Goal: Obtain resource: Download file/media

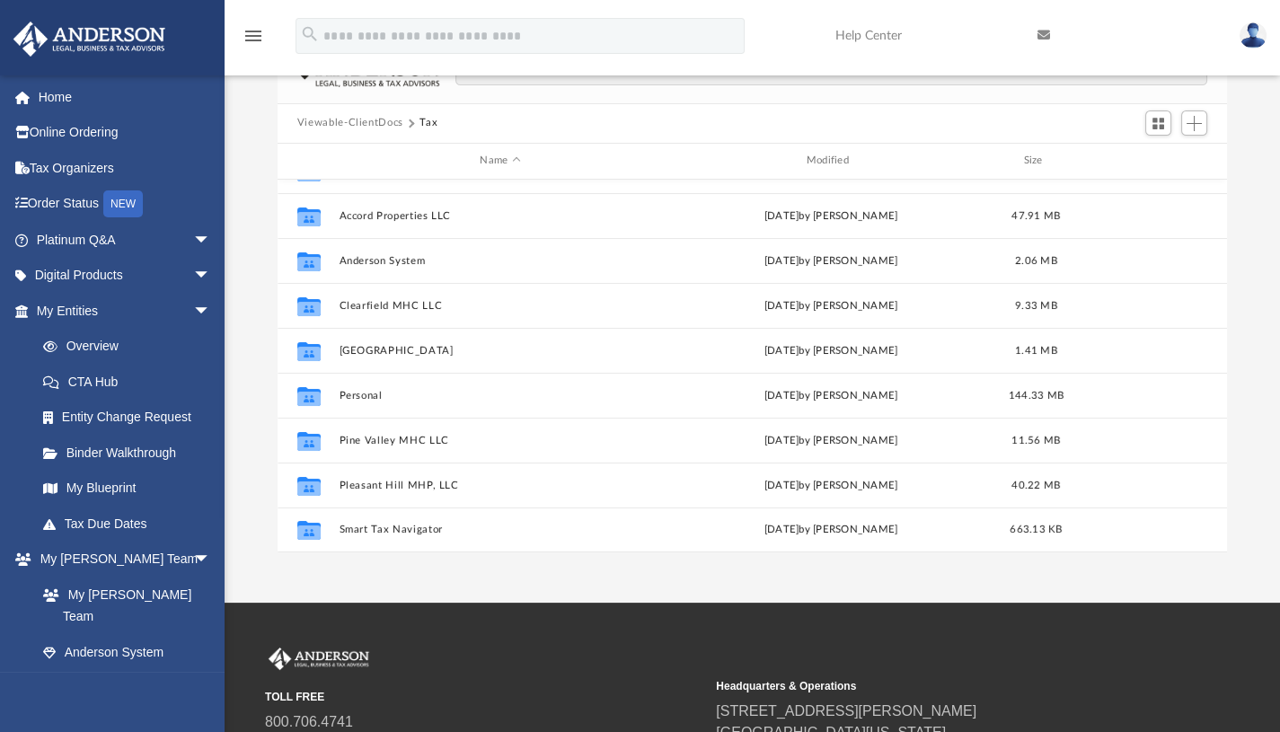
scroll to position [57, 0]
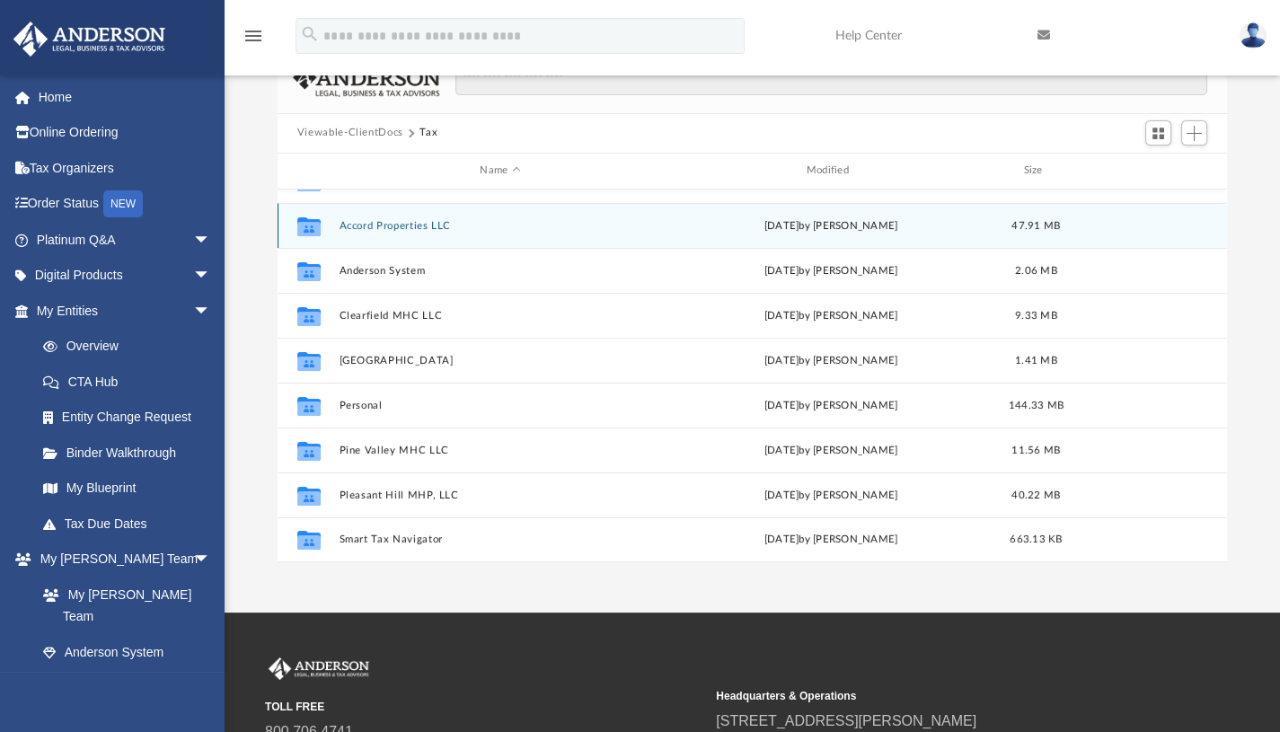
click at [316, 221] on icon "grid" at bounding box center [308, 228] width 23 height 14
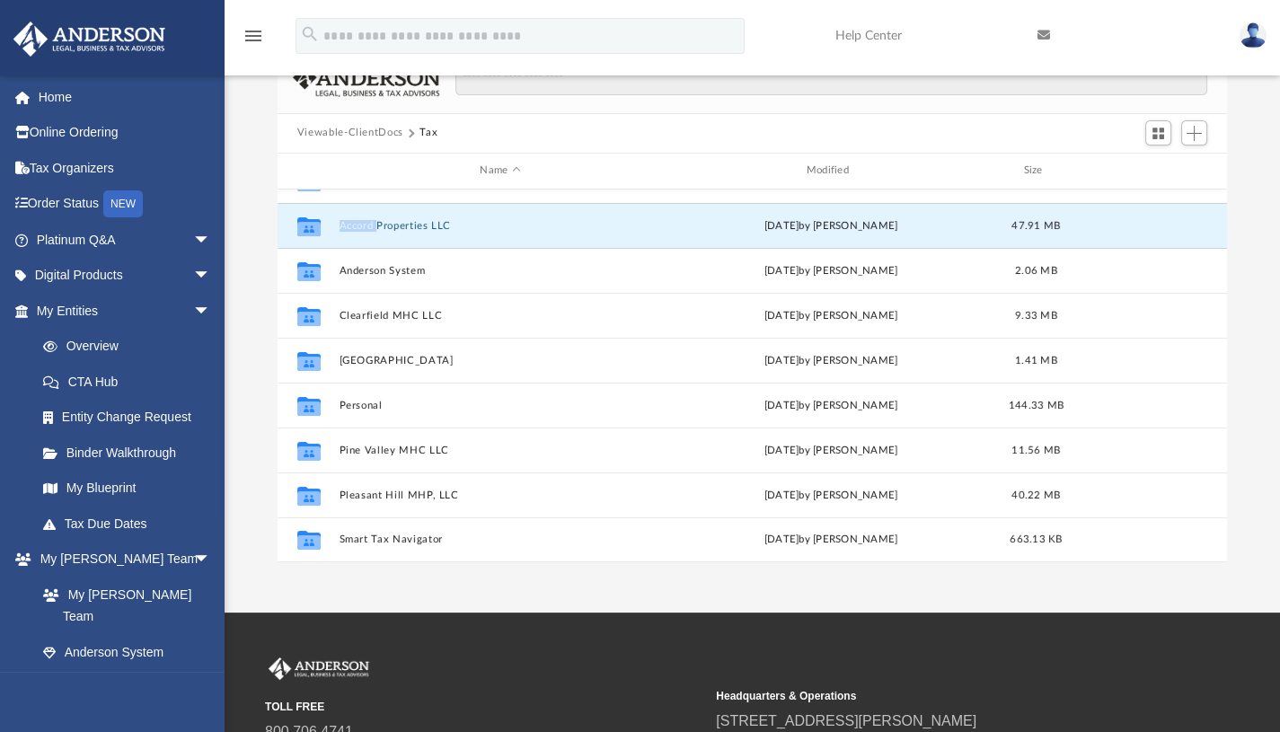
click at [375, 223] on button "Accord Properties LLC" at bounding box center [500, 225] width 322 height 12
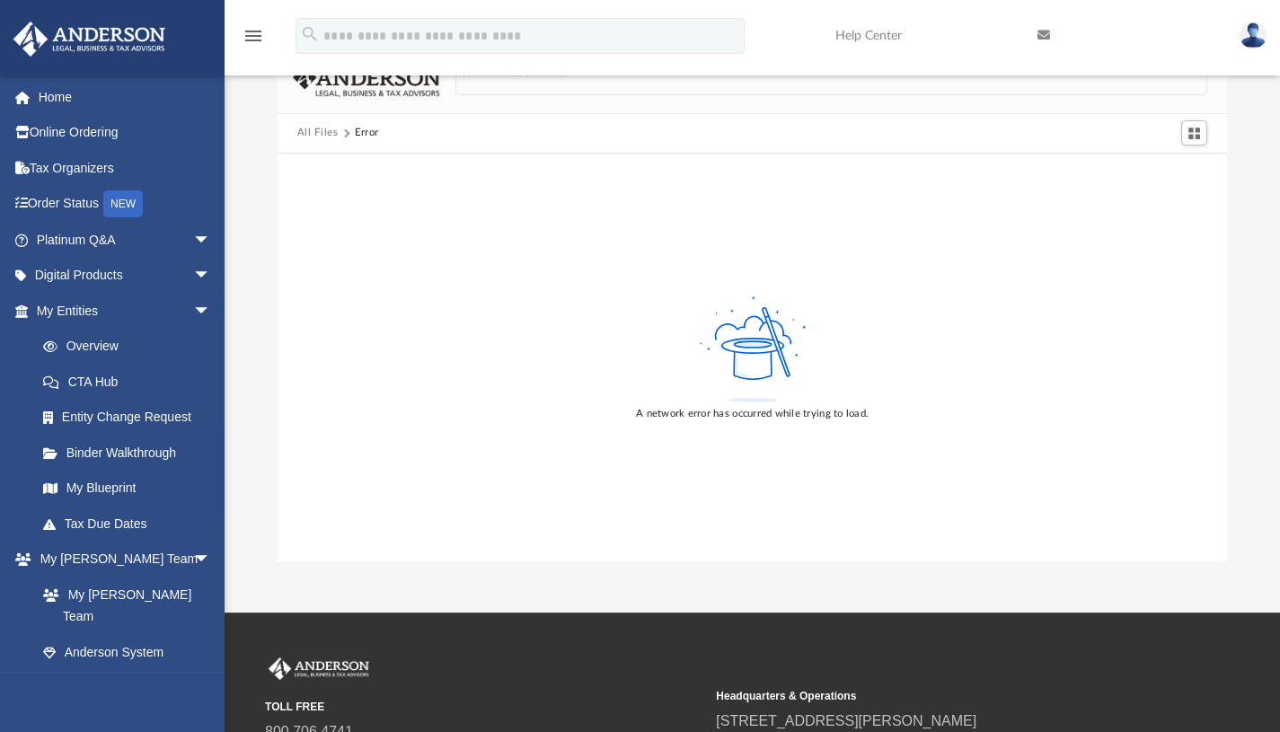
scroll to position [0, 0]
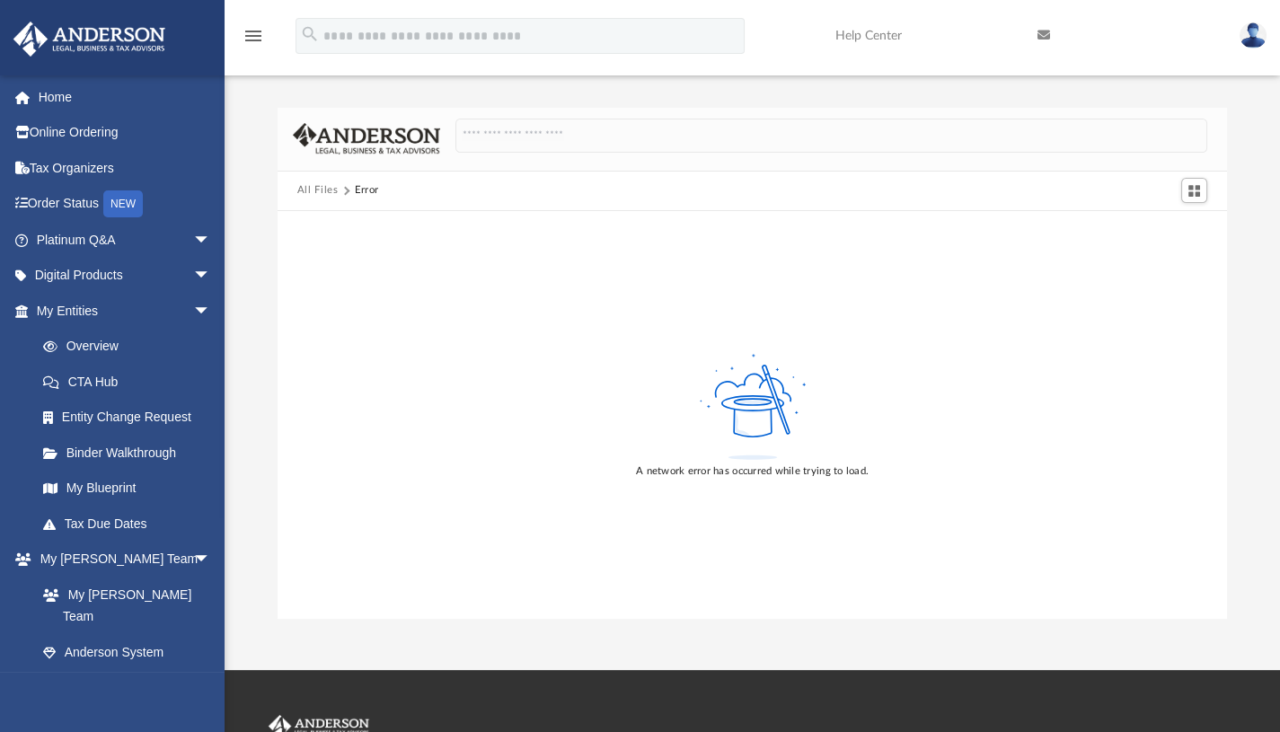
click at [346, 181] on div "All Files Error" at bounding box center [753, 192] width 950 height 40
click at [345, 195] on span "All Files" at bounding box center [325, 190] width 57 height 16
click at [369, 188] on div "Error" at bounding box center [366, 190] width 23 height 16
click at [320, 192] on button "All Files" at bounding box center [317, 190] width 41 height 16
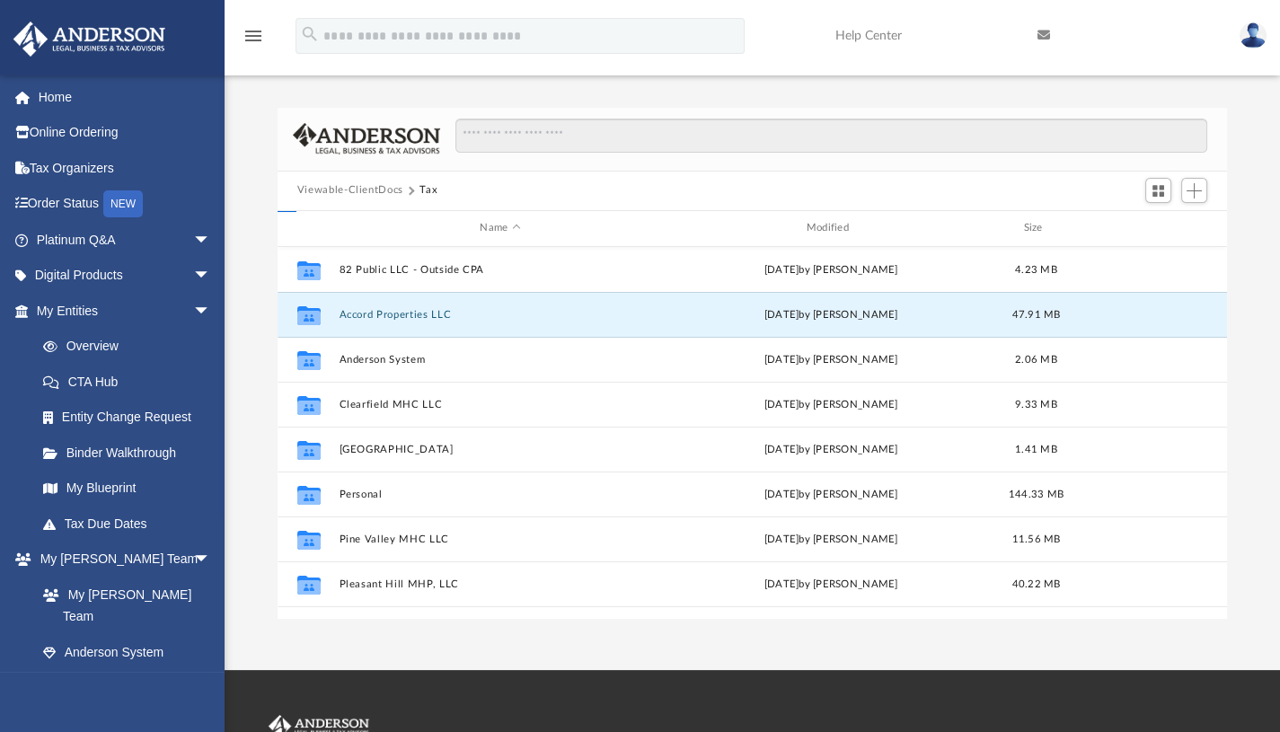
scroll to position [395, 936]
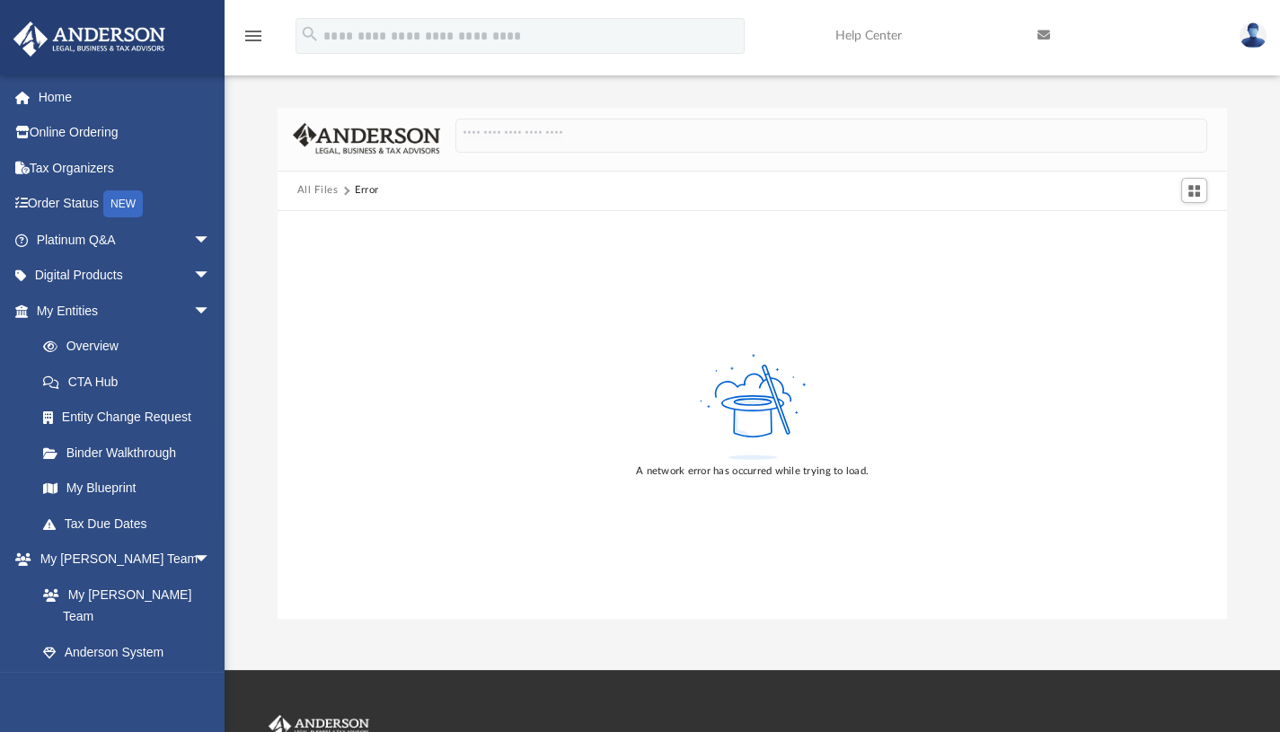
click at [328, 193] on button "All Files" at bounding box center [317, 190] width 41 height 16
click at [316, 196] on button "All Files" at bounding box center [317, 190] width 41 height 16
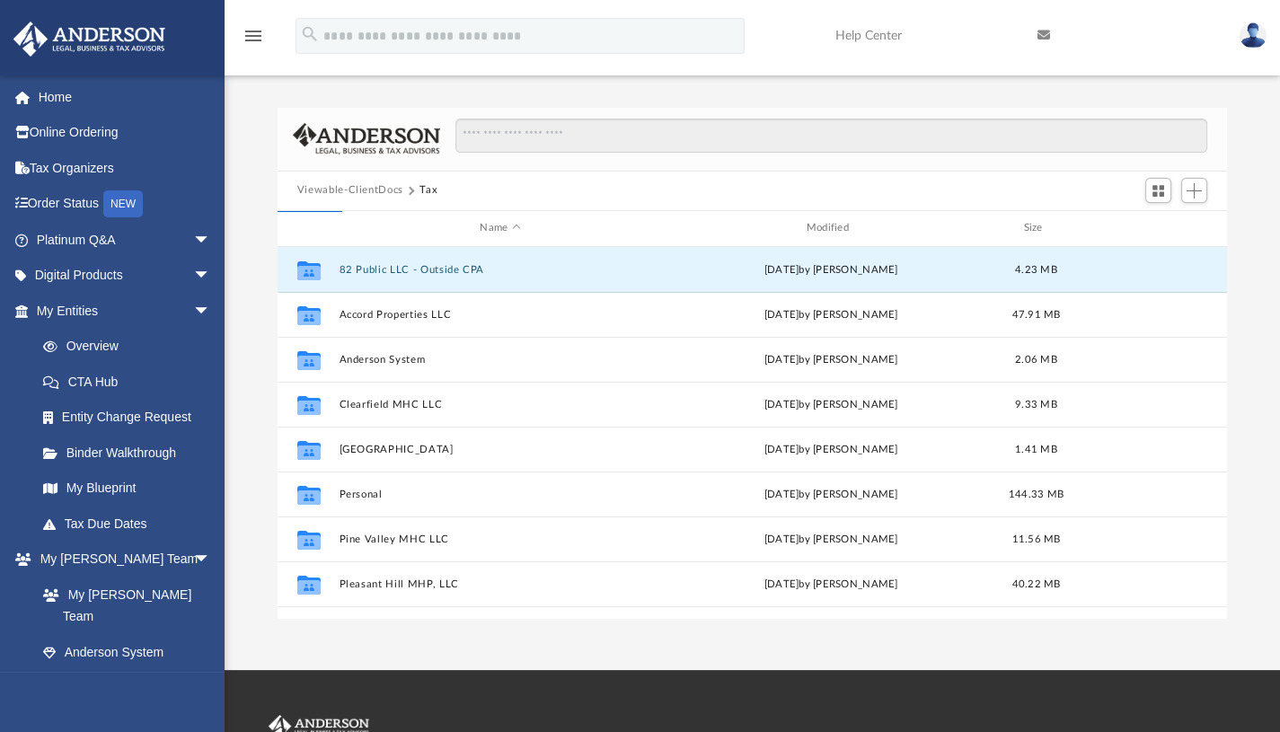
click at [345, 268] on button "82 Public LLC - Outside CPA" at bounding box center [500, 269] width 322 height 12
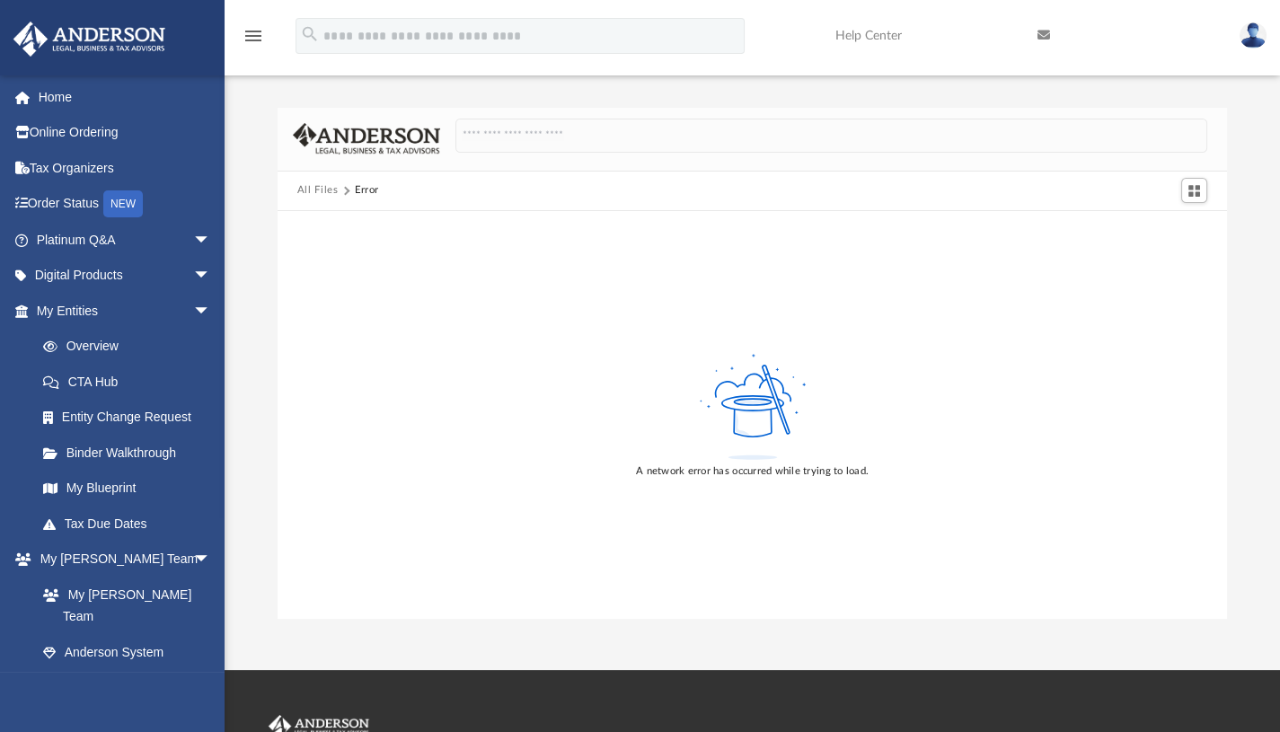
click at [330, 188] on button "All Files" at bounding box center [317, 190] width 41 height 16
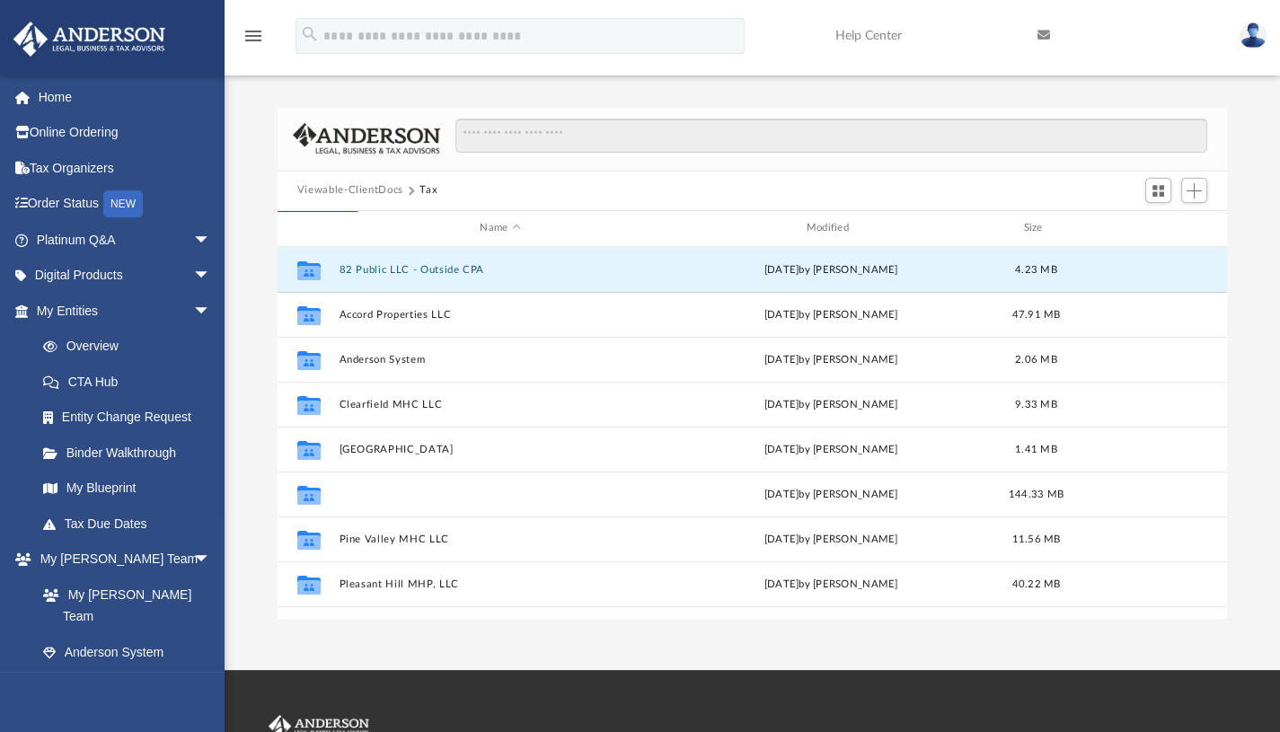
click at [342, 490] on button "Personal" at bounding box center [500, 494] width 322 height 12
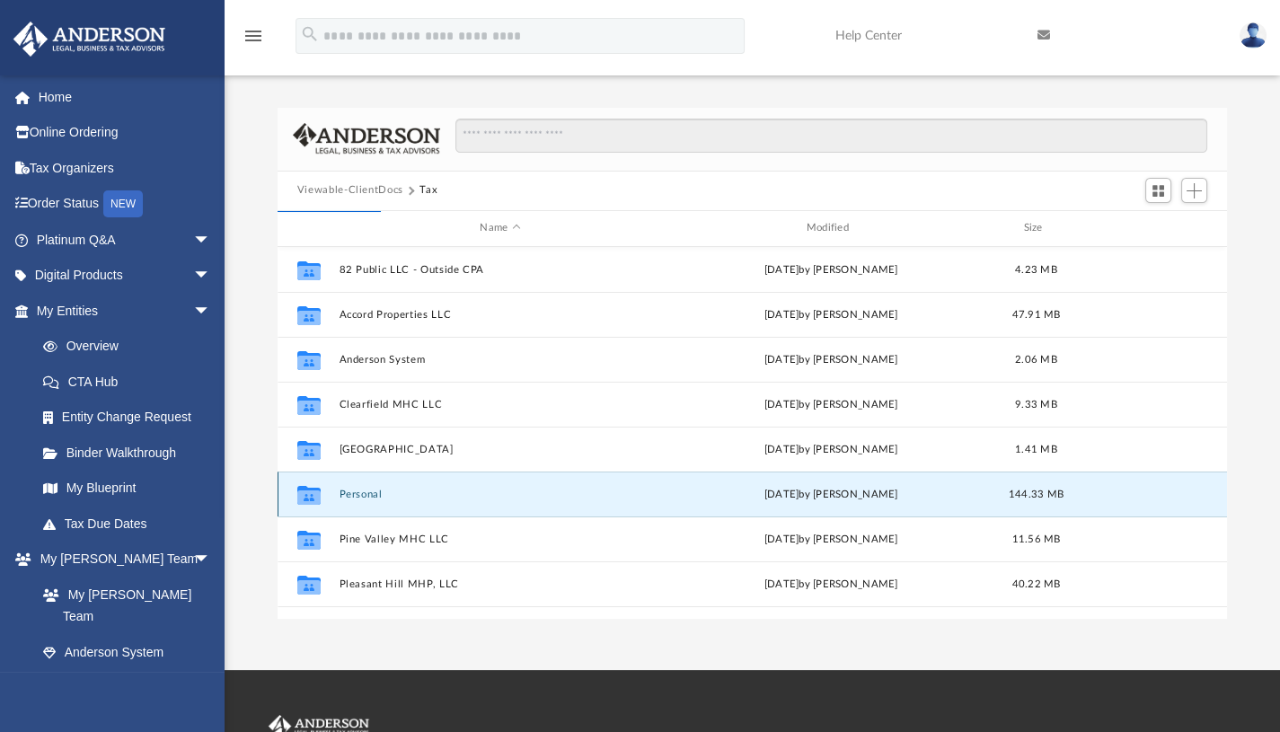
click at [340, 486] on div "Collaborated Folder Personal [DATE] by [PERSON_NAME] 144.33 MB" at bounding box center [752, 494] width 949 height 45
click at [305, 489] on icon "grid" at bounding box center [308, 496] width 23 height 14
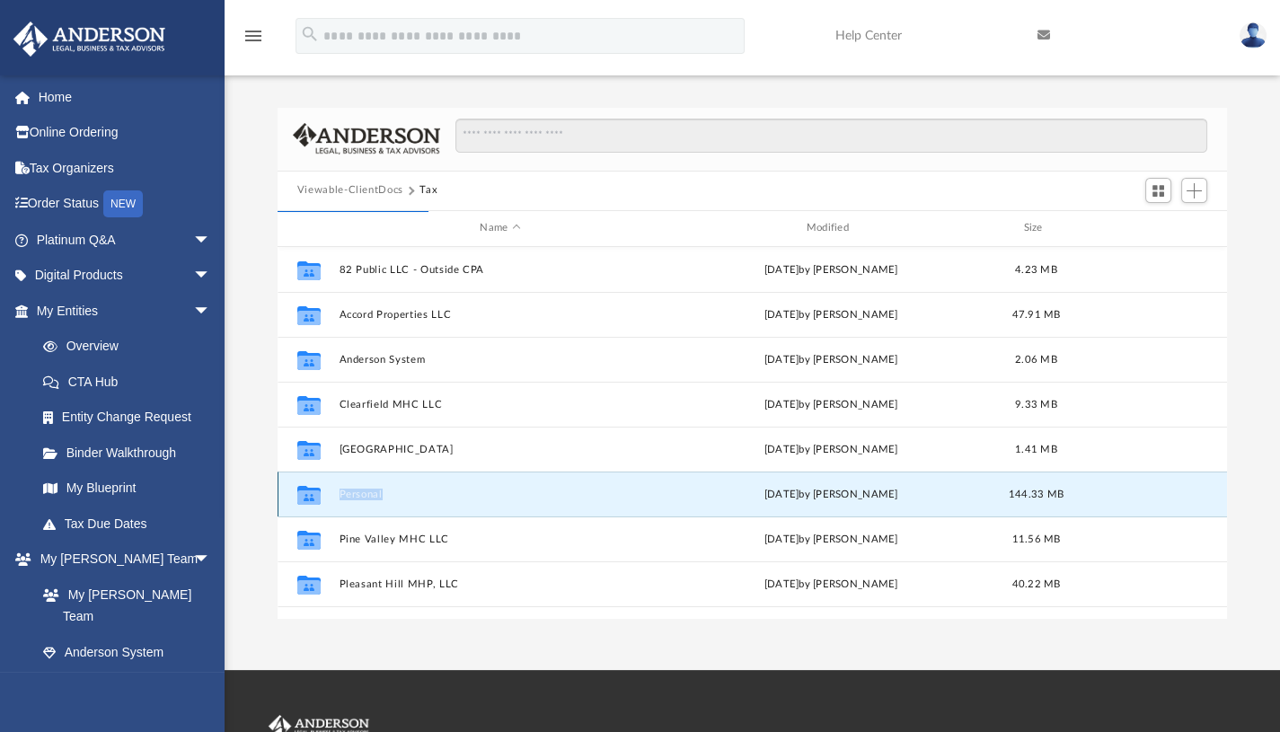
click at [305, 489] on icon "grid" at bounding box center [308, 496] width 23 height 14
click at [369, 489] on button "Personal" at bounding box center [500, 494] width 322 height 12
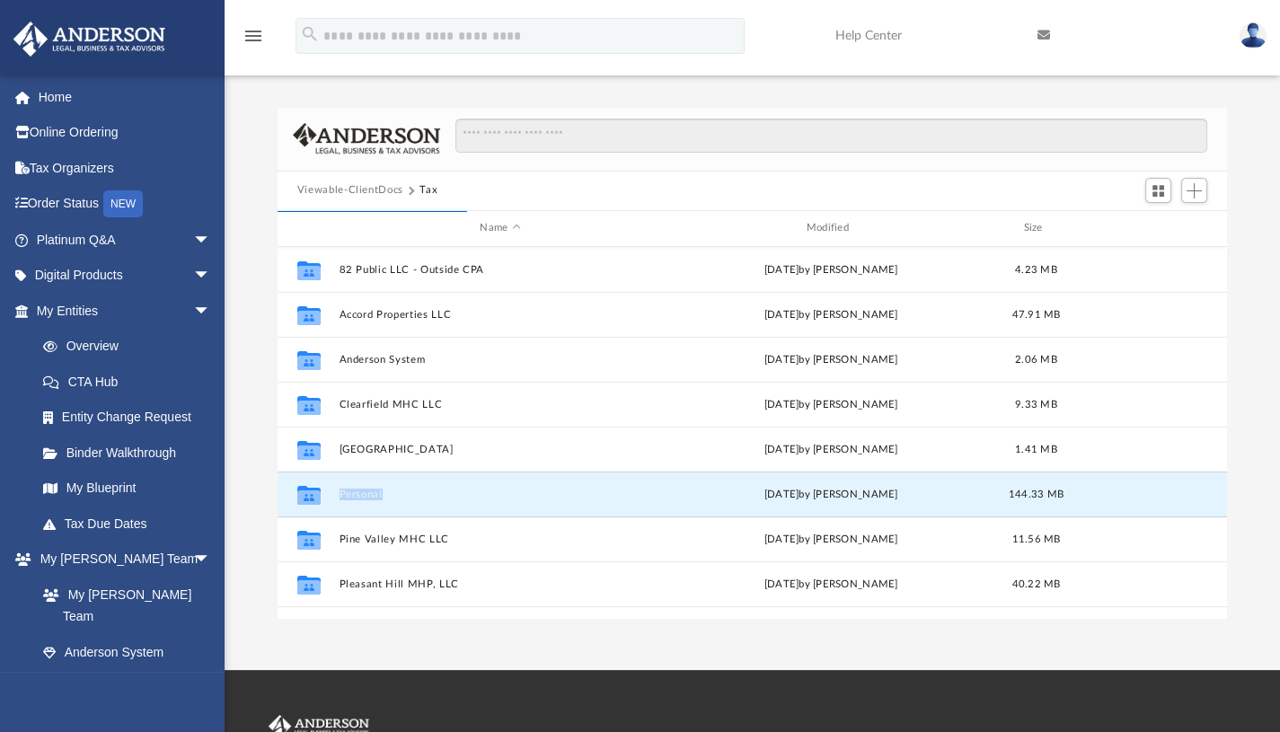
click at [369, 489] on button "Personal" at bounding box center [500, 494] width 322 height 12
click at [305, 487] on icon "grid" at bounding box center [308, 494] width 23 height 19
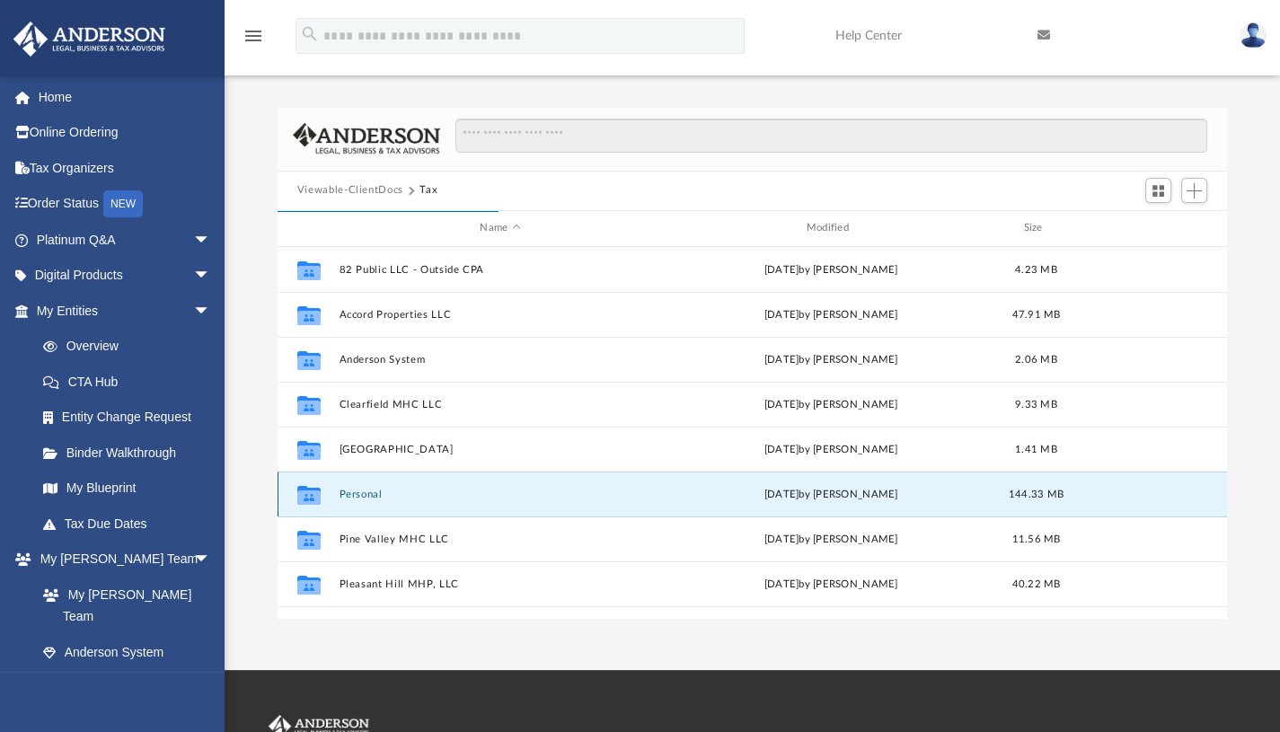
click at [308, 495] on icon "grid" at bounding box center [308, 496] width 23 height 14
click at [423, 503] on div "Collaborated Folder Personal [DATE] by [PERSON_NAME] 144.33 MB" at bounding box center [752, 494] width 949 height 45
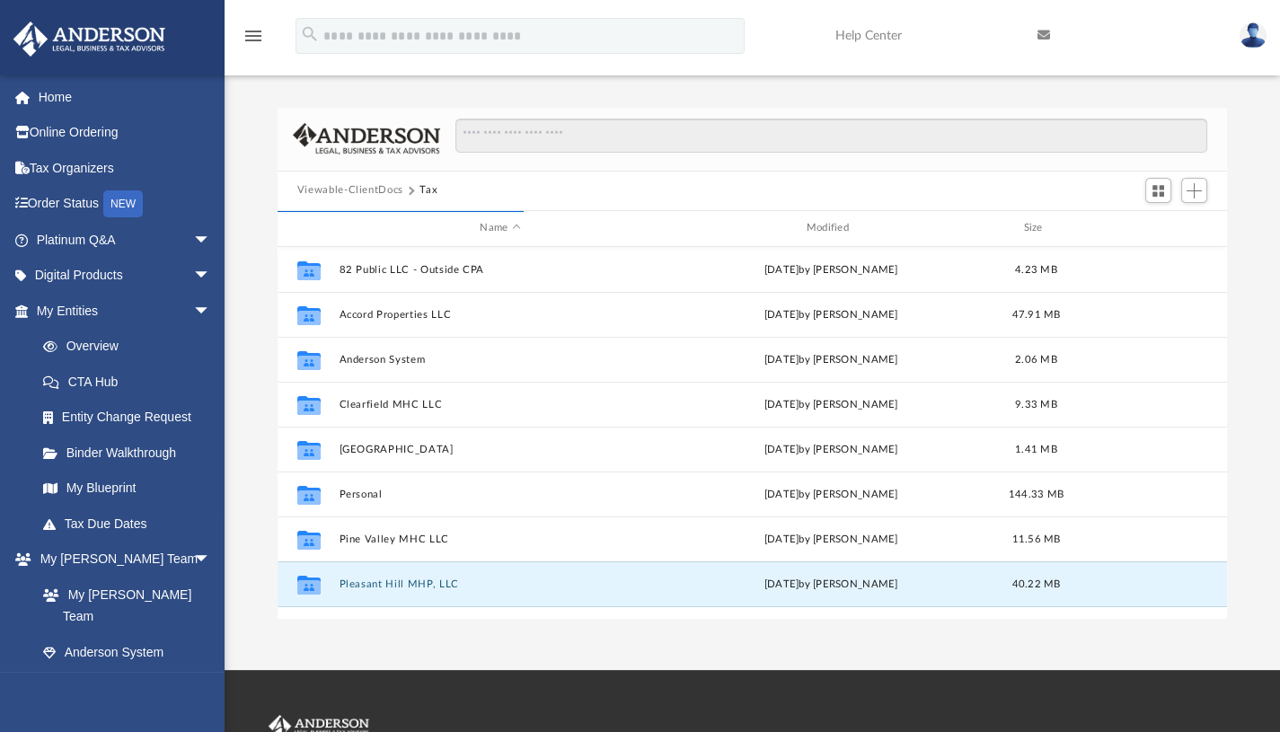
click at [353, 587] on button "Pleasant Hill MHP, LLC" at bounding box center [500, 583] width 322 height 12
click at [390, 266] on button "82 Public LLC - Outside CPA" at bounding box center [500, 269] width 322 height 12
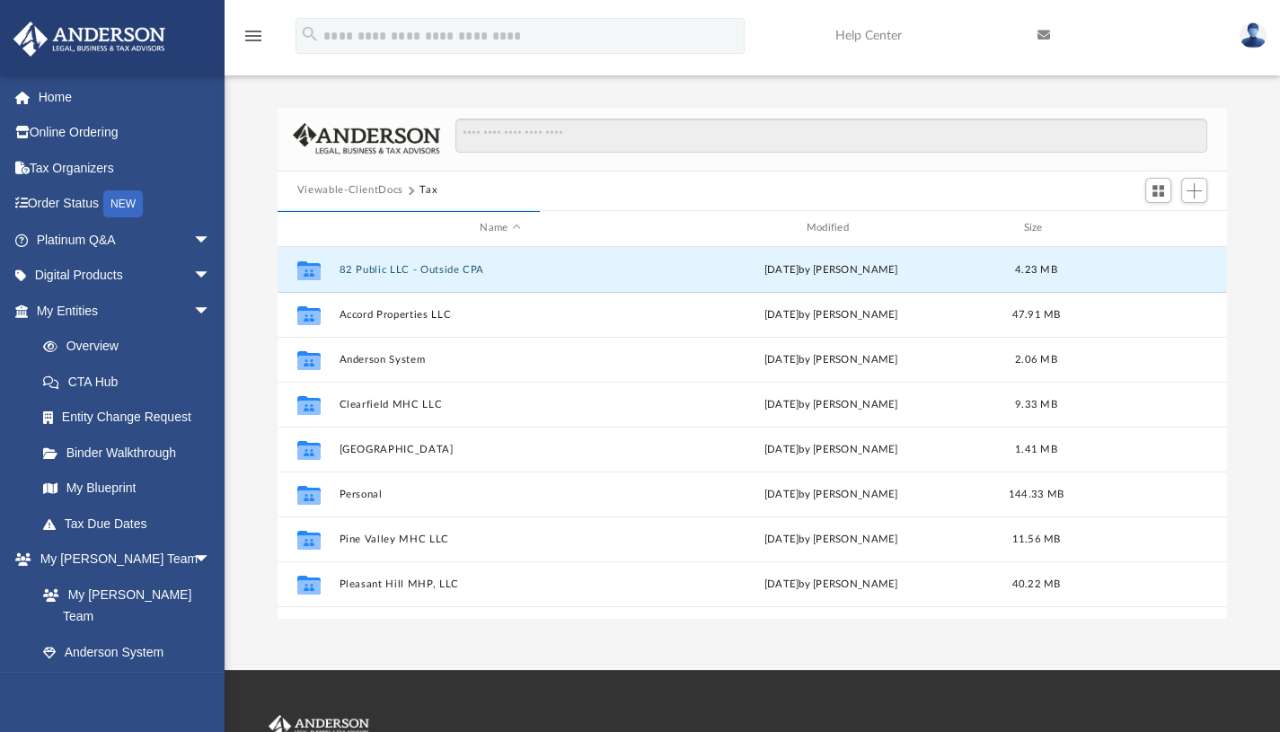
click at [390, 266] on button "82 Public LLC - Outside CPA" at bounding box center [500, 269] width 322 height 12
click at [90, 302] on link "My Entities arrow_drop_down" at bounding box center [125, 311] width 225 height 36
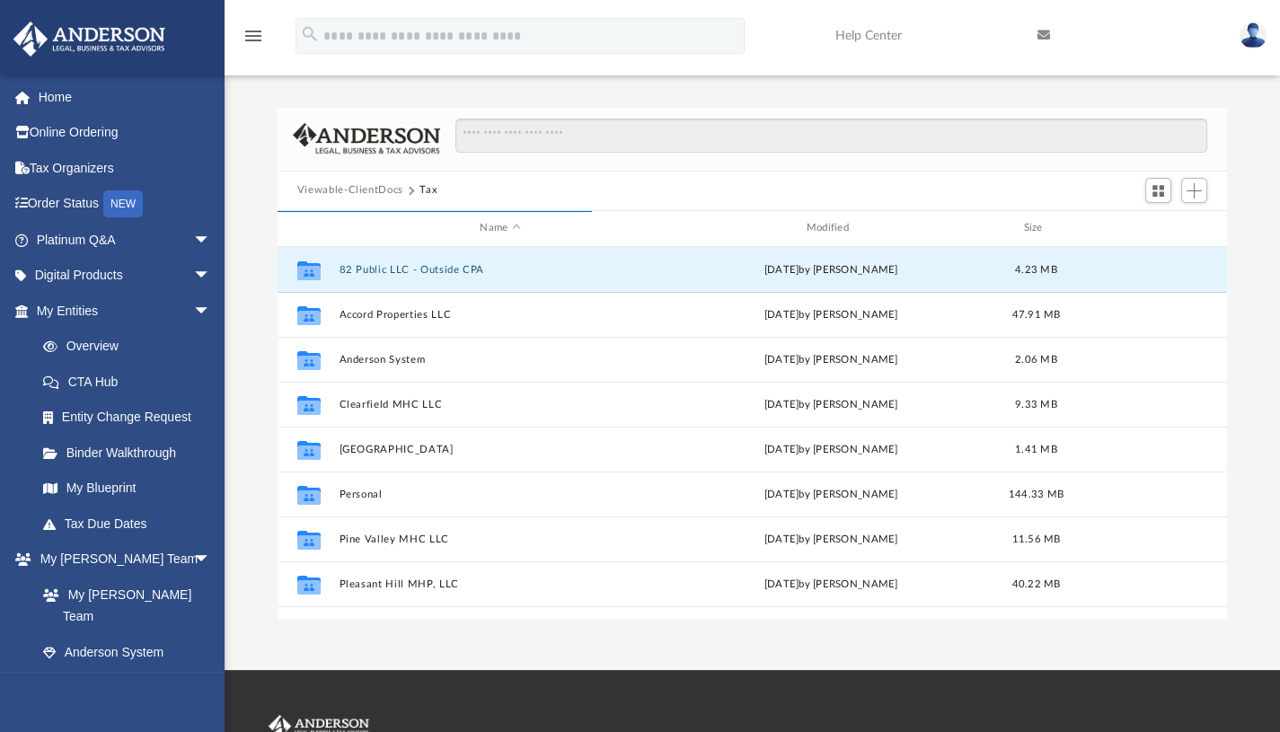
click at [91, 198] on link "Order Status NEW" at bounding box center [125, 204] width 225 height 37
click at [103, 526] on link "Tax Due Dates" at bounding box center [131, 524] width 213 height 36
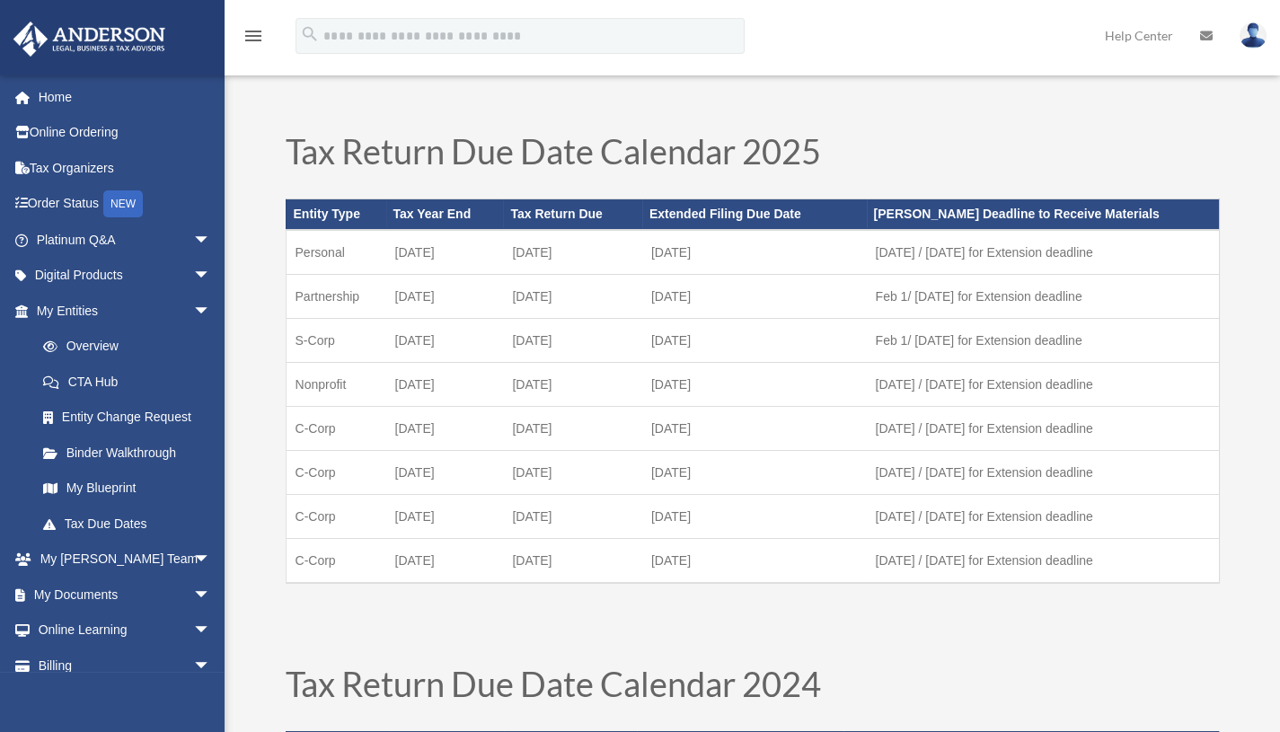
click at [193, 308] on span "arrow_drop_down" at bounding box center [211, 311] width 36 height 37
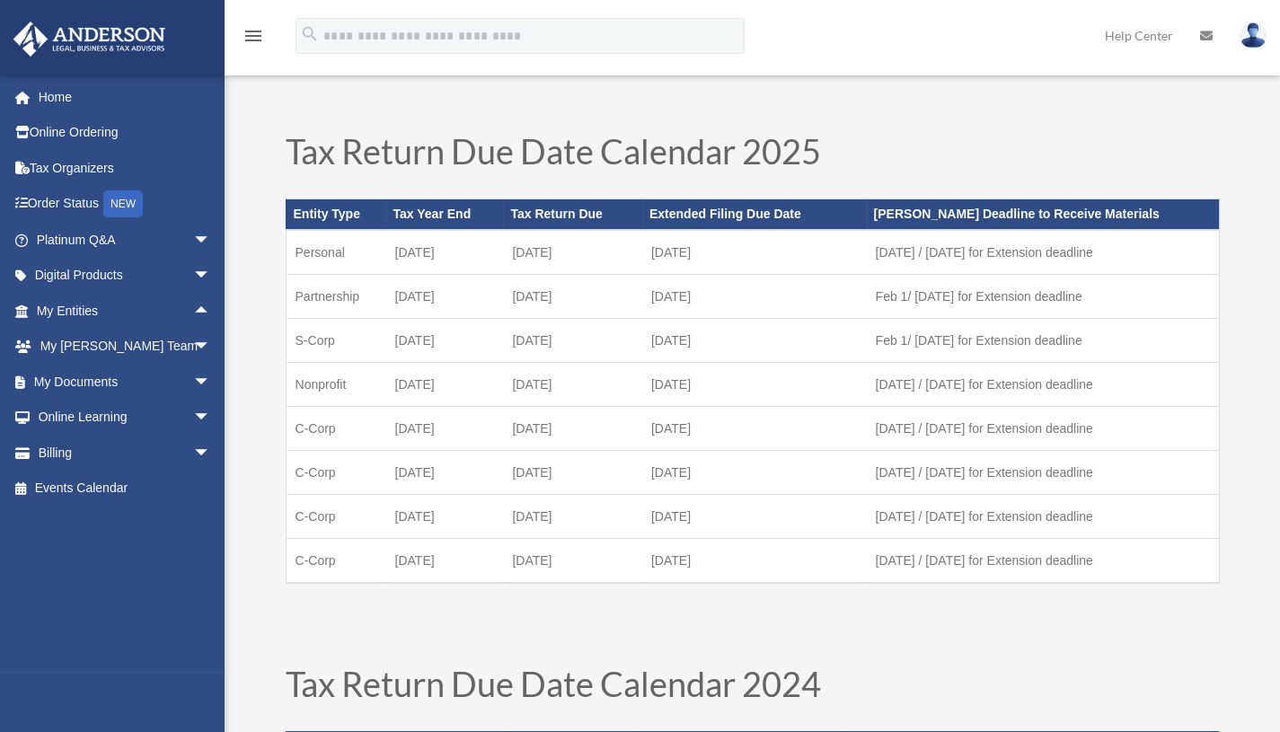
click at [110, 312] on link "My Entities arrow_drop_up" at bounding box center [125, 311] width 225 height 36
click at [126, 348] on link "My Anderson Team arrow_drop_down" at bounding box center [125, 347] width 225 height 36
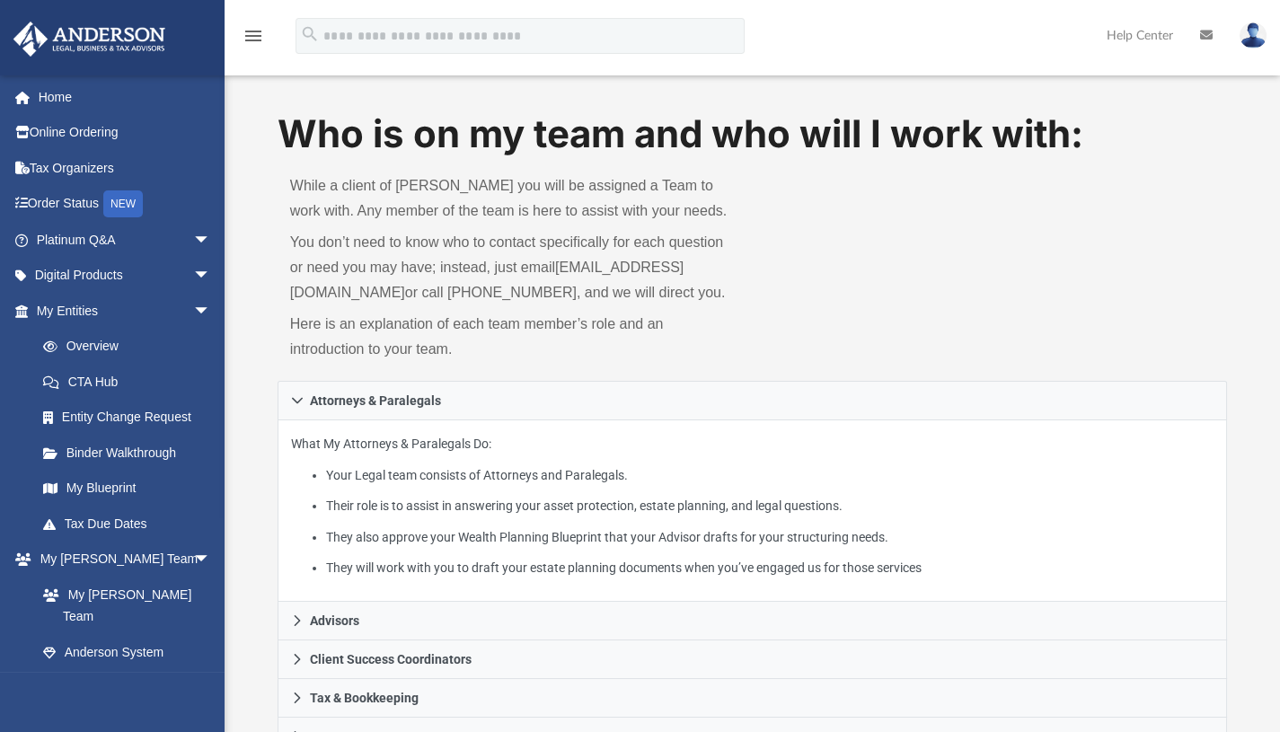
click at [1213, 313] on div "Who is on my team and who will I work with: While a client of [PERSON_NAME] you…" at bounding box center [753, 244] width 950 height 273
click at [91, 165] on link "Tax Organizers" at bounding box center [125, 168] width 225 height 36
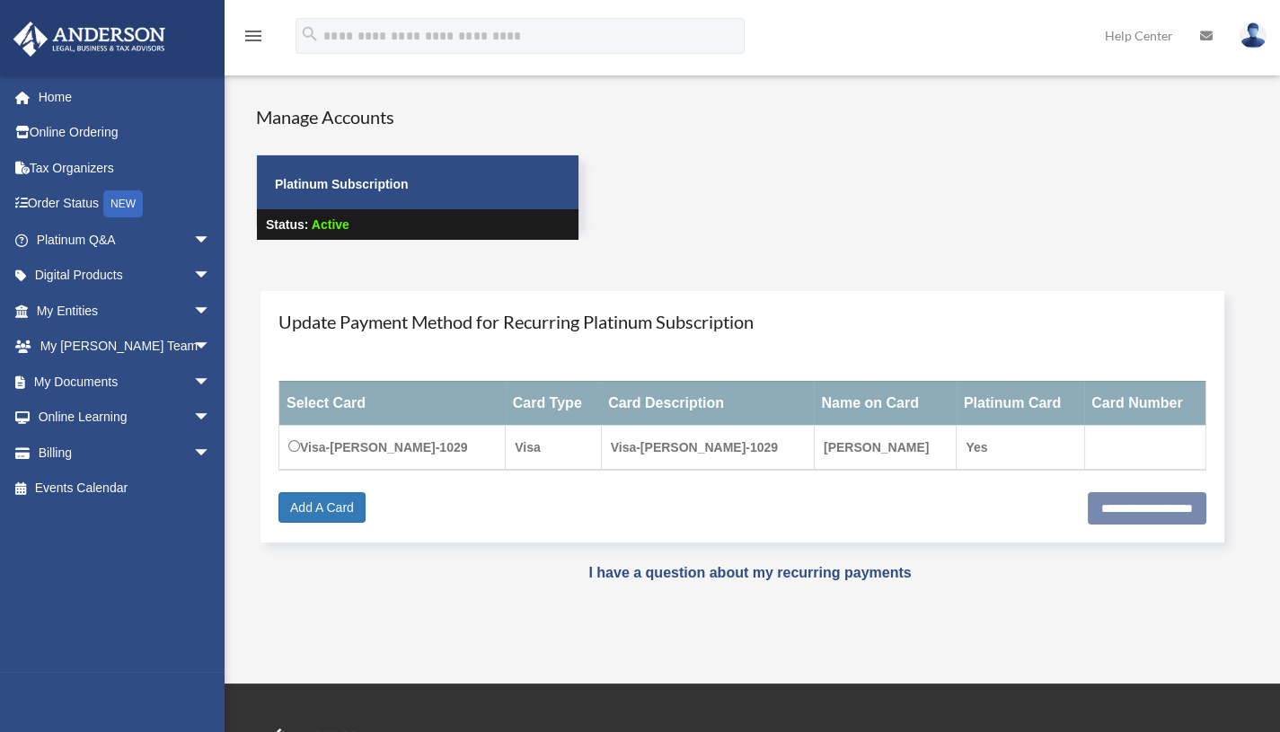
click at [193, 269] on span "arrow_drop_down" at bounding box center [211, 276] width 36 height 37
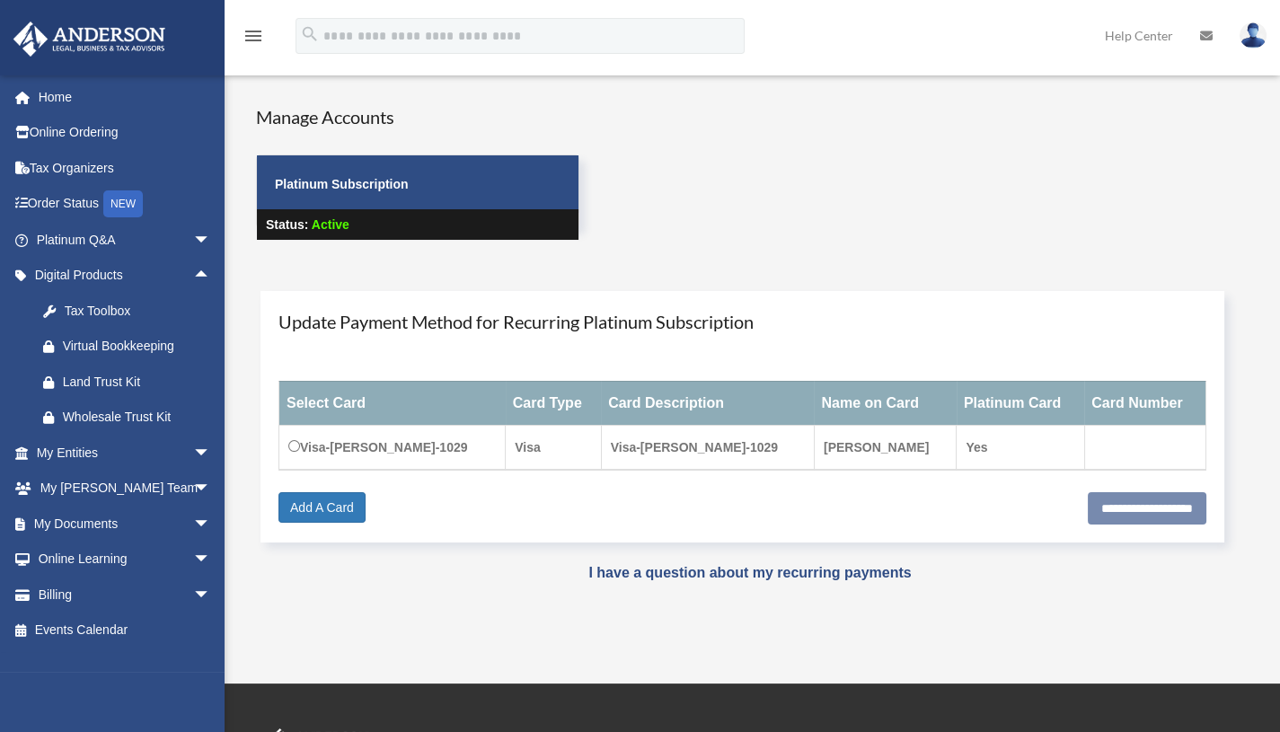
click at [128, 312] on div "Tax Toolbox" at bounding box center [139, 311] width 153 height 22
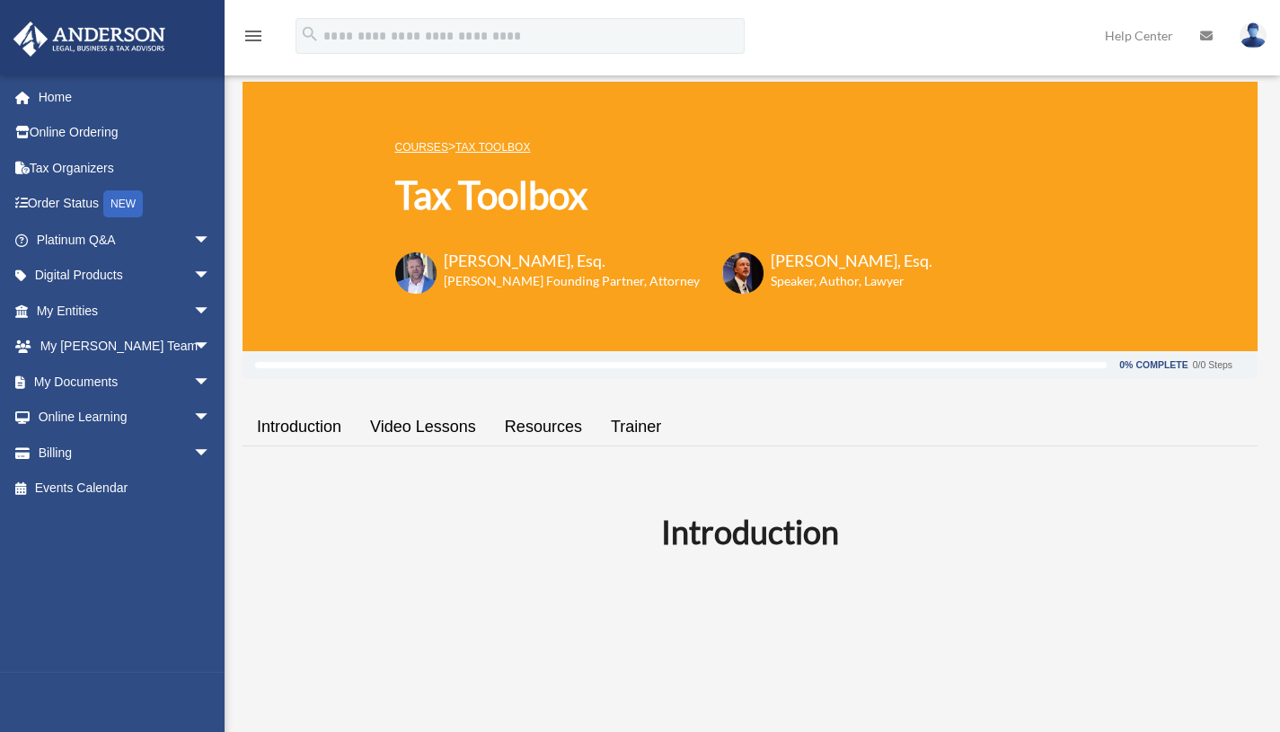
click at [193, 276] on span "arrow_drop_down" at bounding box center [211, 276] width 36 height 37
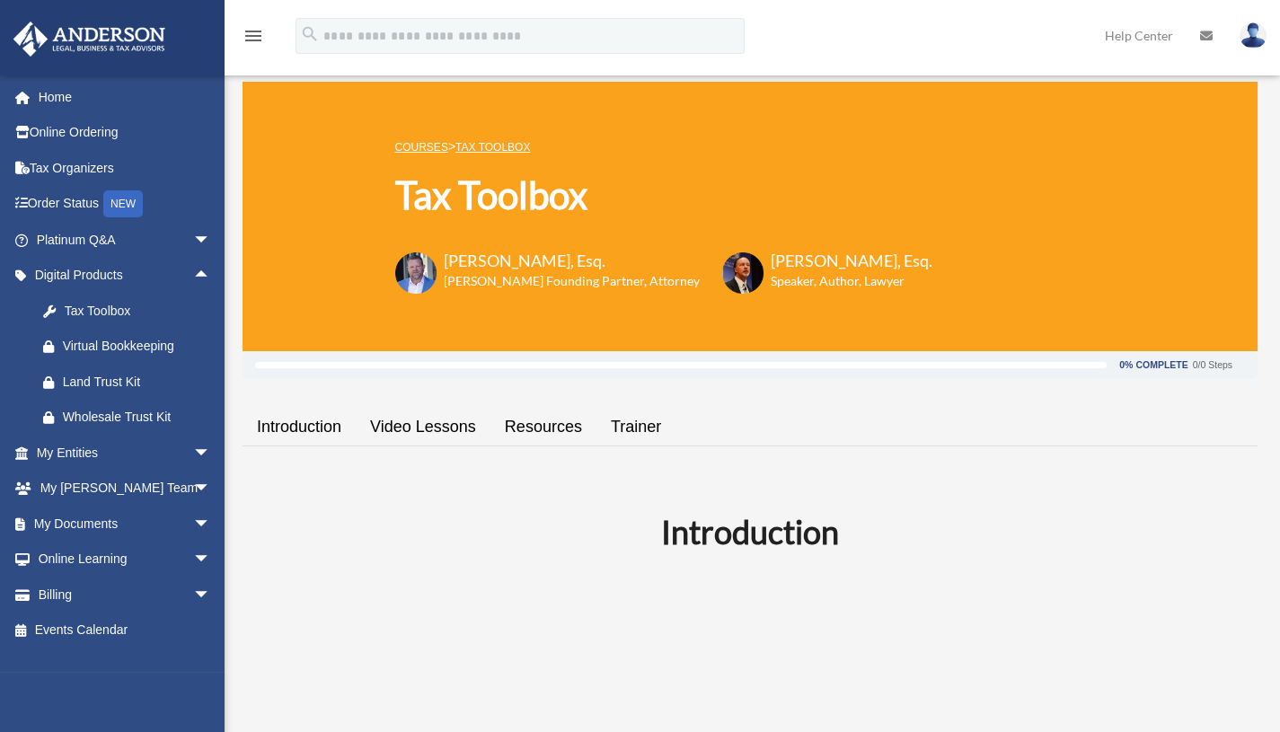
click at [111, 313] on div "Tax Toolbox" at bounding box center [139, 311] width 153 height 22
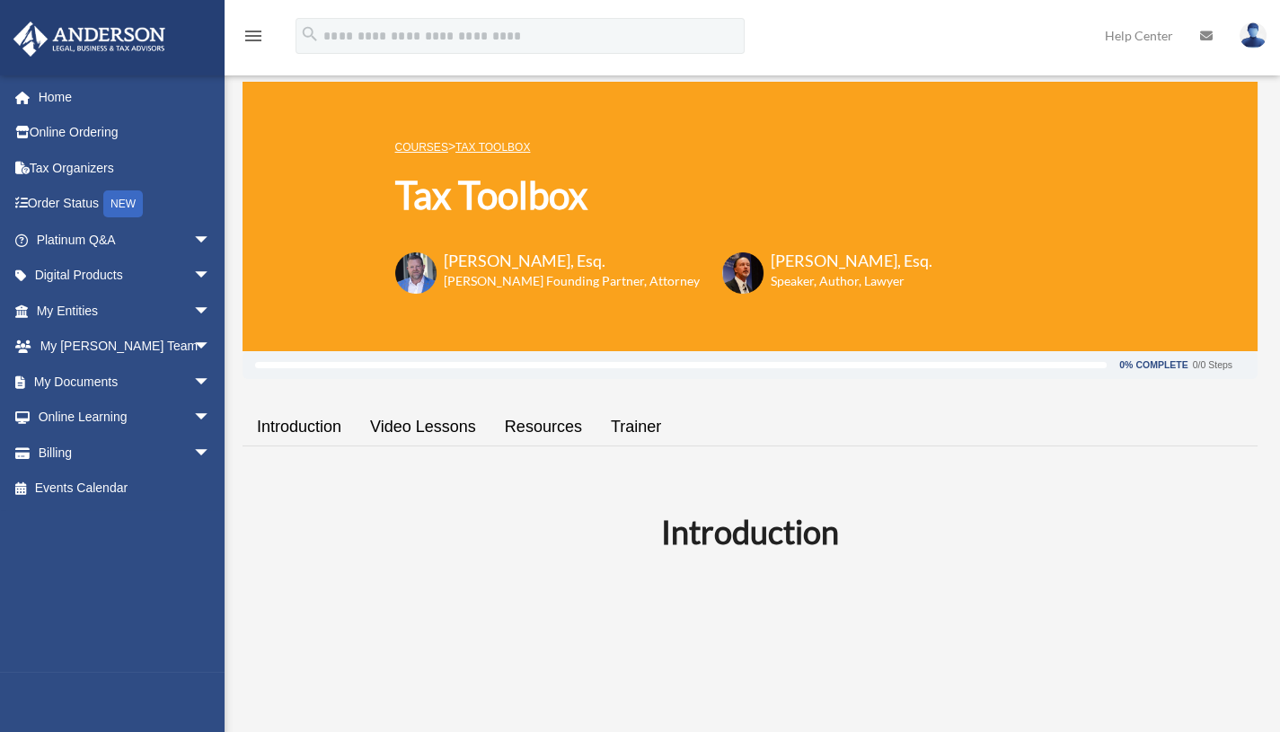
click at [193, 278] on span "arrow_drop_down" at bounding box center [211, 276] width 36 height 37
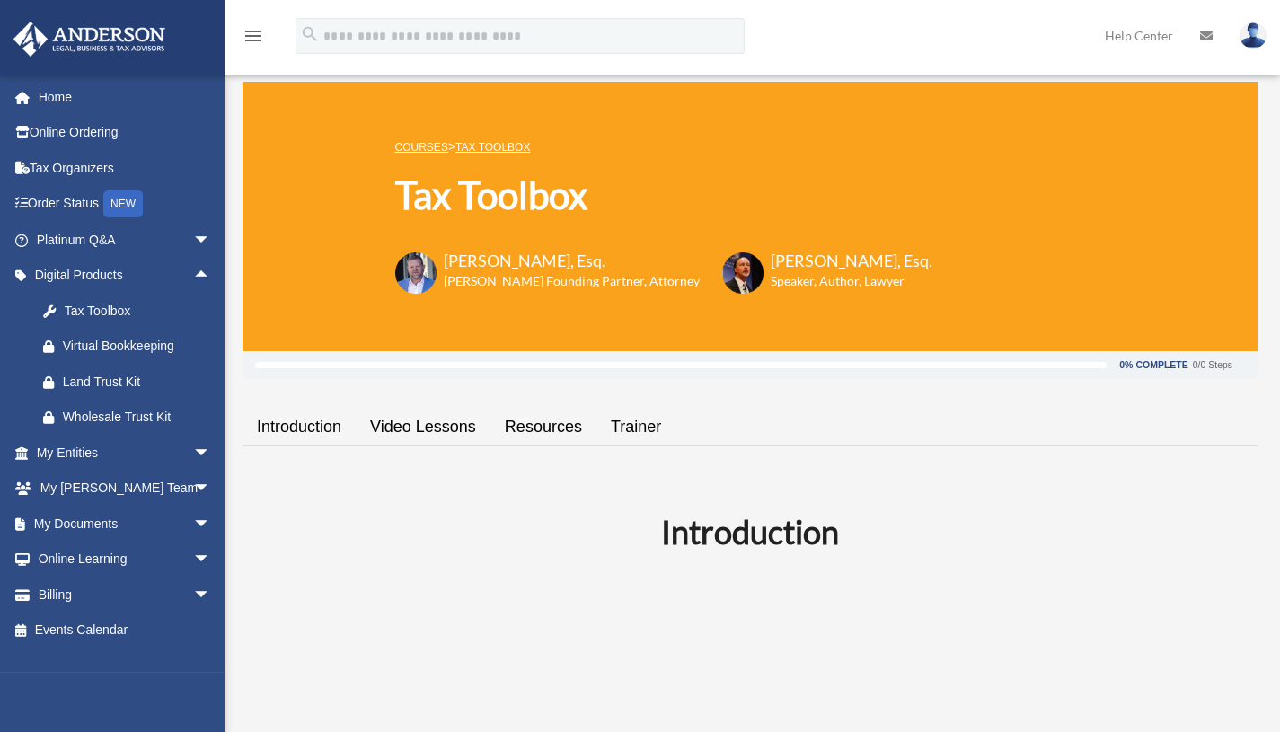
click at [193, 523] on span "arrow_drop_down" at bounding box center [211, 524] width 36 height 37
click at [82, 564] on link "Box" at bounding box center [131, 560] width 213 height 36
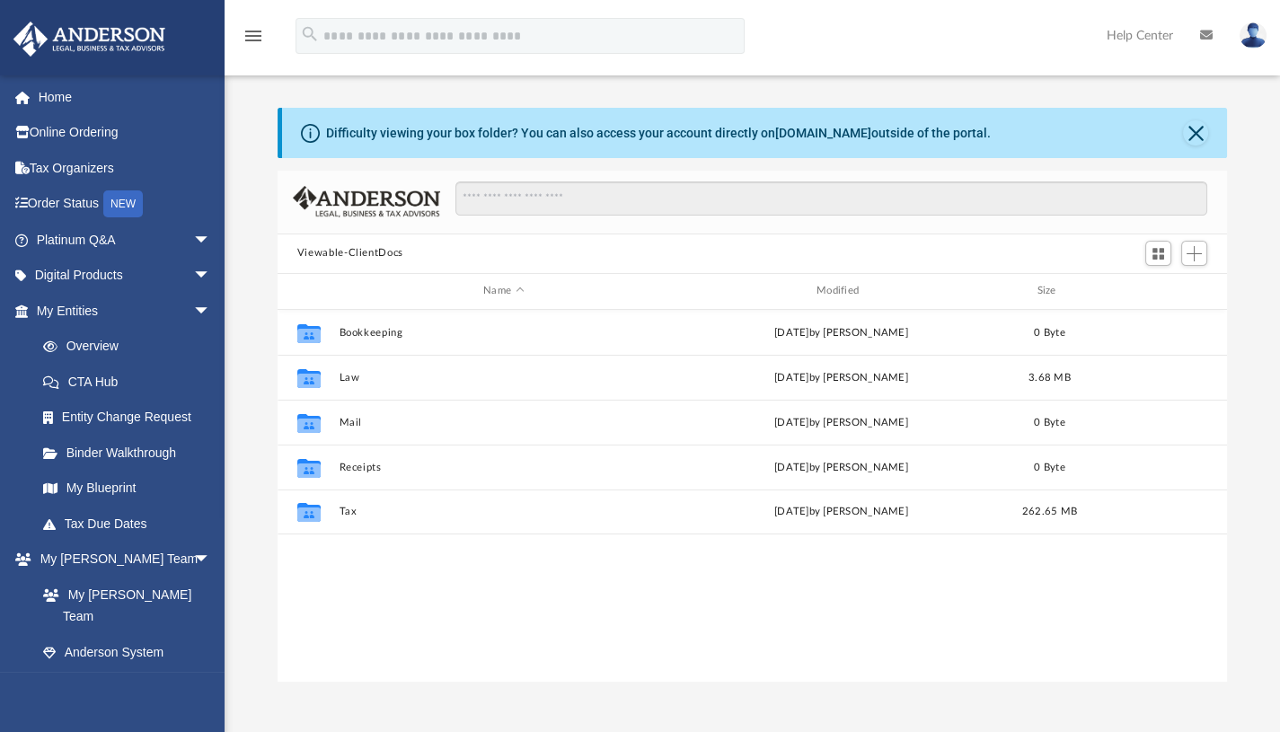
scroll to position [395, 936]
click at [1192, 138] on button "Close" at bounding box center [1195, 132] width 25 height 25
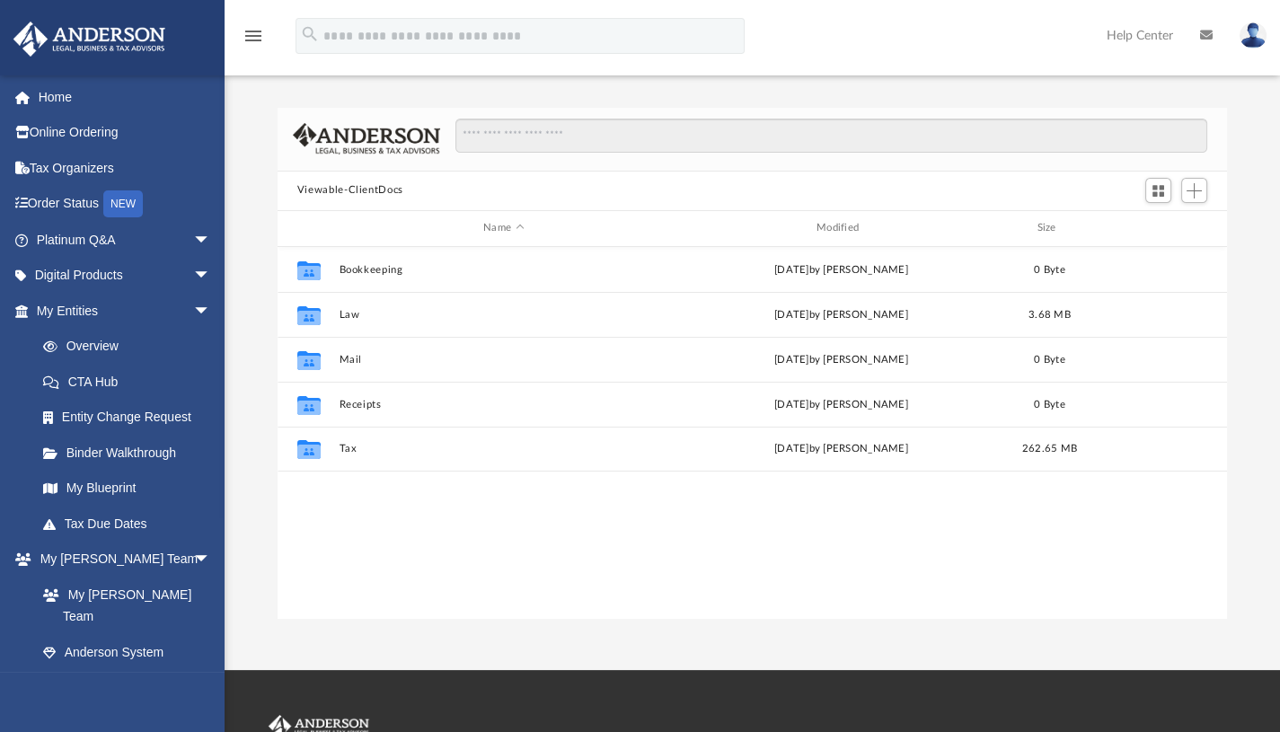
click at [392, 552] on div "Collaborated Folder Bookkeeping [DATE] by [PERSON_NAME] 0 Byte Collaborated Fol…" at bounding box center [752, 433] width 949 height 373
click at [348, 447] on button "Tax" at bounding box center [504, 449] width 330 height 12
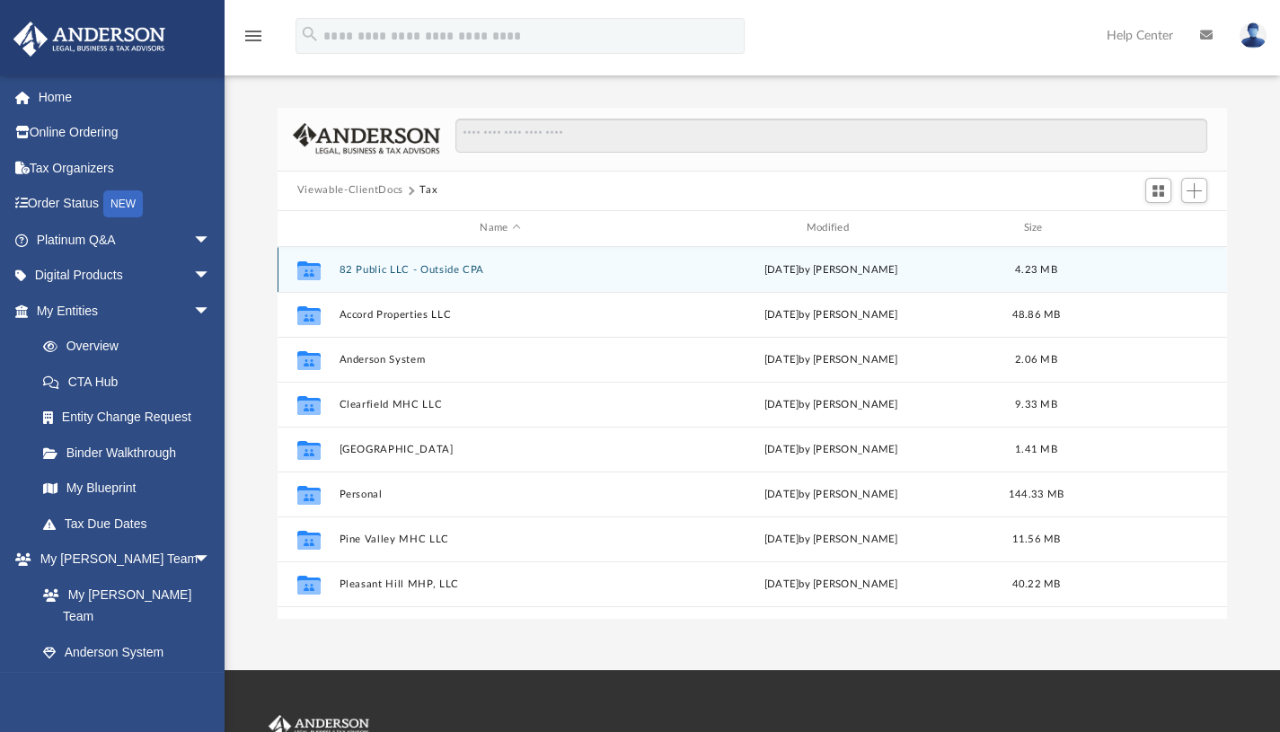
scroll to position [0, 0]
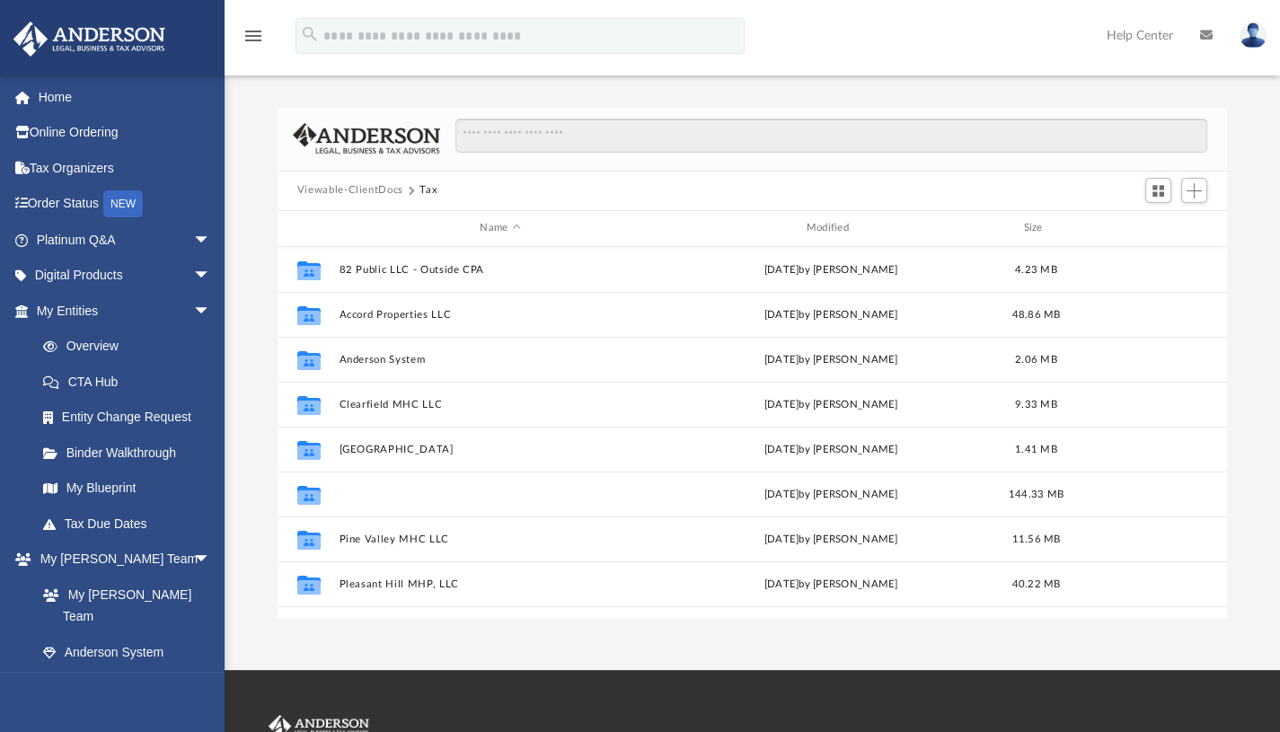
click at [365, 490] on button "Personal" at bounding box center [500, 494] width 322 height 12
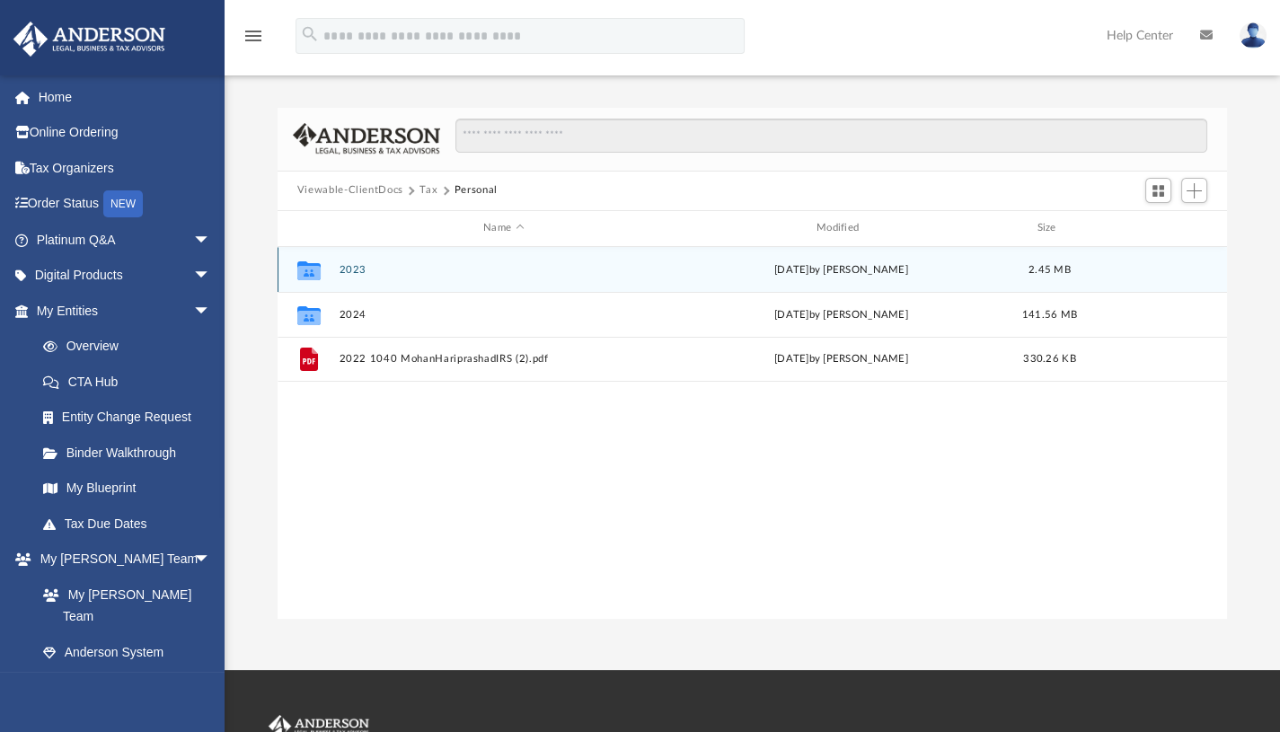
click at [415, 279] on div "Collaborated Folder 2023 Thu Jun 5 2025 by Tiffany Smyth 2.45 MB" at bounding box center [752, 269] width 949 height 45
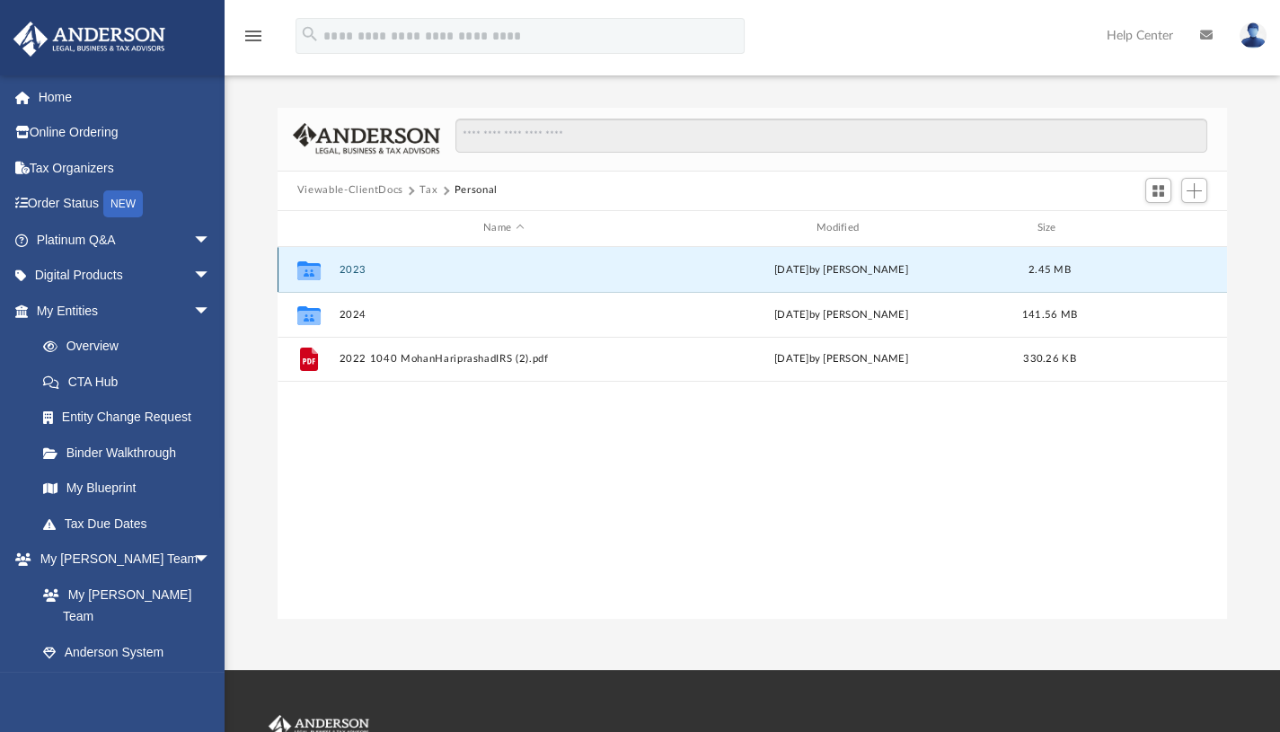
click at [415, 279] on div "Collaborated Folder 2023 Thu Jun 5 2025 by Tiffany Smyth 2.45 MB" at bounding box center [752, 269] width 949 height 45
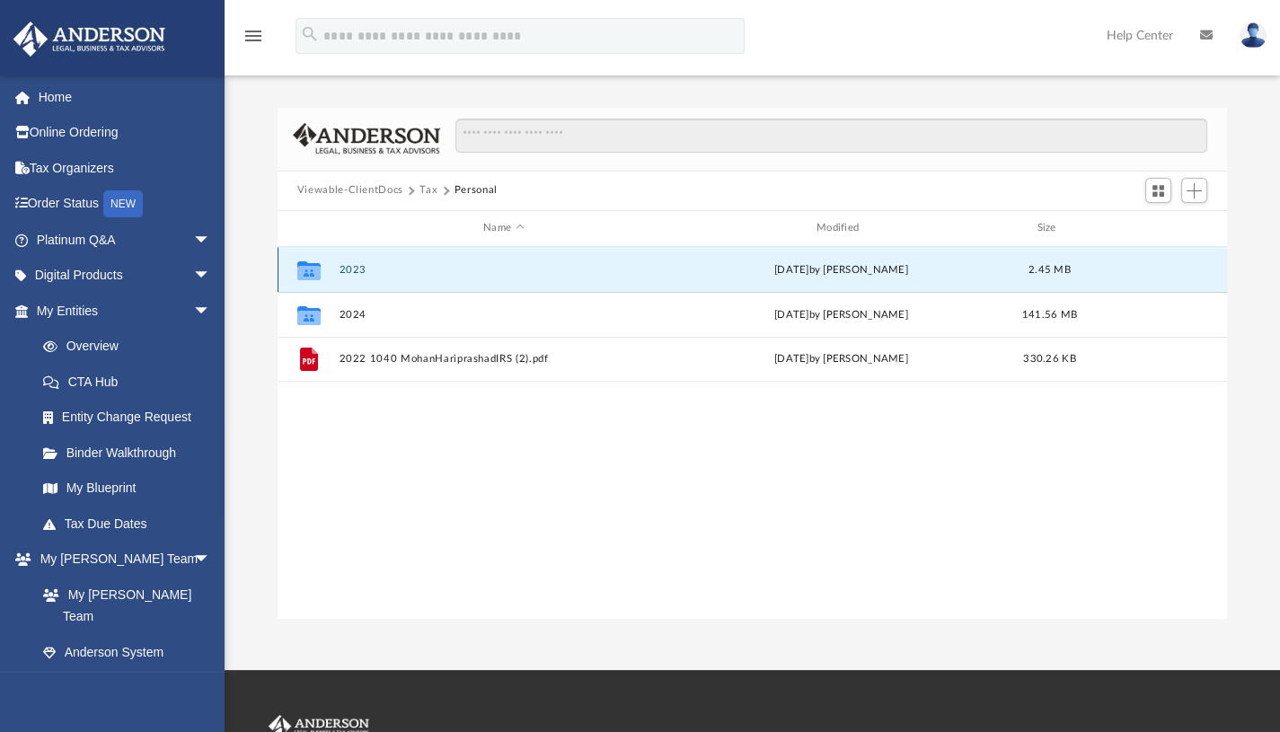
click at [302, 270] on icon "grid" at bounding box center [308, 272] width 23 height 14
click at [362, 279] on div "Collaborated Folder 2023 Thu Jun 5 2025 by Tiffany Smyth 2.45 MB" at bounding box center [752, 269] width 949 height 45
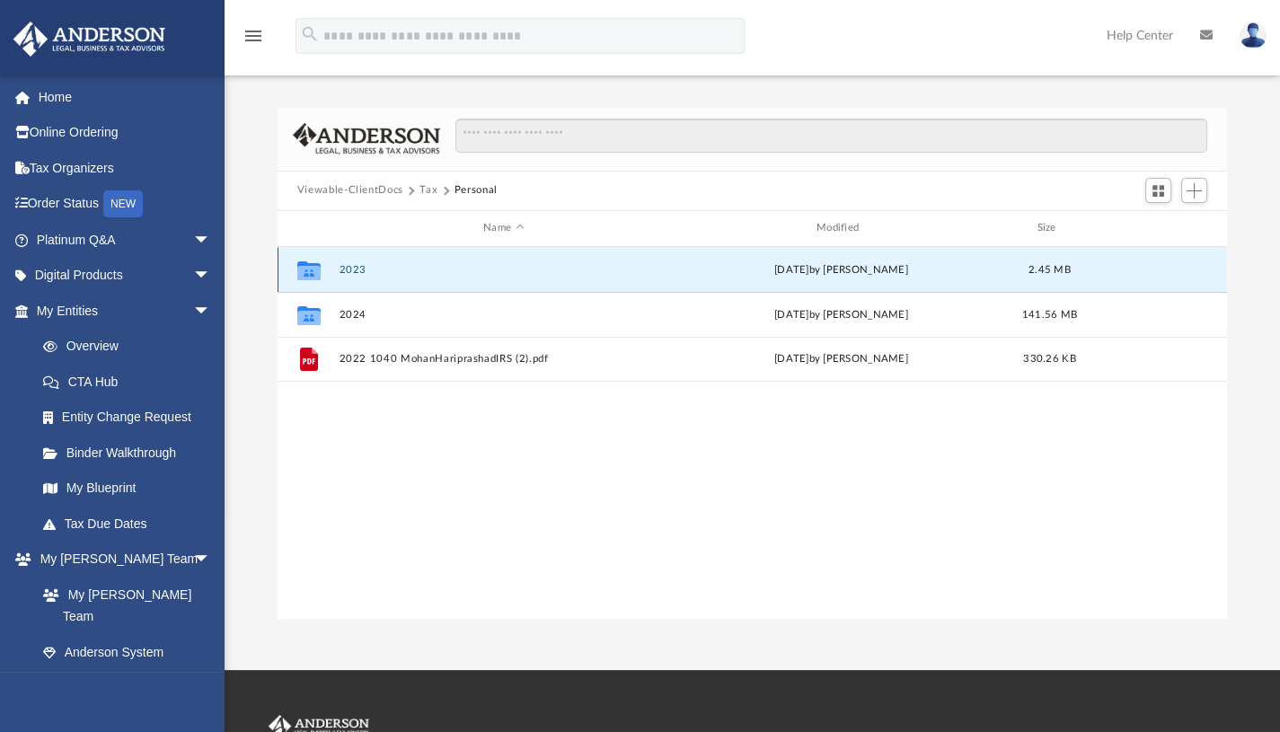
click at [362, 279] on div "Collaborated Folder 2023 Thu Jun 5 2025 by Tiffany Smyth 2.45 MB" at bounding box center [752, 269] width 949 height 45
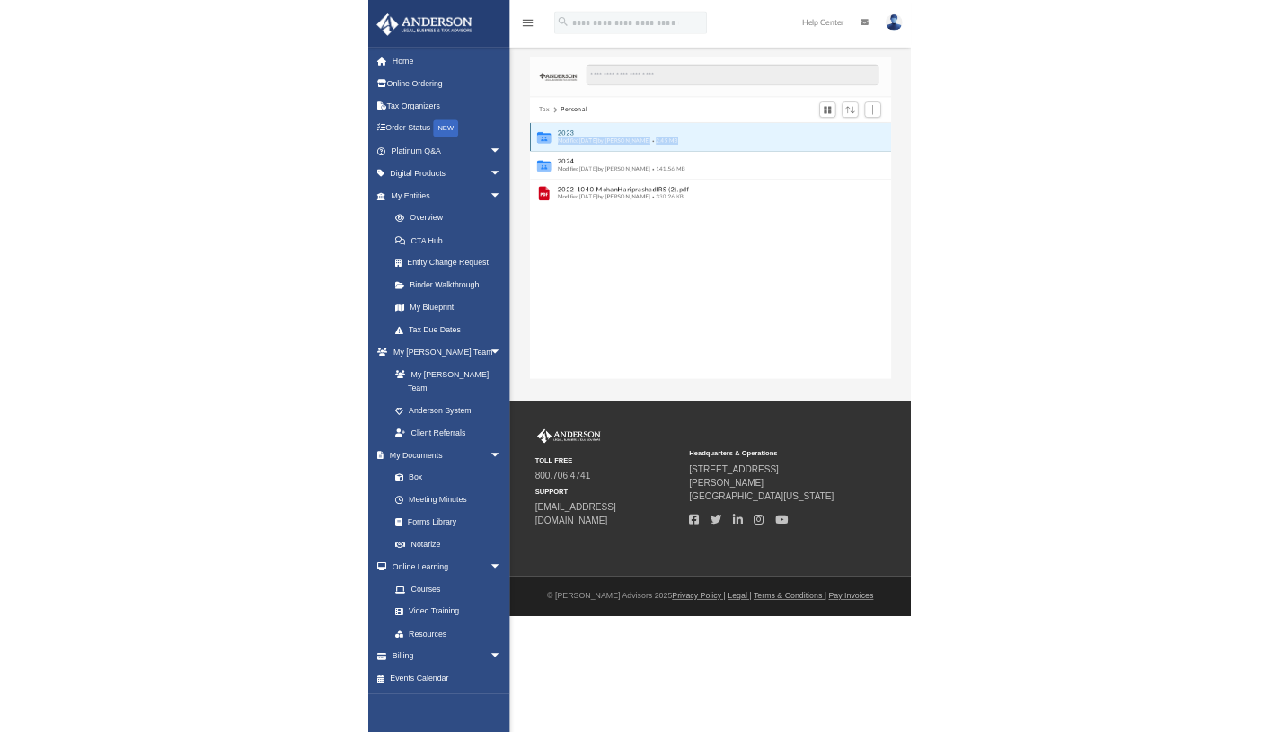
scroll to position [395, 936]
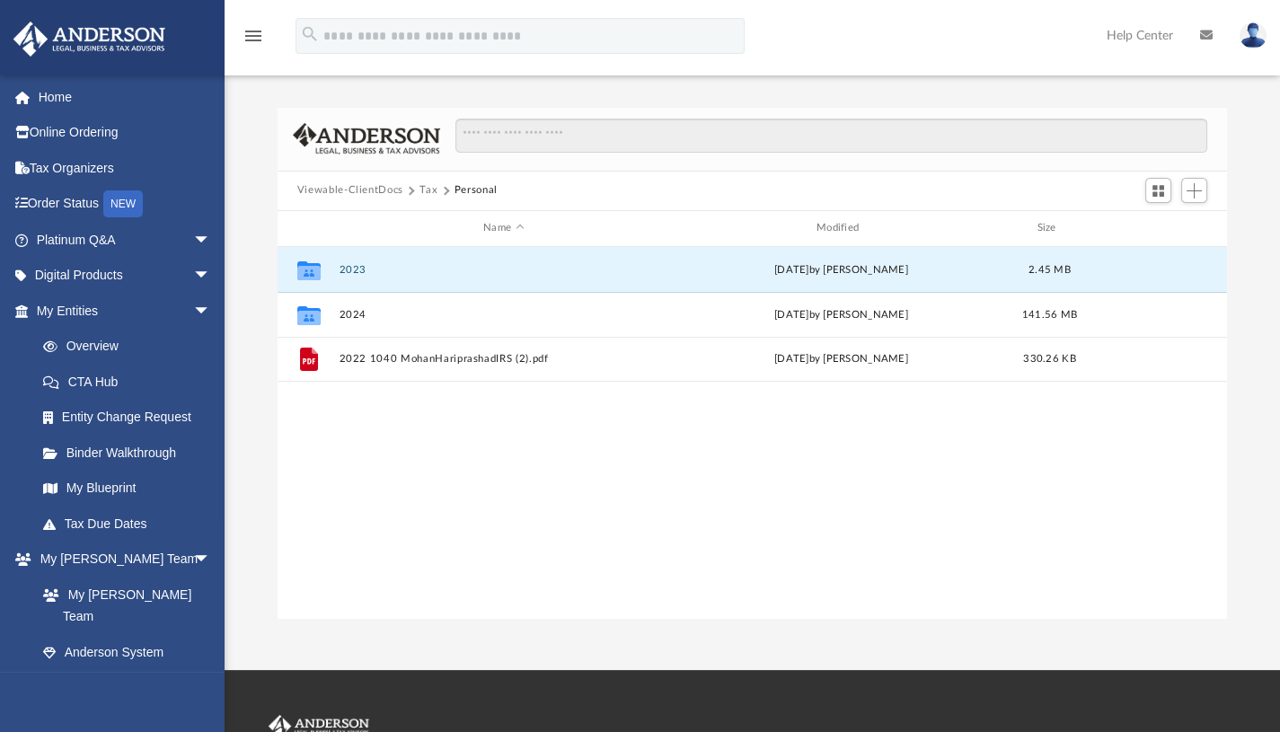
click at [414, 269] on button "2023" at bounding box center [504, 269] width 330 height 12
click at [606, 266] on button "2023 1040 TaxreturnMohanHariprashadFiledCopy.pdf" at bounding box center [504, 269] width 330 height 12
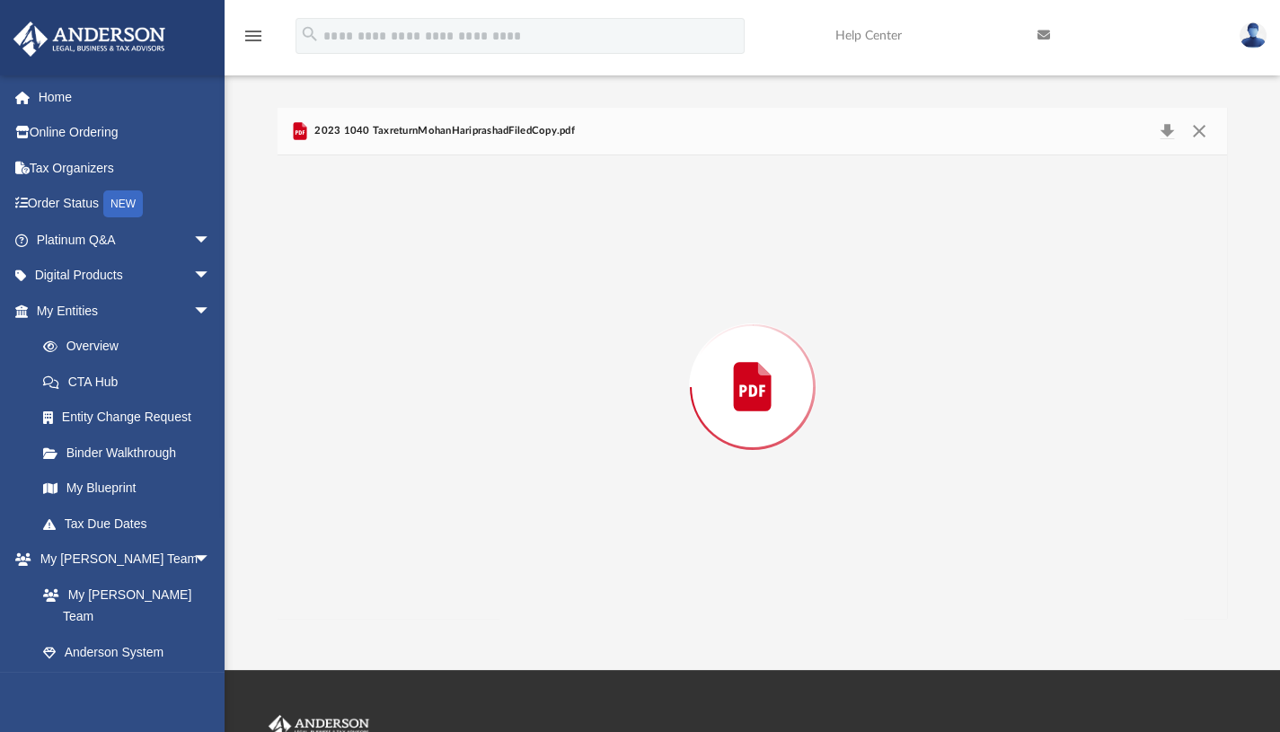
click at [606, 266] on div "Preview" at bounding box center [753, 386] width 950 height 463
click at [13, 336] on li "Overview" at bounding box center [125, 347] width 225 height 36
click at [647, 322] on div "2023 Agency Disclosure Statements Page 1 Client Mohan and Rohinie Hariprashad 1…" at bounding box center [753, 687] width 900 height 1165
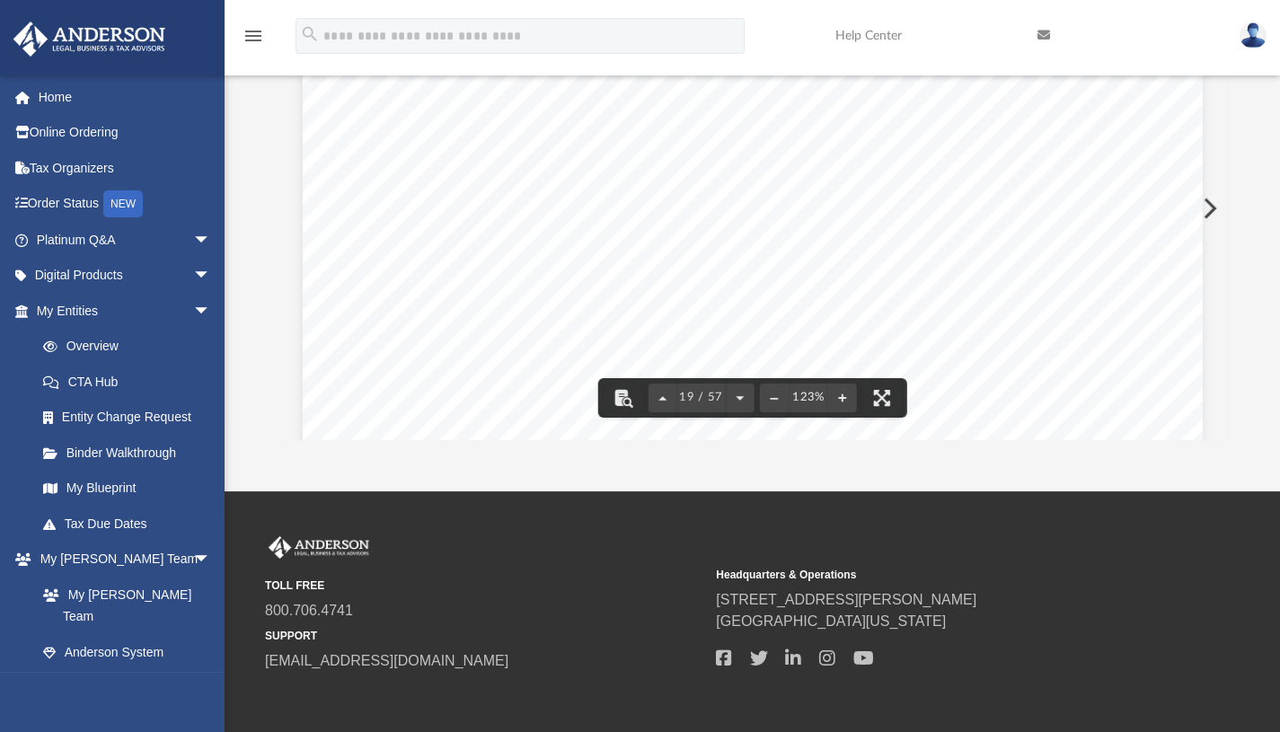
scroll to position [21404, 0]
drag, startPoint x: 636, startPoint y: 448, endPoint x: 785, endPoint y: 249, distance: 249.0
click at [622, 499] on div "menu search Site Menu add mhariprashad@gmail.com My Profile Reset Password Logo…" at bounding box center [640, 316] width 1280 height 991
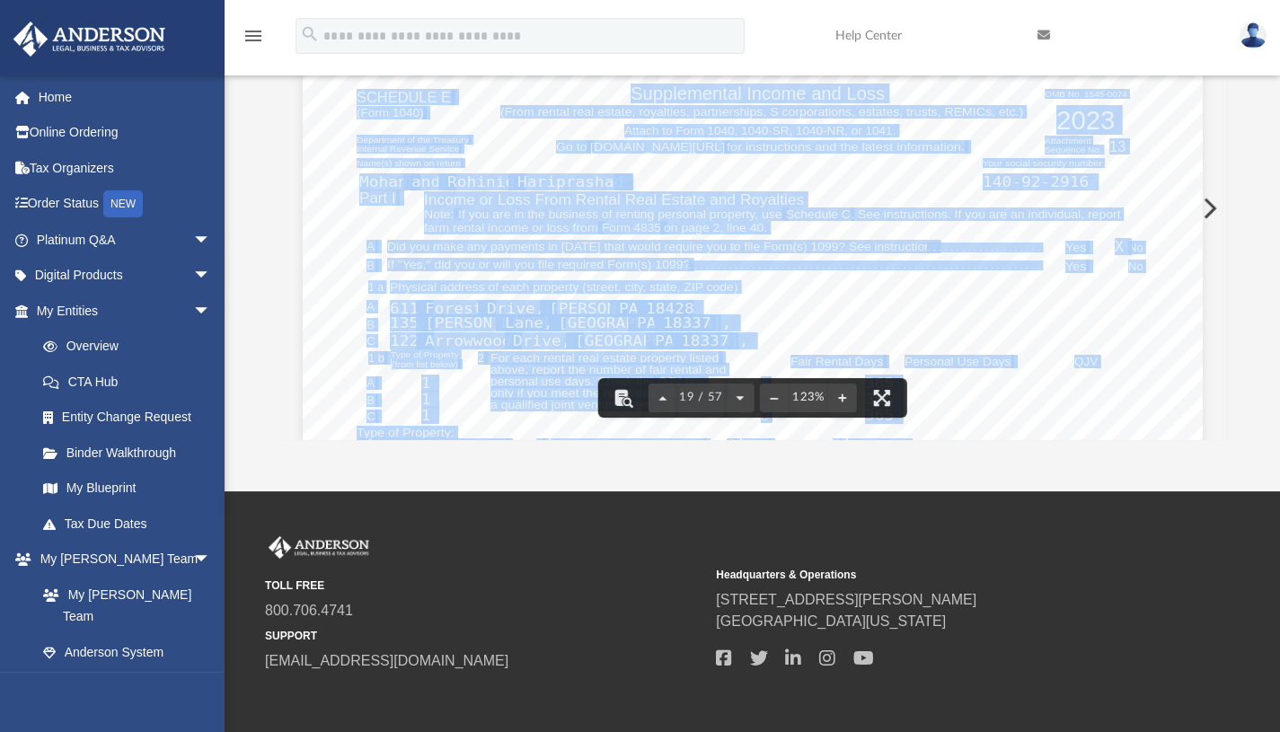
click at [730, 282] on span "Physical address of each property (street, city, state, ZIP code)" at bounding box center [564, 287] width 348 height 12
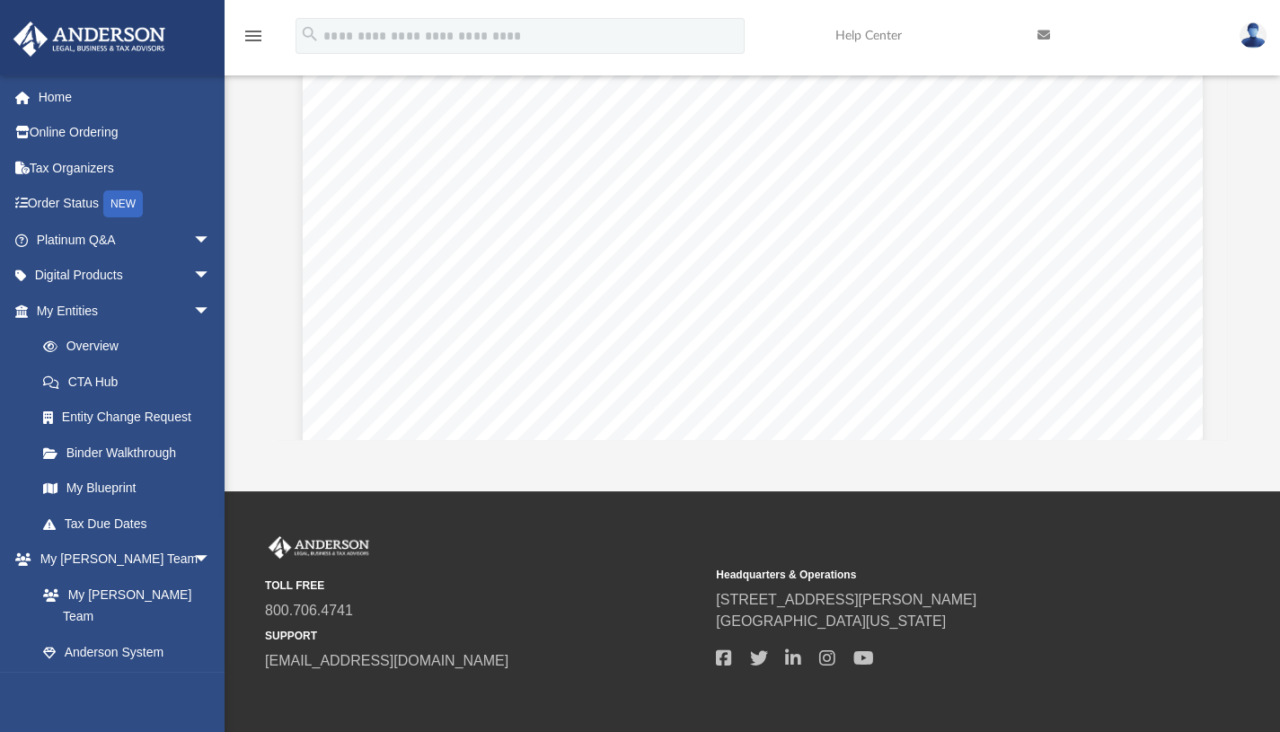
scroll to position [21466, 0]
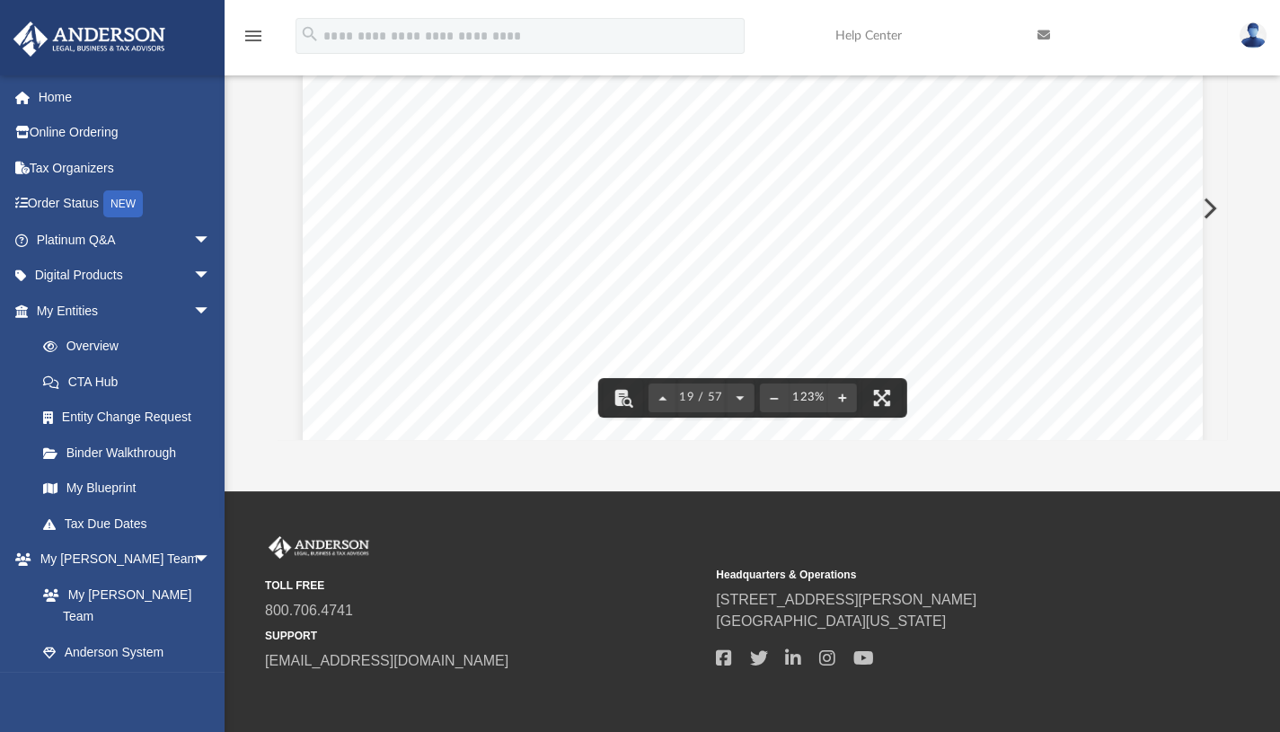
drag, startPoint x: 693, startPoint y: 457, endPoint x: 708, endPoint y: 472, distance: 20.3
click at [690, 605] on div "menu search Site Menu add mhariprashad@gmail.com My Profile Reset Password Logo…" at bounding box center [640, 316] width 1280 height 991
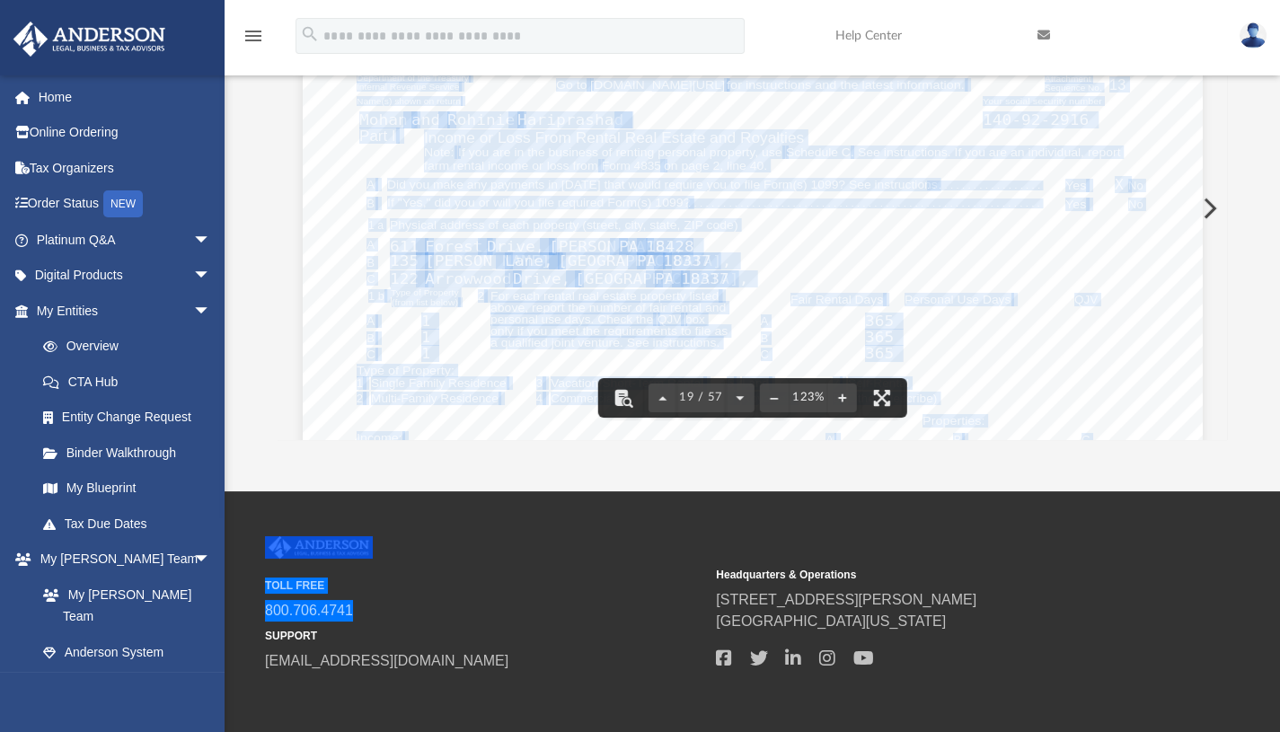
scroll to position [222, 0]
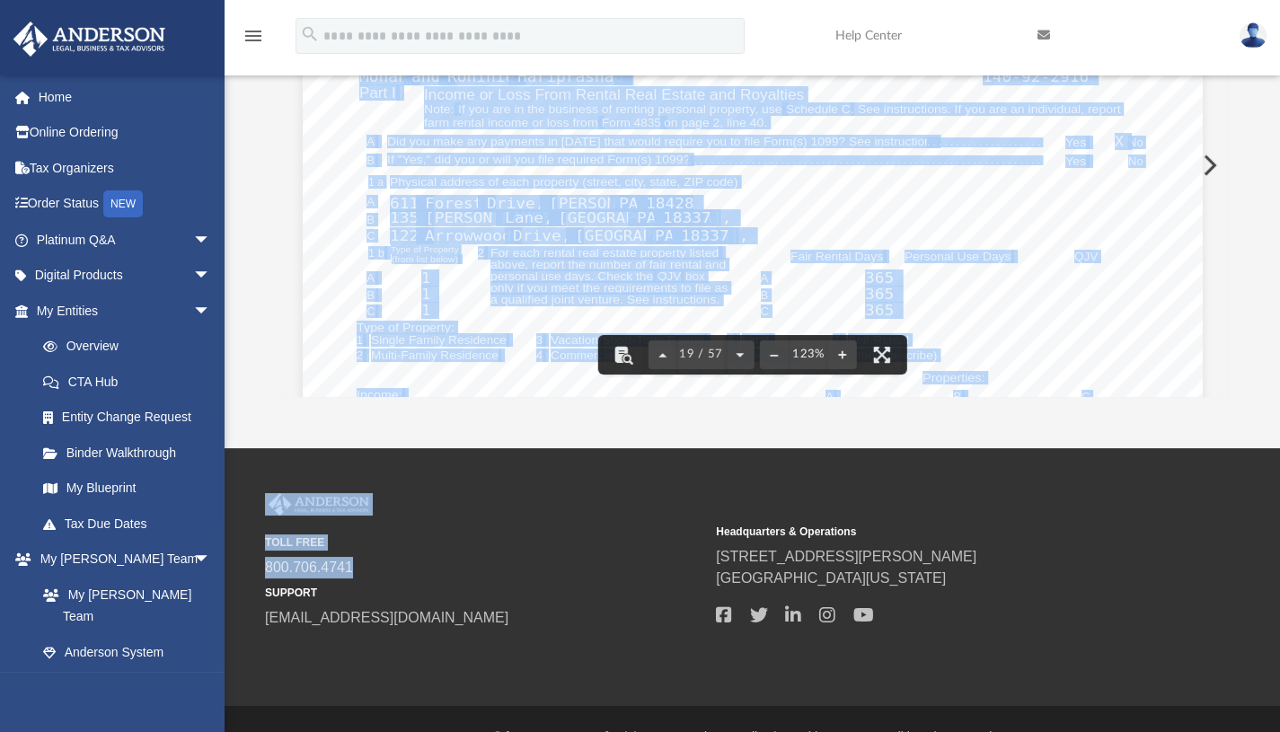
drag, startPoint x: 1177, startPoint y: 360, endPoint x: 1036, endPoint y: 372, distance: 140.6
click at [1177, 360] on div "OMB No. 1545-0074 Supplemental Income and Loss SCHEDULE E (From rental real est…" at bounding box center [753, 510] width 900 height 1165
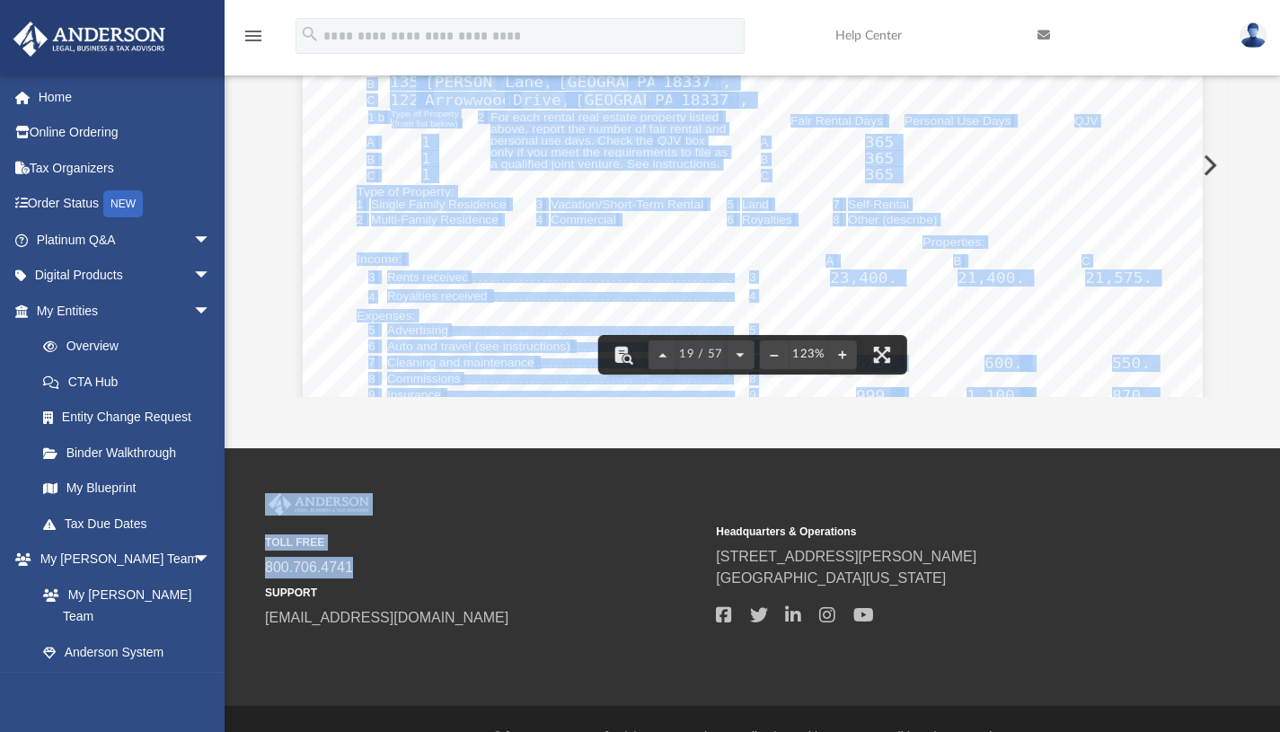
scroll to position [21617, 0]
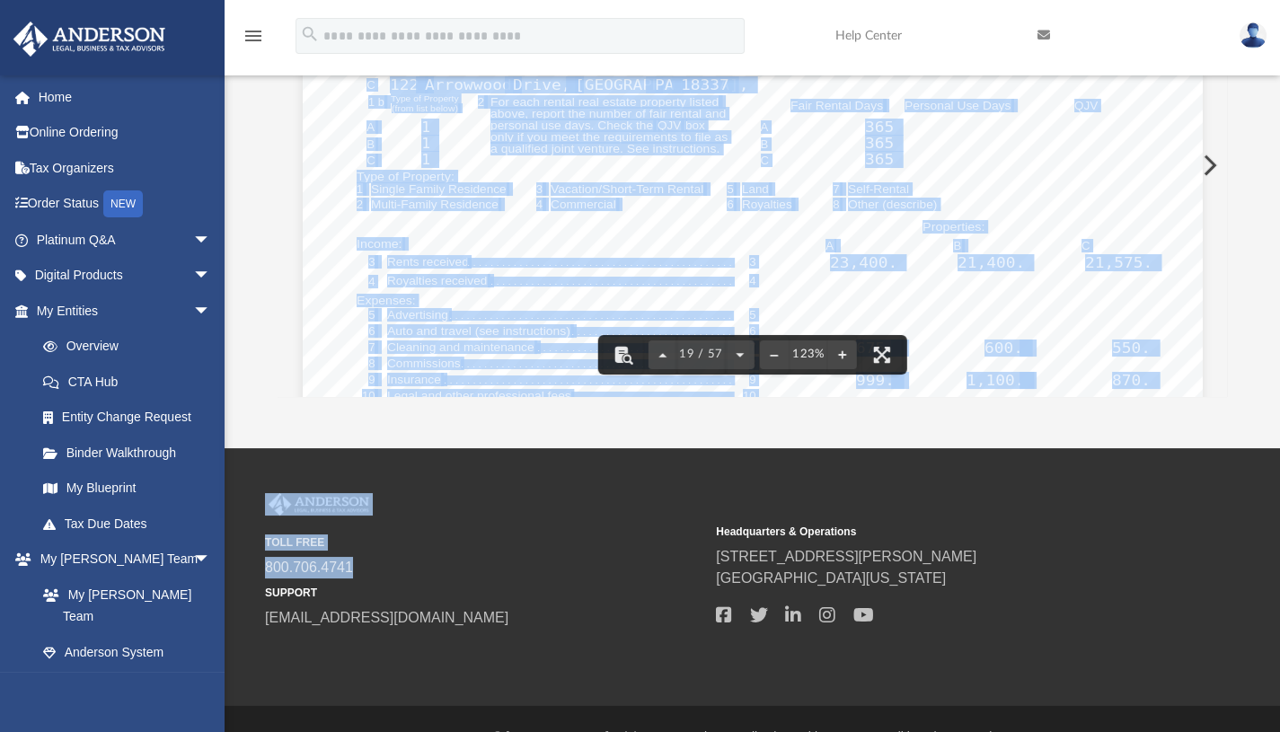
drag, startPoint x: 1036, startPoint y: 372, endPoint x: 1193, endPoint y: 278, distance: 182.1
click at [1193, 278] on div "OMB No. 1545-0074 Supplemental Income and Loss SCHEDULE E (From rental real est…" at bounding box center [753, 359] width 900 height 1165
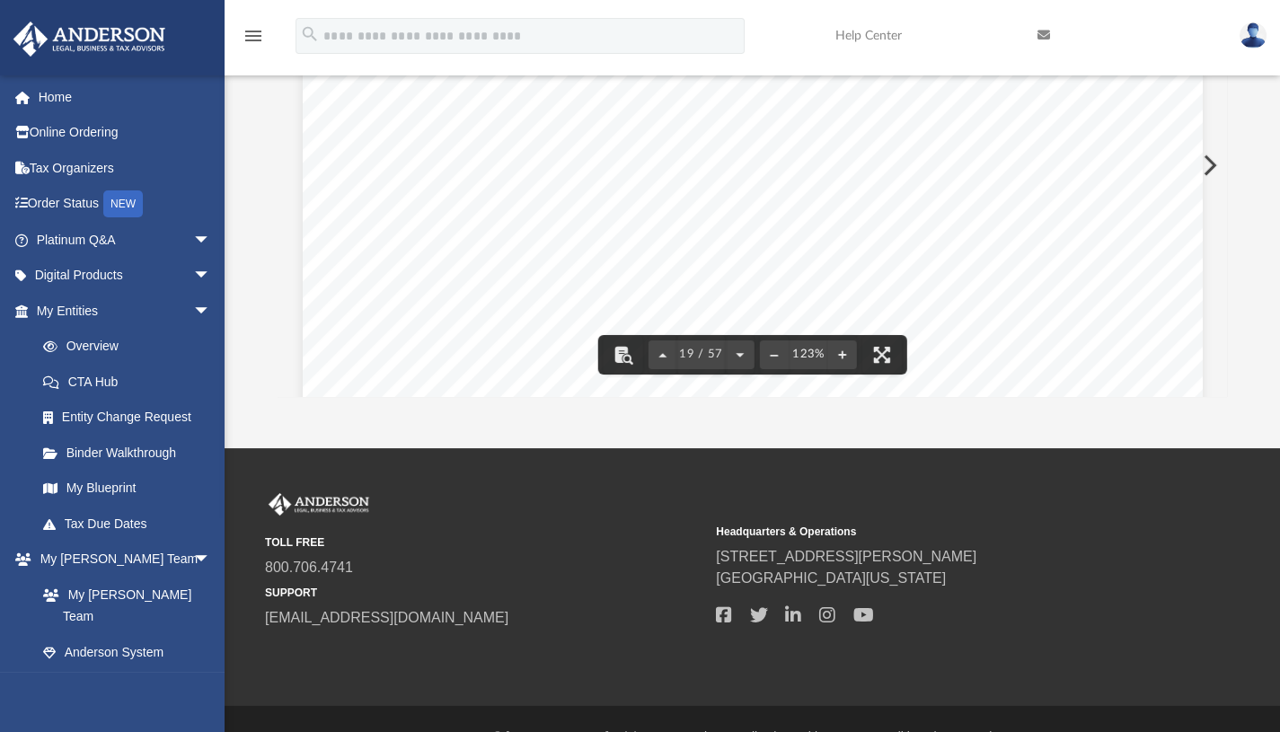
click at [1229, 270] on div "Difficulty viewing your box folder? You can also access your account directly o…" at bounding box center [752, 141] width 1055 height 511
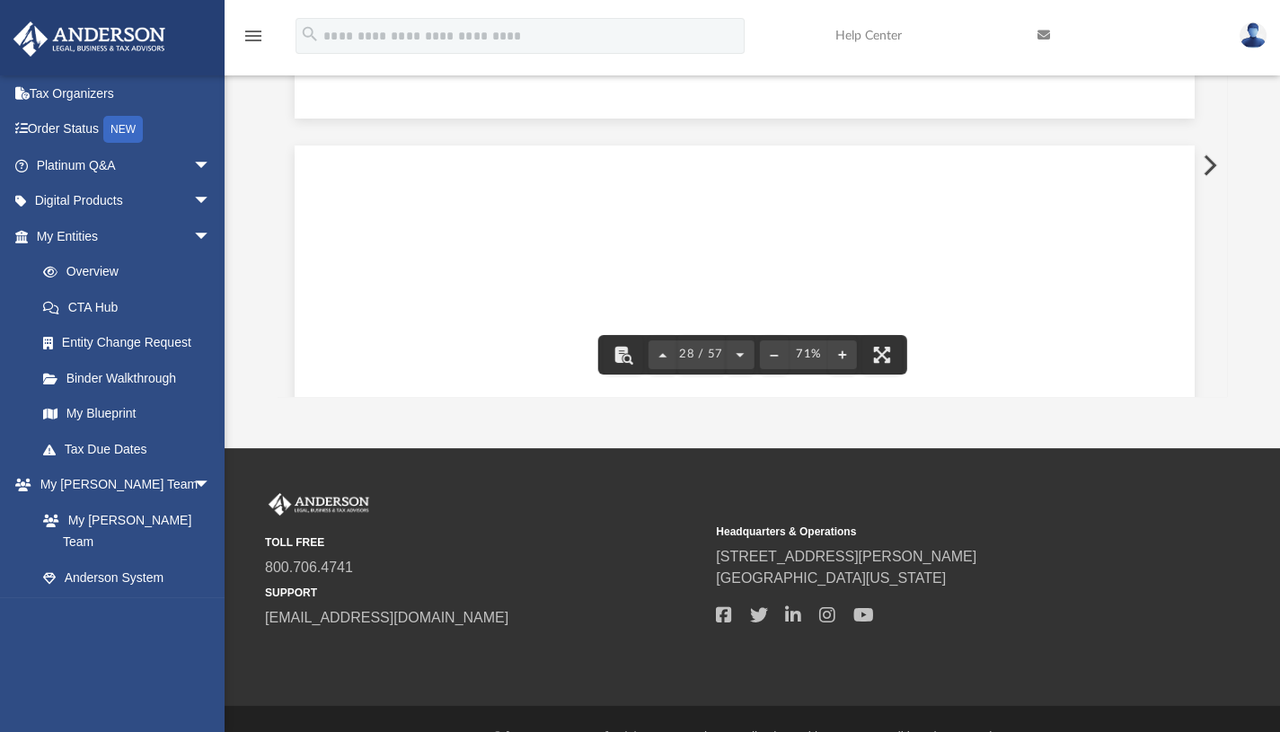
scroll to position [395, 936]
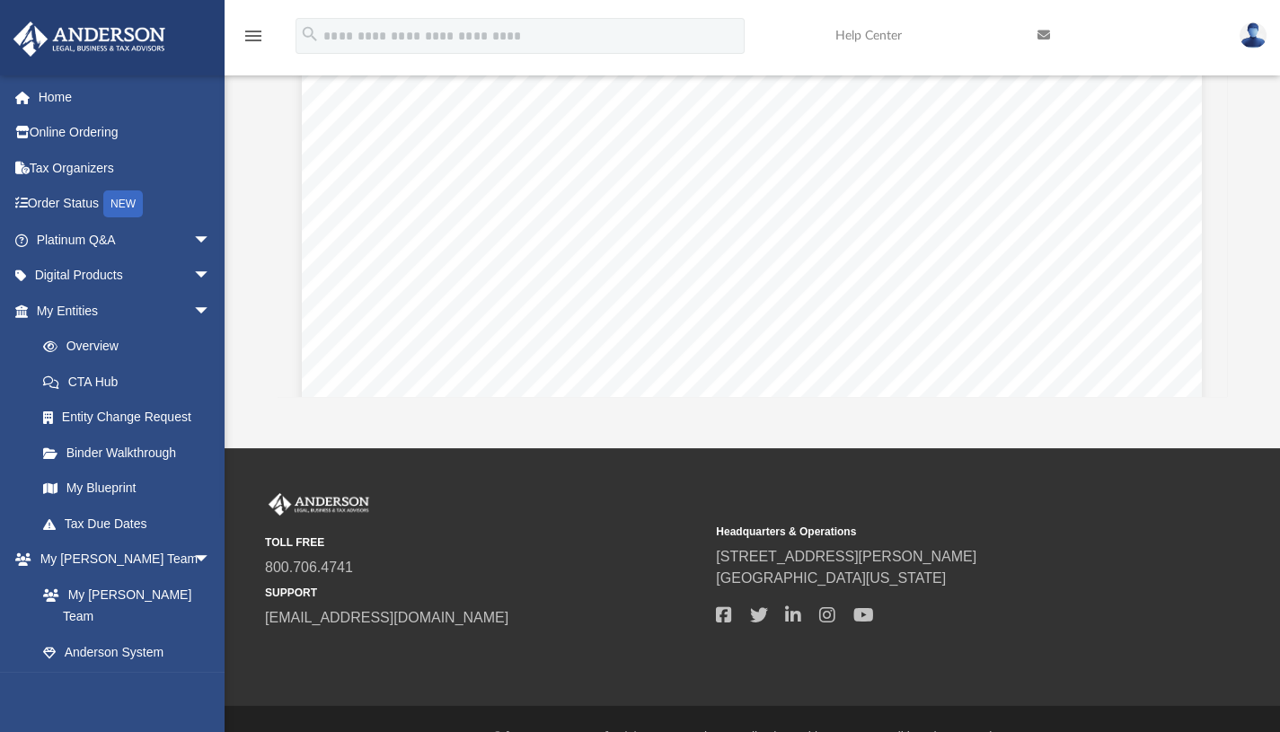
click at [669, 428] on div "App [EMAIL_ADDRESS][DOMAIN_NAME] Sign Out [EMAIL_ADDRESS][DOMAIN_NAME] Home Onl…" at bounding box center [640, 113] width 1280 height 670
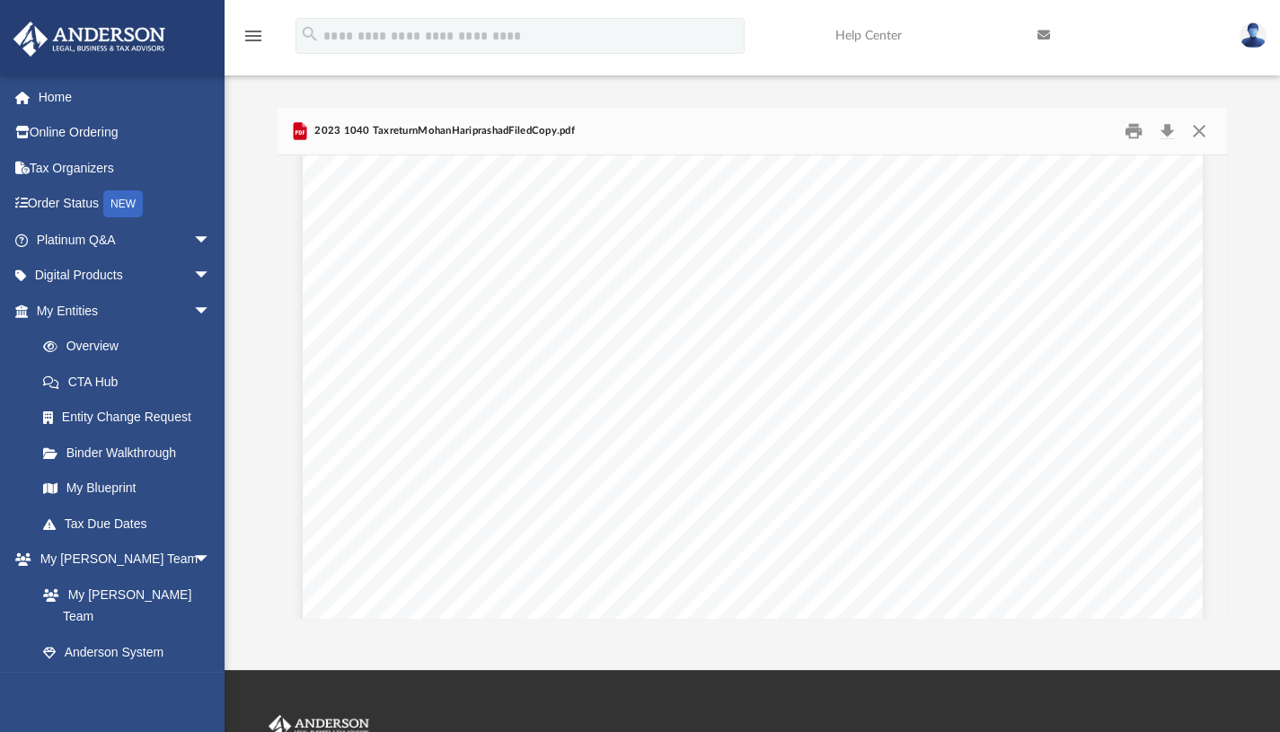
scroll to position [49983, 0]
click at [790, 325] on div "2300215312 PA-40 ' 2023 Social Security Number Name(s) 12 PA Tax Liability. Mul…" at bounding box center [753, 547] width 900 height 1165
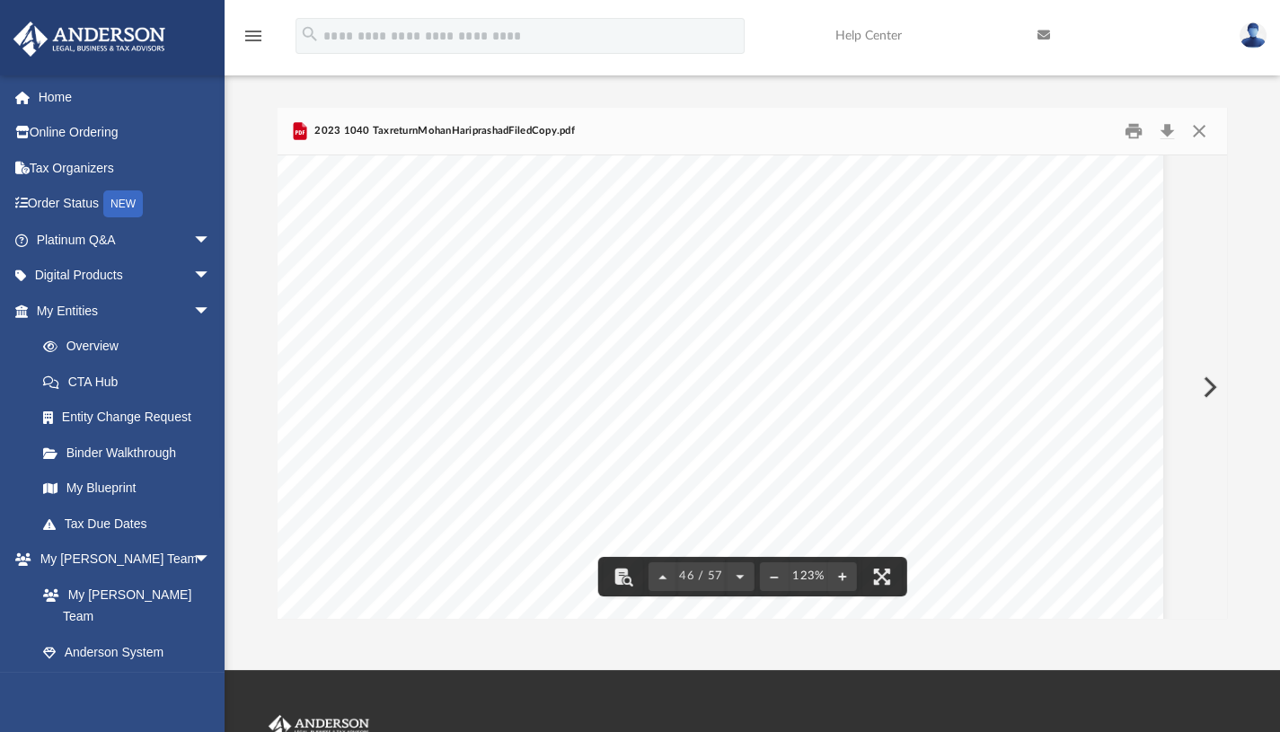
scroll to position [53546, 40]
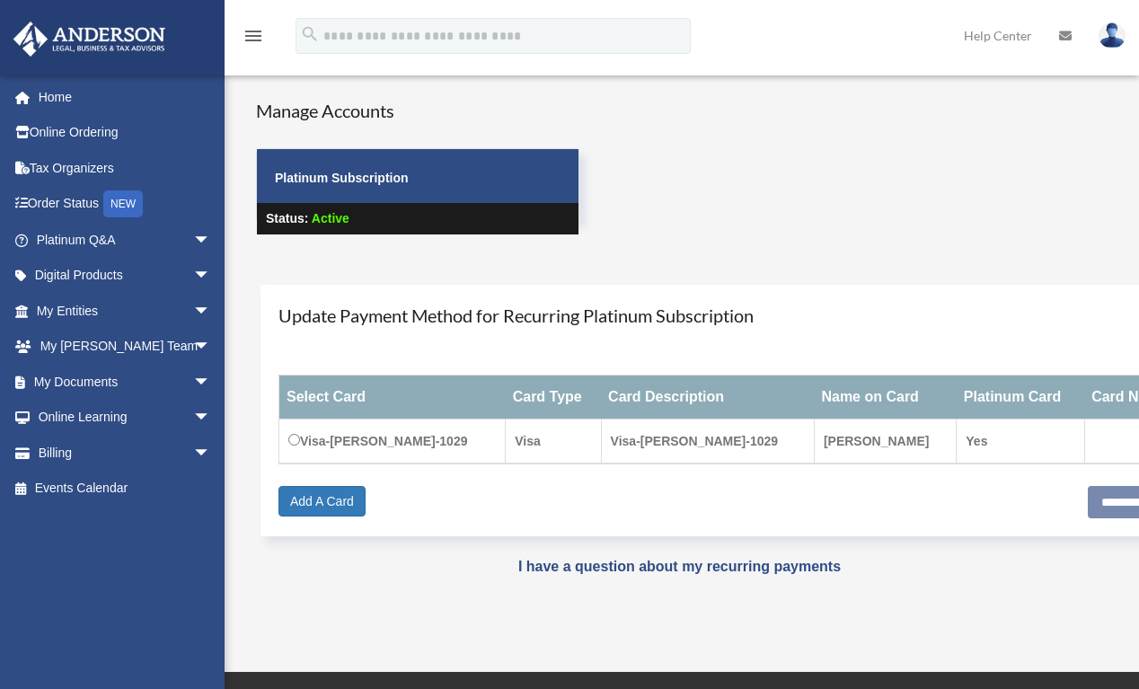
click at [193, 382] on span "arrow_drop_down" at bounding box center [211, 382] width 36 height 37
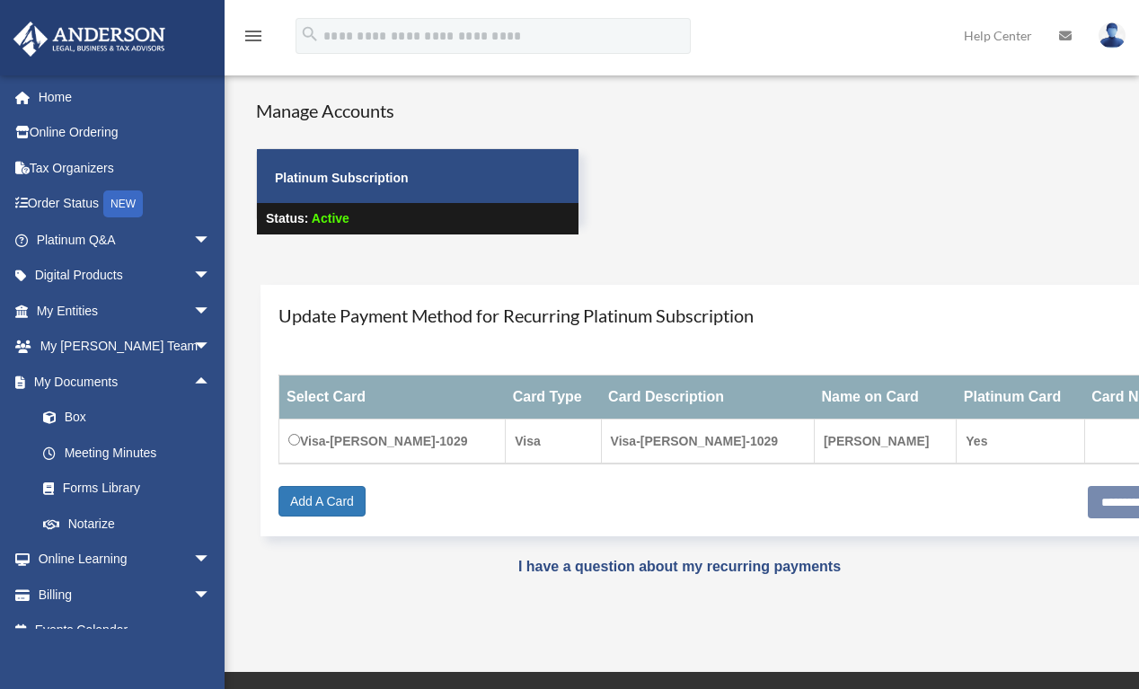
click at [112, 166] on link "Tax Organizers" at bounding box center [125, 168] width 225 height 36
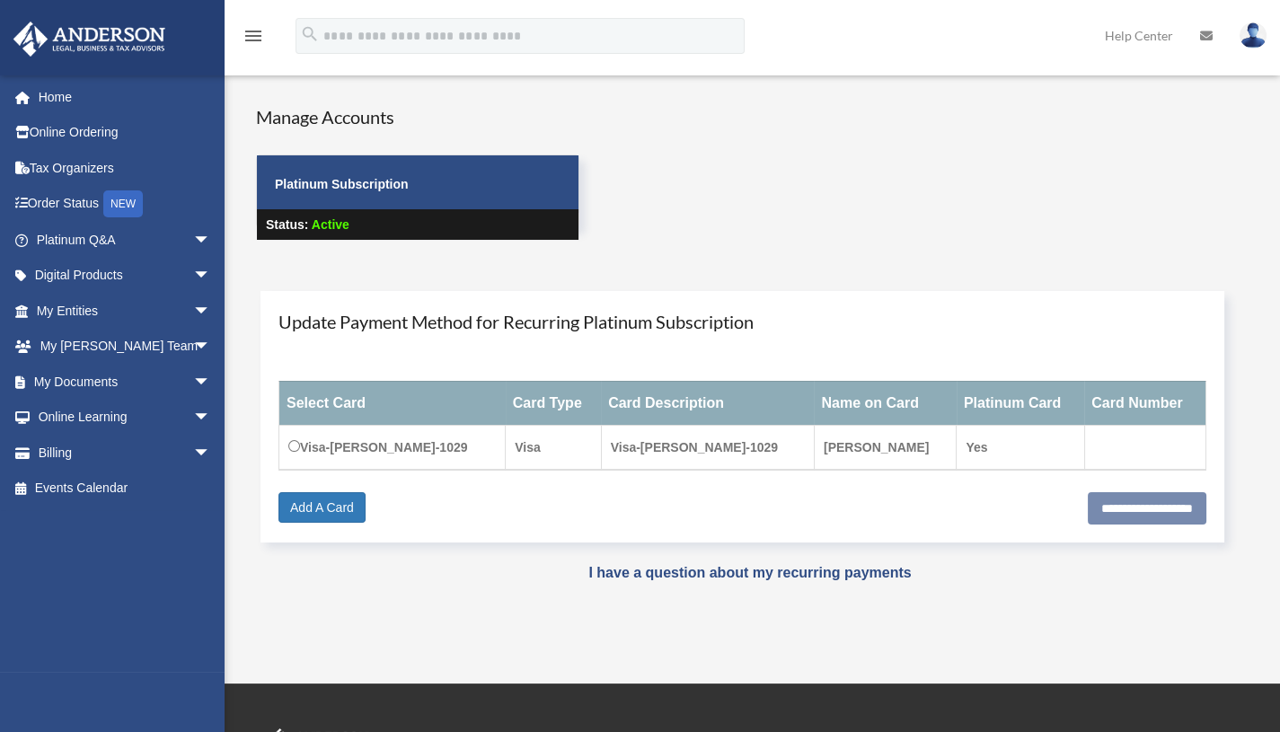
click at [193, 383] on span "arrow_drop_down" at bounding box center [211, 382] width 36 height 37
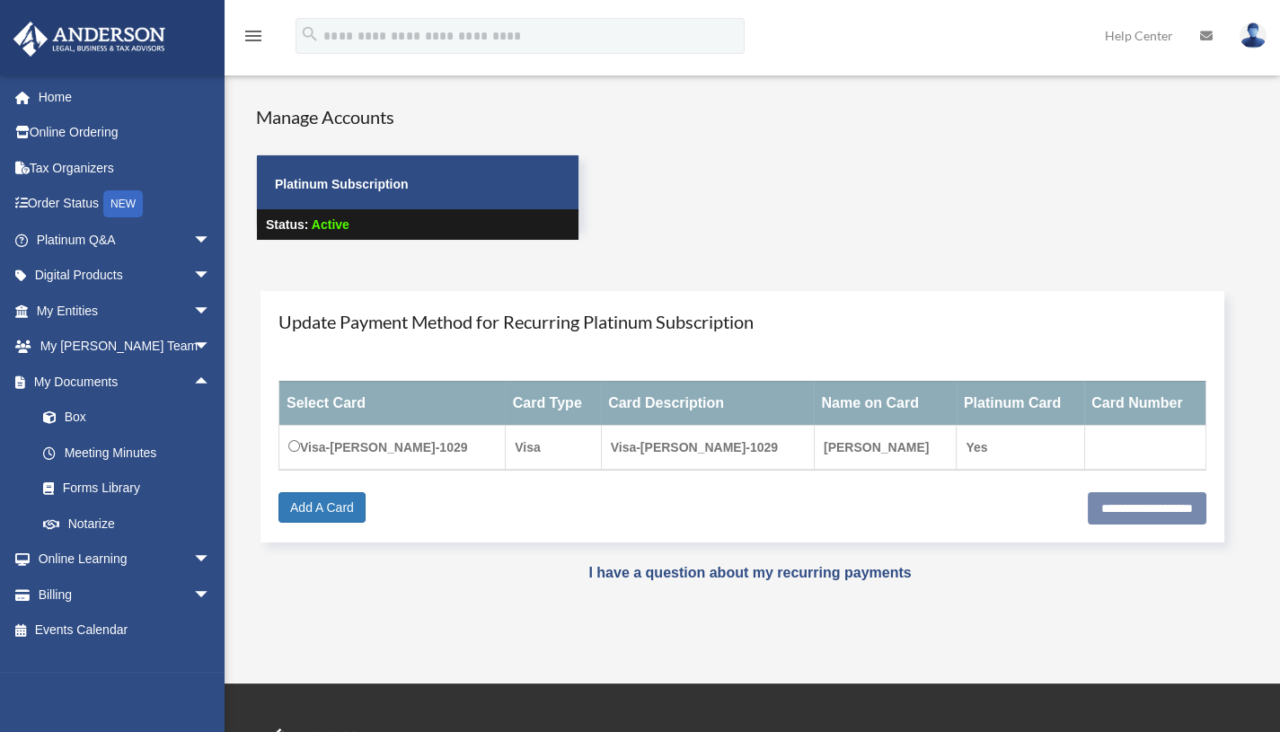
click at [148, 417] on link "Box" at bounding box center [131, 418] width 213 height 36
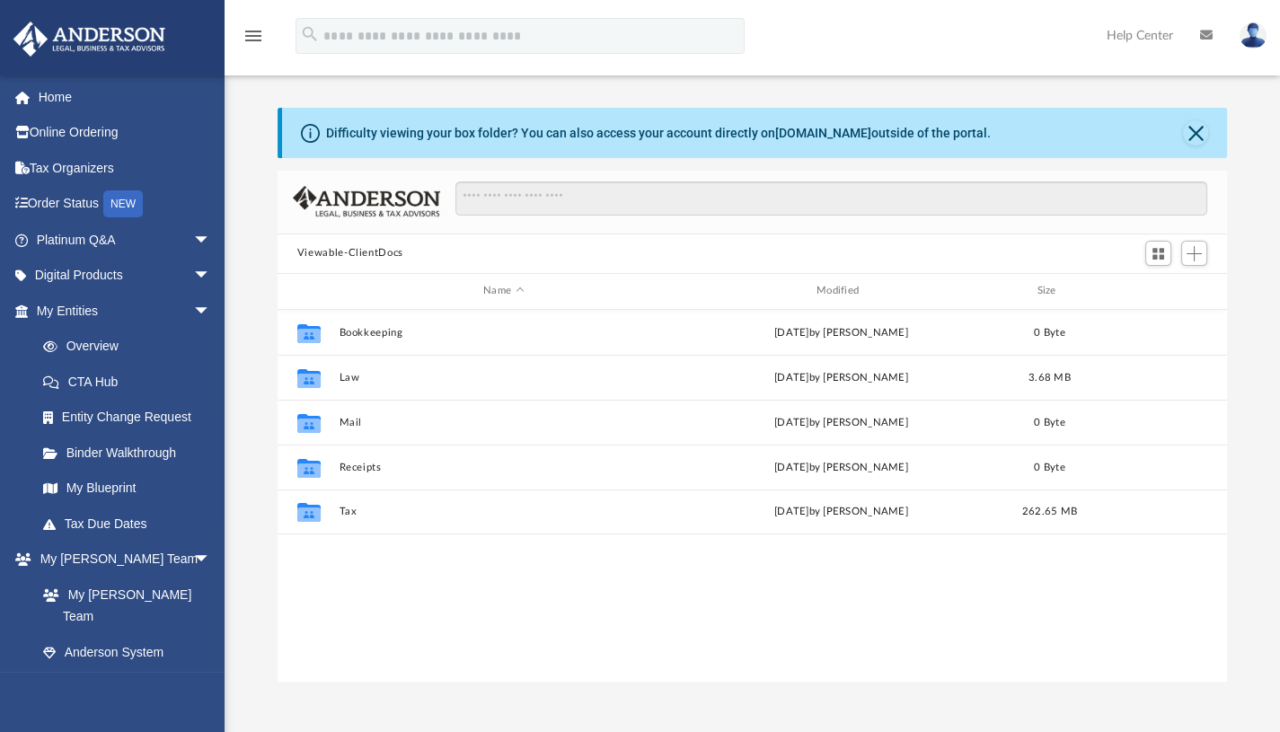
scroll to position [395, 936]
click at [357, 508] on button "Tax" at bounding box center [504, 512] width 330 height 12
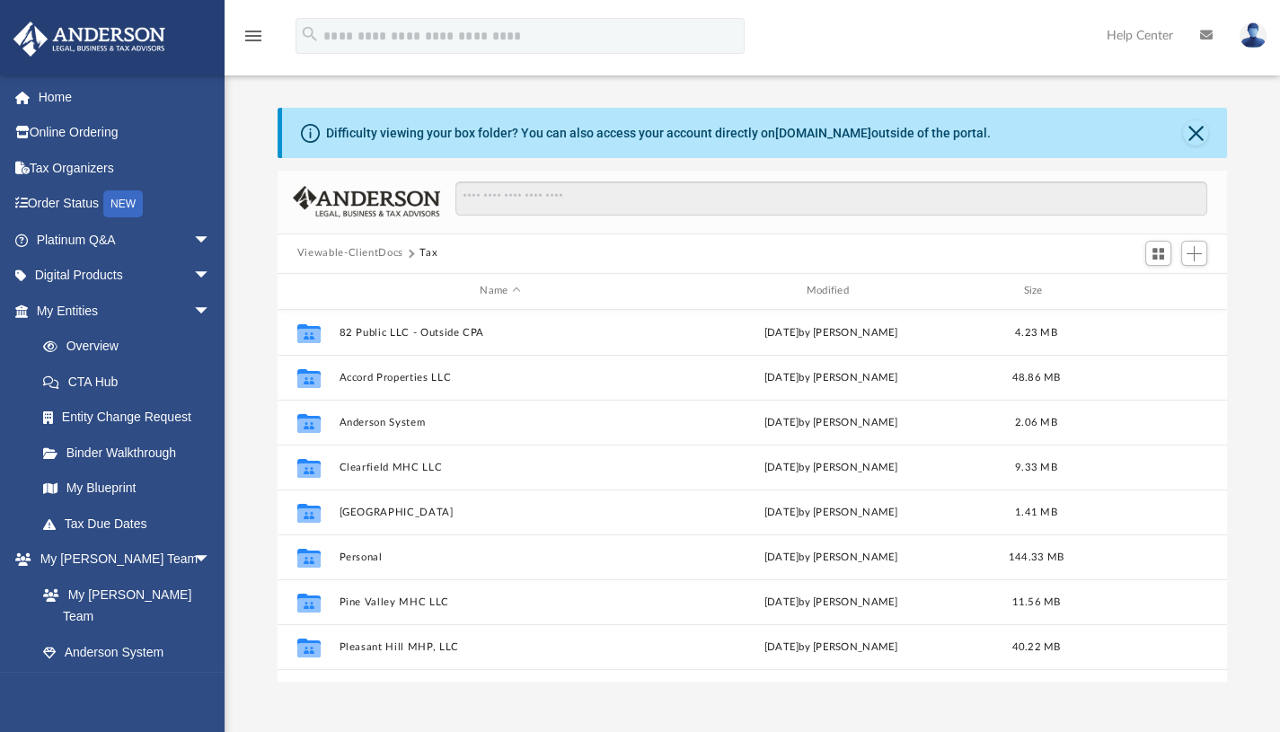
click at [369, 687] on div "App [EMAIL_ADDRESS][DOMAIN_NAME] Sign Out [EMAIL_ADDRESS][DOMAIN_NAME] Home Onl…" at bounding box center [640, 366] width 1280 height 733
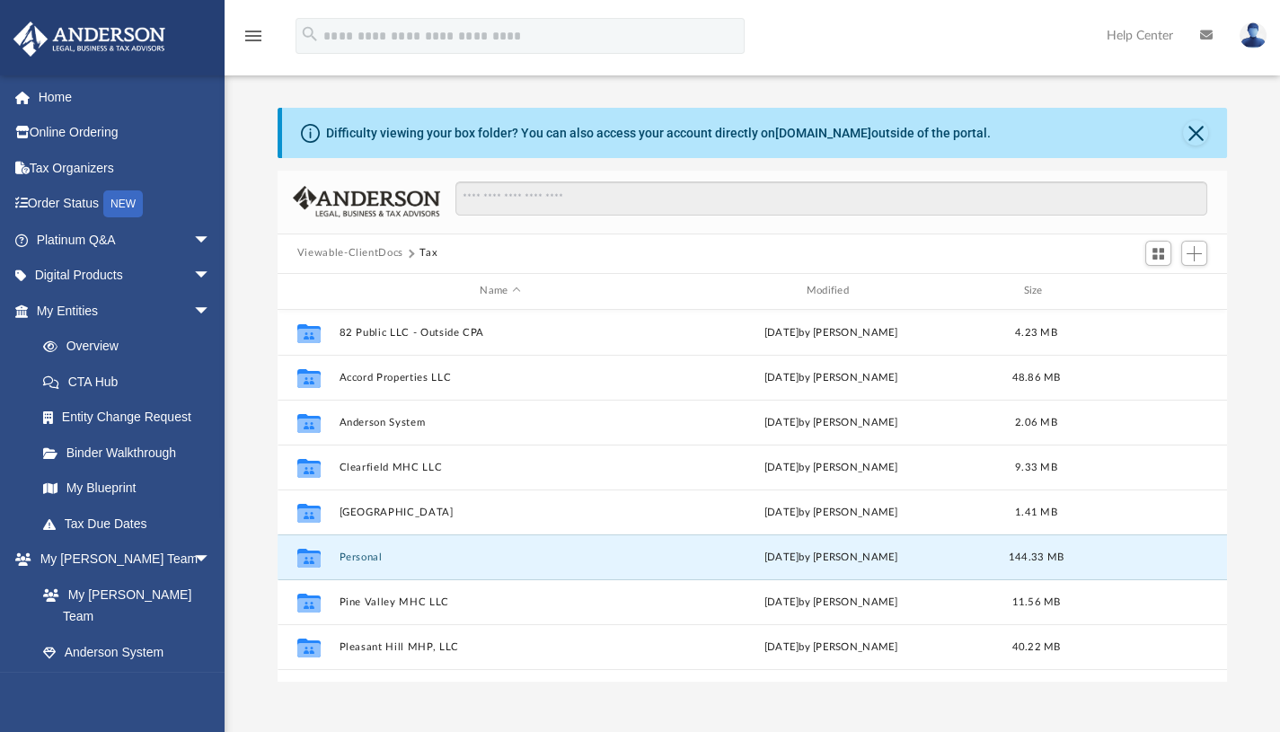
click at [367, 559] on button "Personal" at bounding box center [500, 557] width 322 height 12
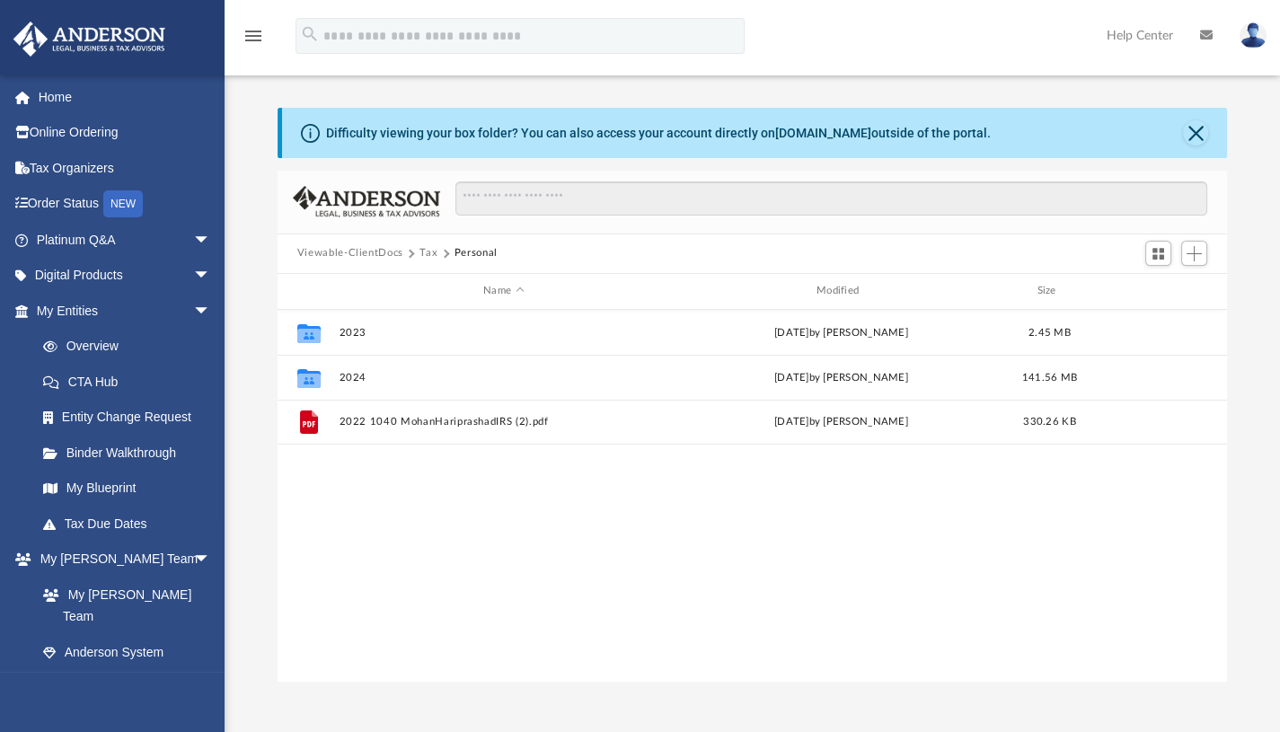
click at [367, 559] on div "Collaborated Folder 2023 [DATE] by [PERSON_NAME] 2.45 MB Collaborated Folder 20…" at bounding box center [752, 496] width 949 height 373
click at [363, 331] on button "2023" at bounding box center [504, 332] width 330 height 12
click at [1198, 129] on button "Close" at bounding box center [1195, 132] width 25 height 25
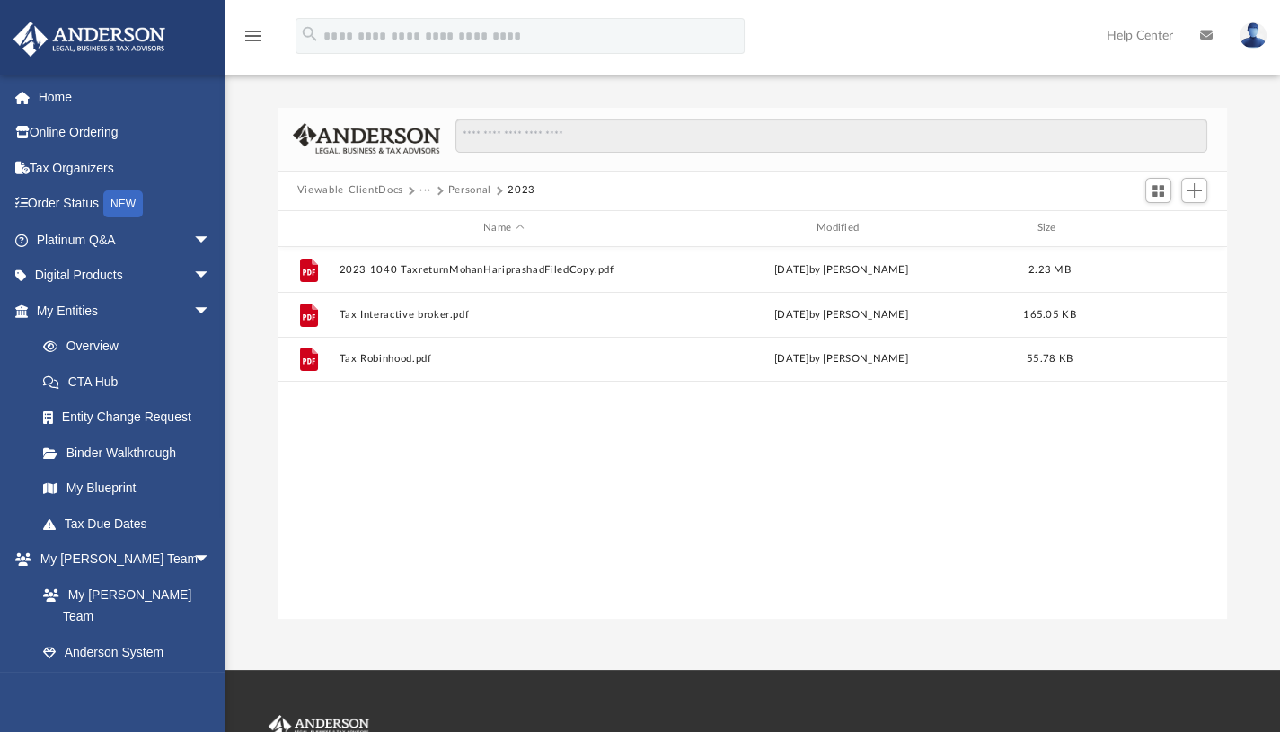
click at [406, 188] on span at bounding box center [410, 191] width 9 height 9
click at [469, 190] on button "Personal" at bounding box center [469, 190] width 43 height 16
click at [341, 309] on button "2024" at bounding box center [504, 314] width 330 height 12
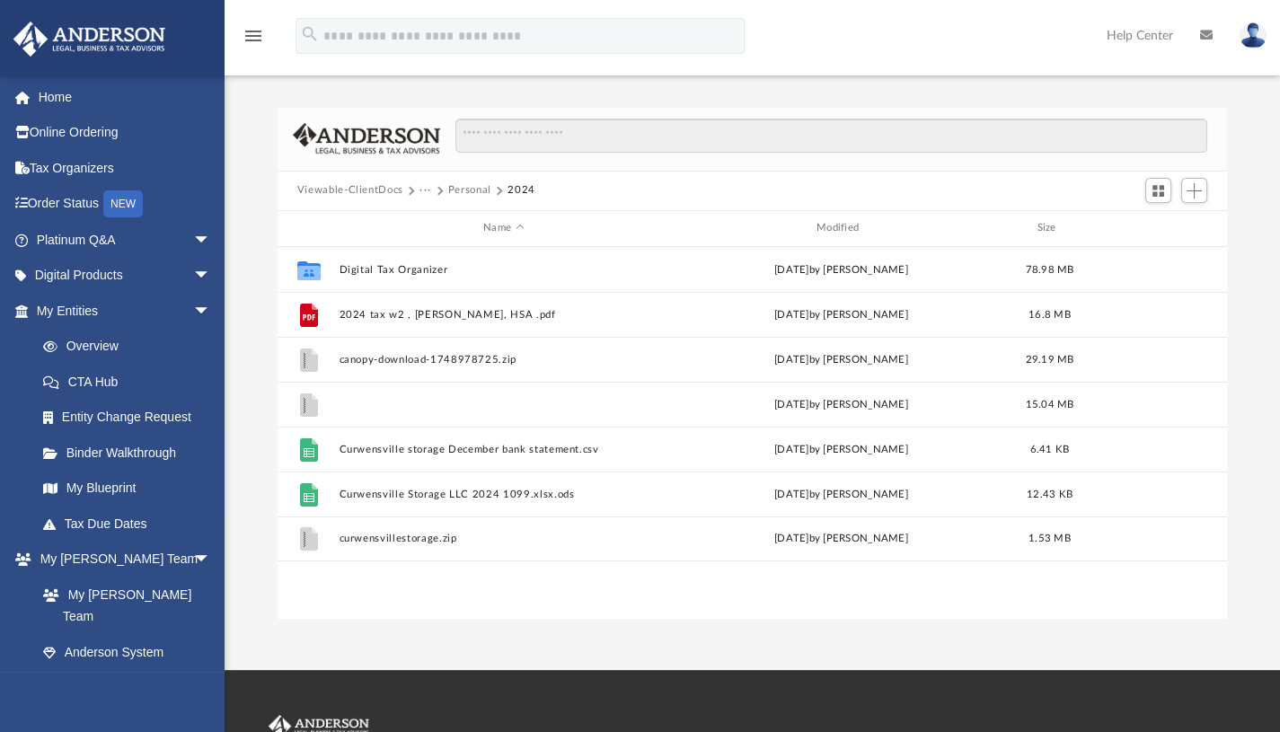
click at [385, 401] on button "canopy-download-1748978834.zip" at bounding box center [504, 404] width 330 height 12
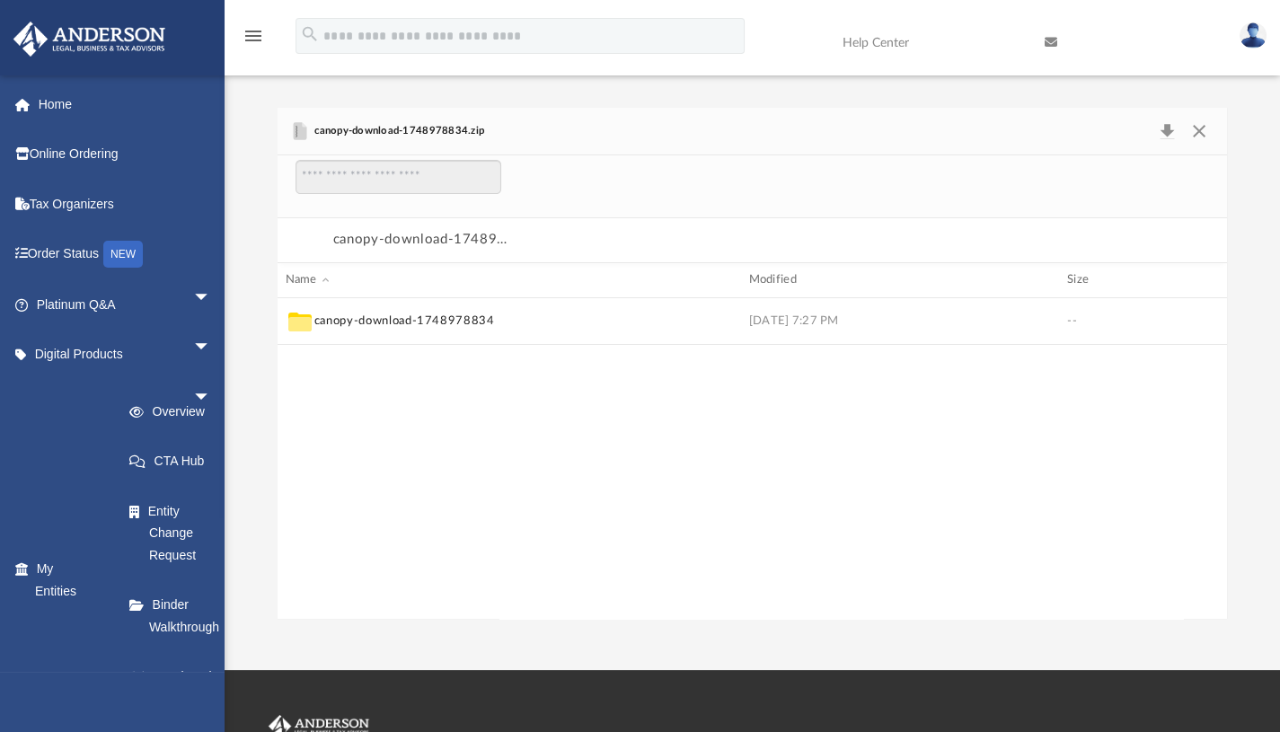
scroll to position [341, 936]
click at [411, 319] on button "canopy-download-1748978834" at bounding box center [404, 321] width 181 height 16
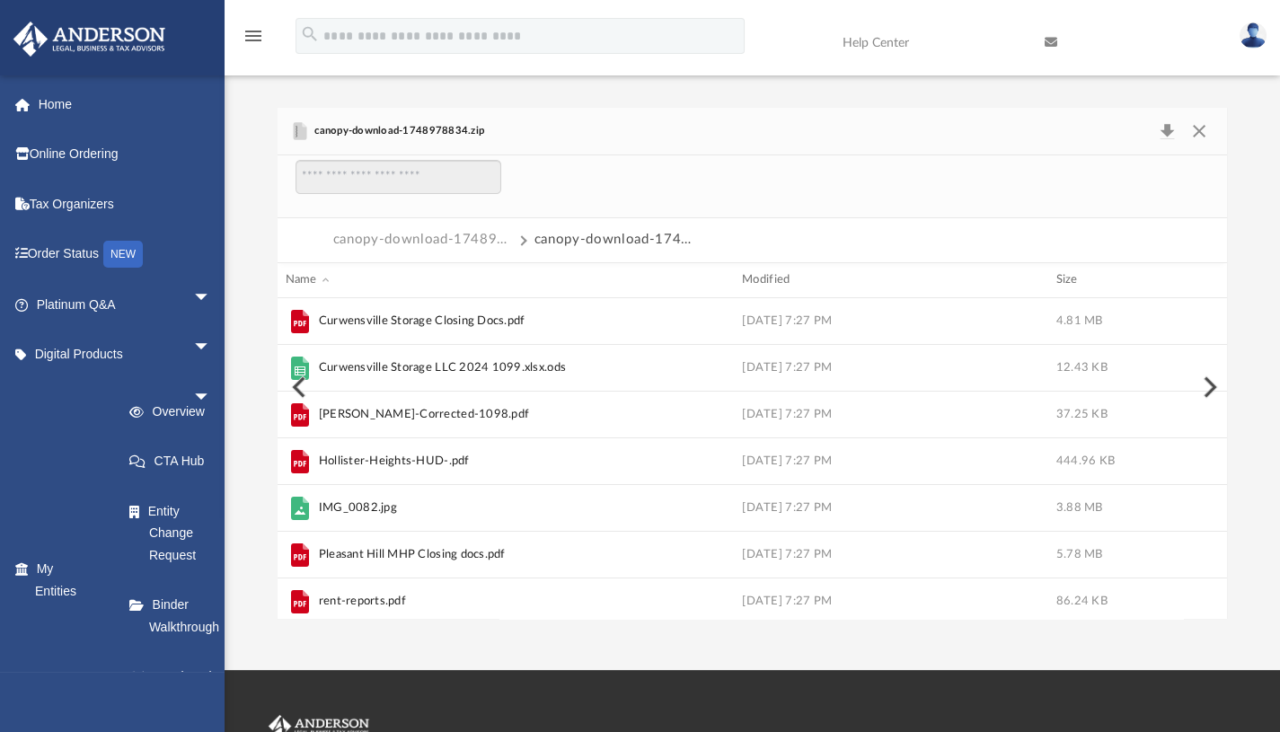
scroll to position [24, 0]
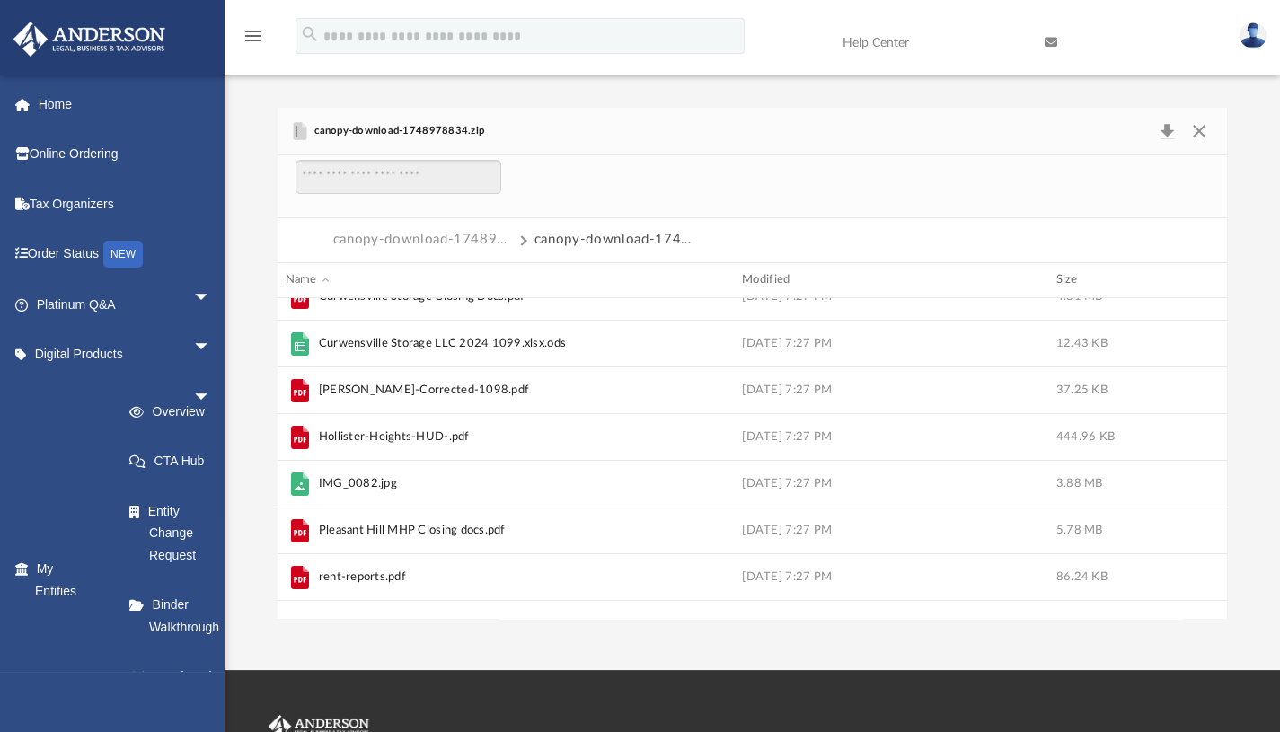
click at [0, 138] on li "Online Ordering" at bounding box center [119, 154] width 238 height 50
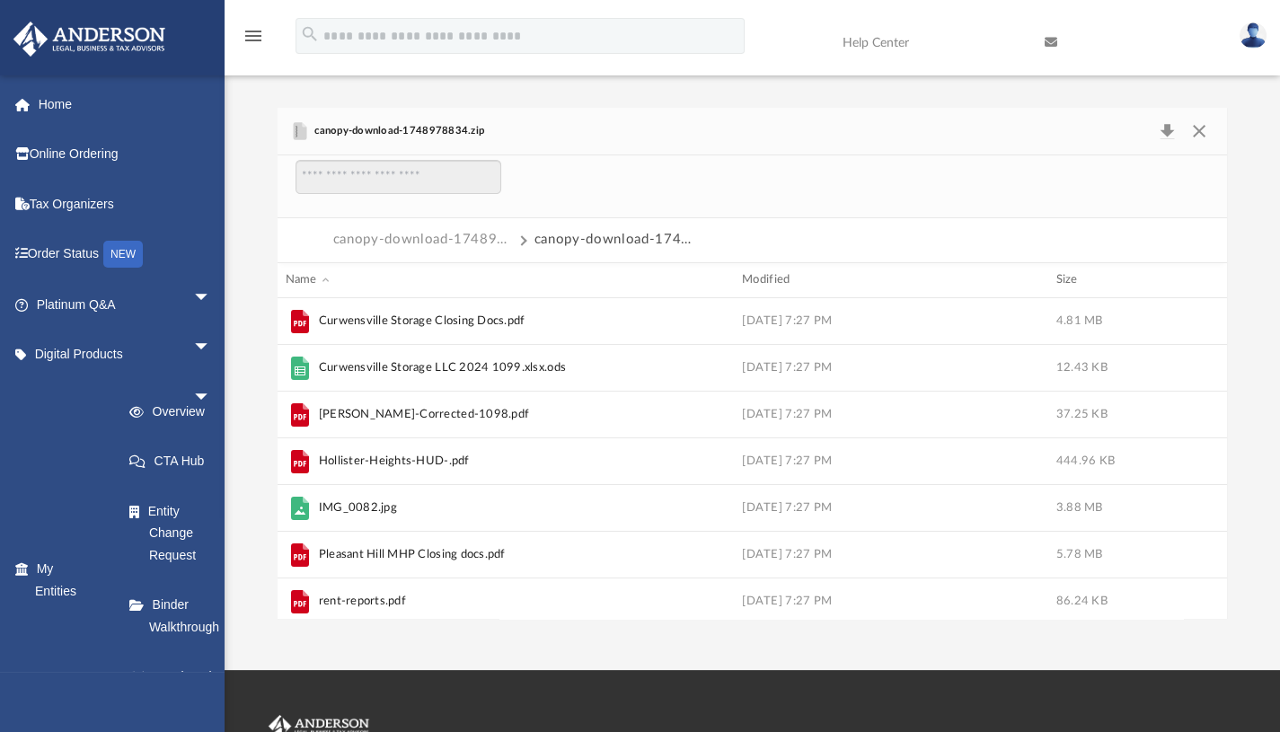
scroll to position [0, 0]
click at [297, 387] on button "Preview" at bounding box center [298, 387] width 40 height 50
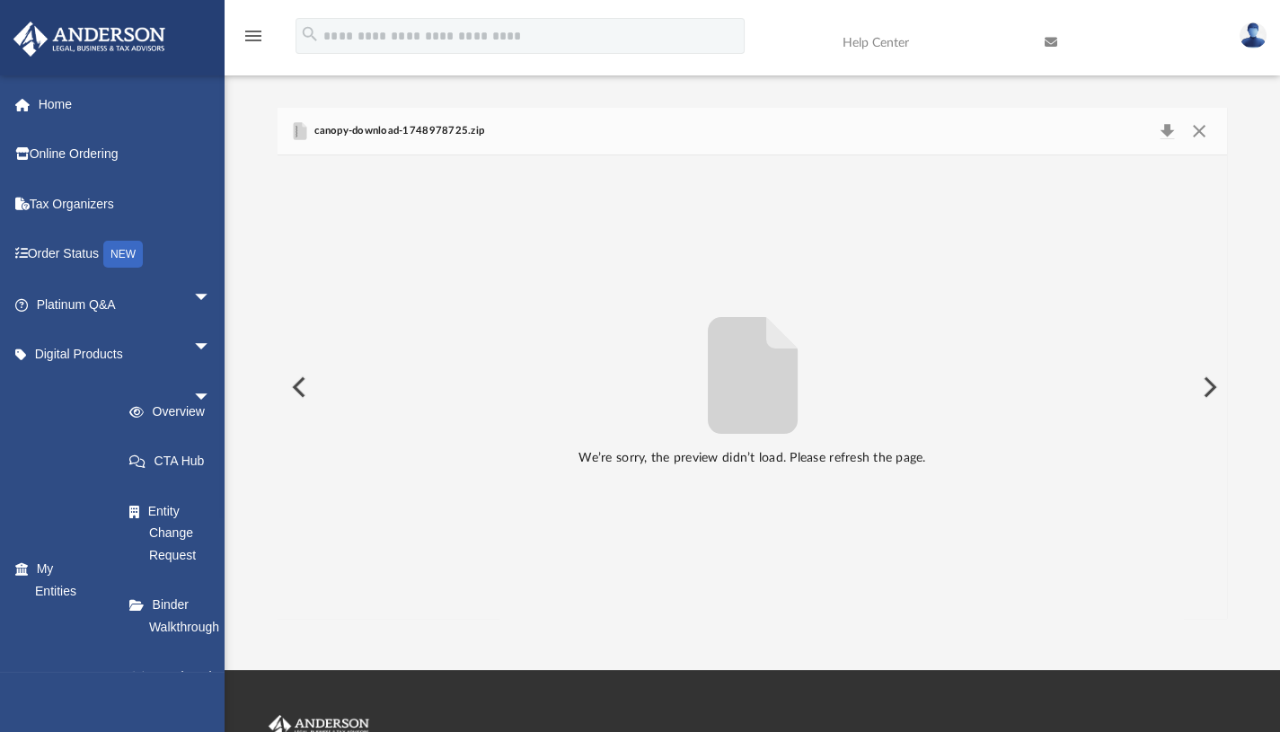
click at [353, 128] on span "canopy-download-1748978725.zip" at bounding box center [397, 131] width 173 height 16
click at [402, 133] on span "canopy-download-1748978725.zip" at bounding box center [397, 131] width 173 height 16
click at [341, 129] on span "canopy-download-1748978725.zip" at bounding box center [397, 131] width 173 height 16
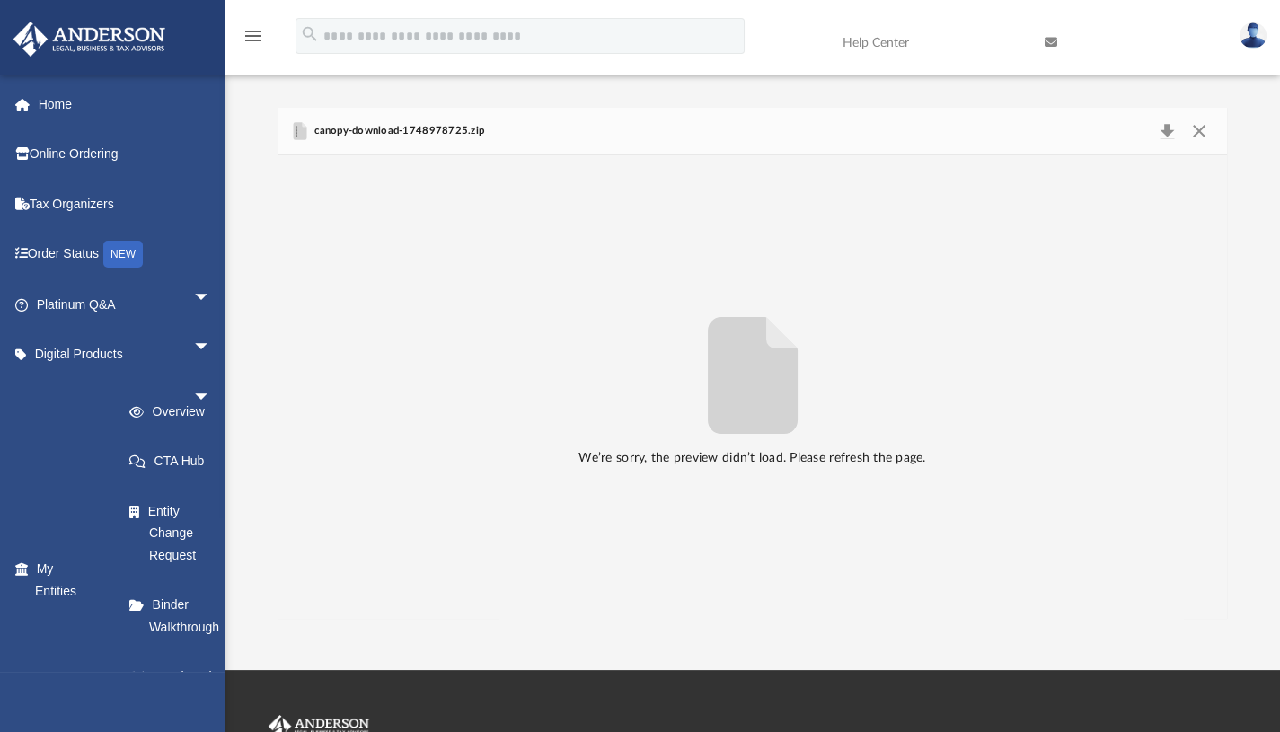
click at [301, 133] on icon "Preview" at bounding box center [299, 131] width 13 height 18
click at [302, 126] on icon "Preview" at bounding box center [299, 131] width 13 height 18
click at [1195, 132] on button "Close" at bounding box center [1199, 131] width 32 height 25
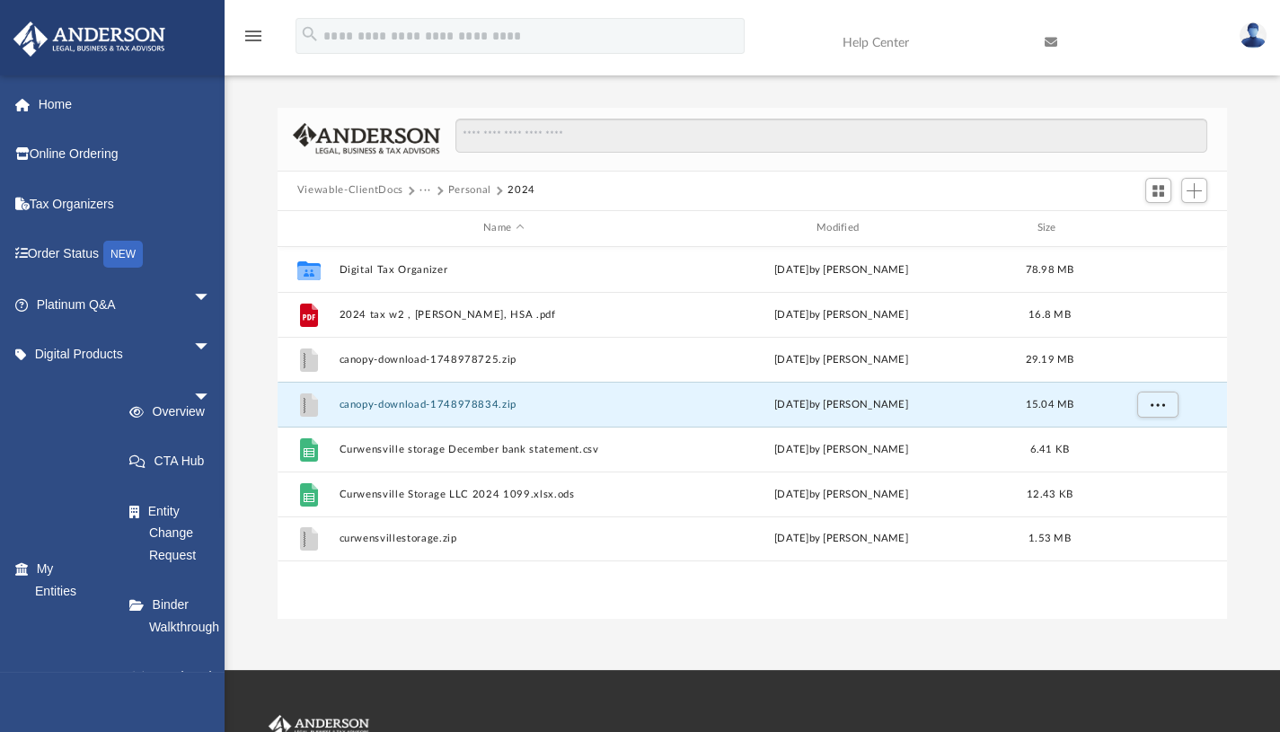
click at [440, 404] on button "canopy-download-1748978834.zip" at bounding box center [504, 404] width 330 height 12
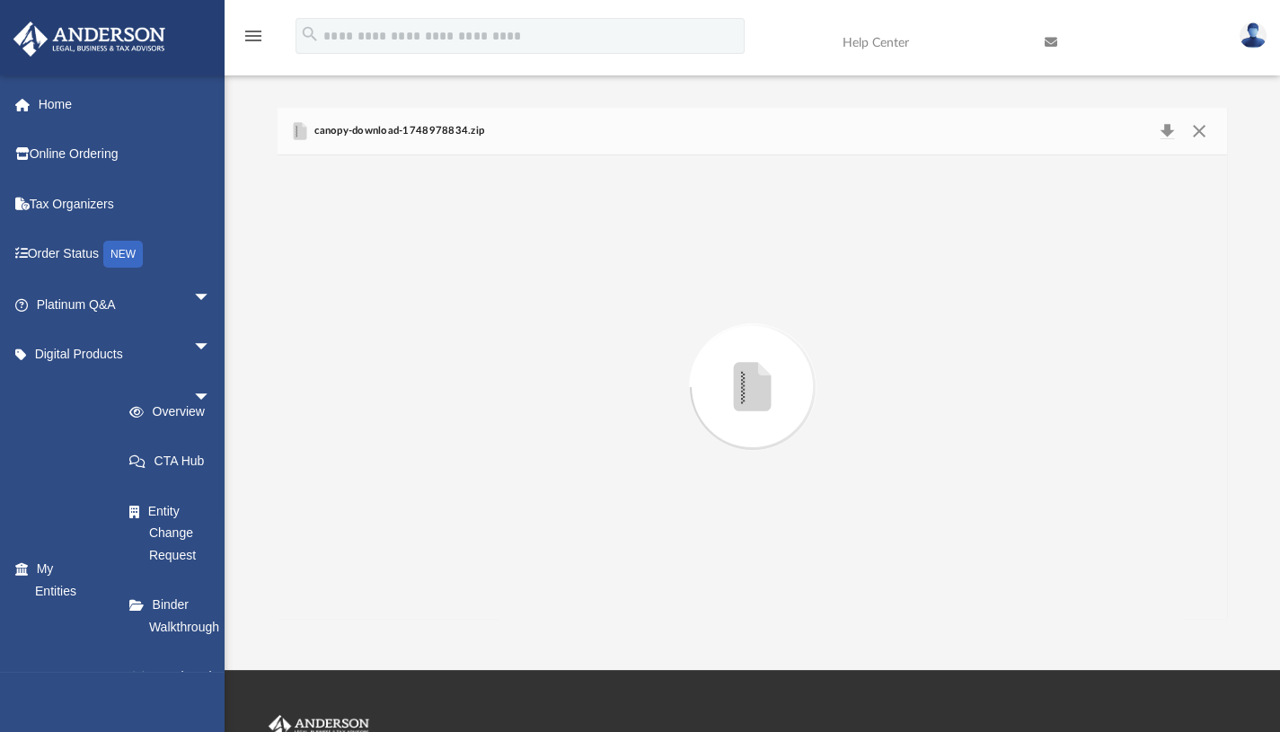
click at [440, 404] on div "Preview" at bounding box center [753, 386] width 950 height 463
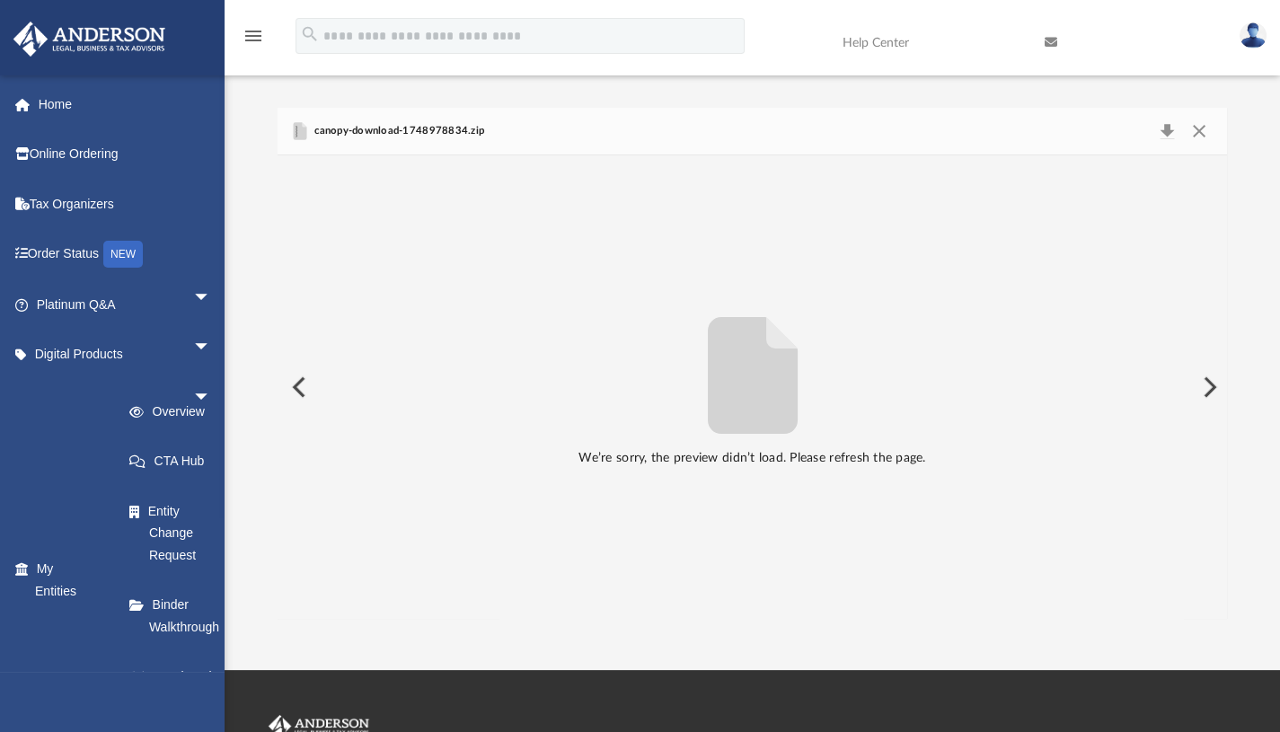
click at [766, 376] on icon "File preview" at bounding box center [753, 375] width 90 height 117
click at [1207, 387] on button "Preview" at bounding box center [1208, 387] width 40 height 50
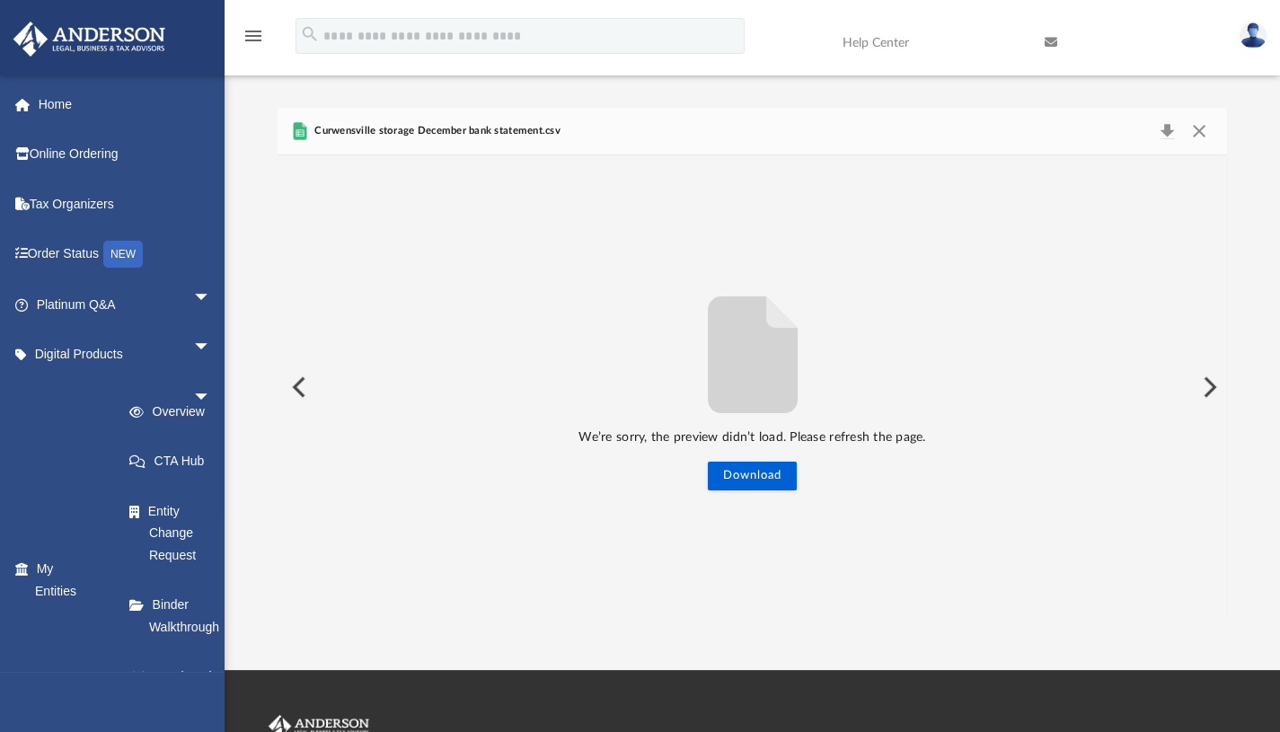
click at [1207, 387] on button "Preview" at bounding box center [1208, 387] width 40 height 50
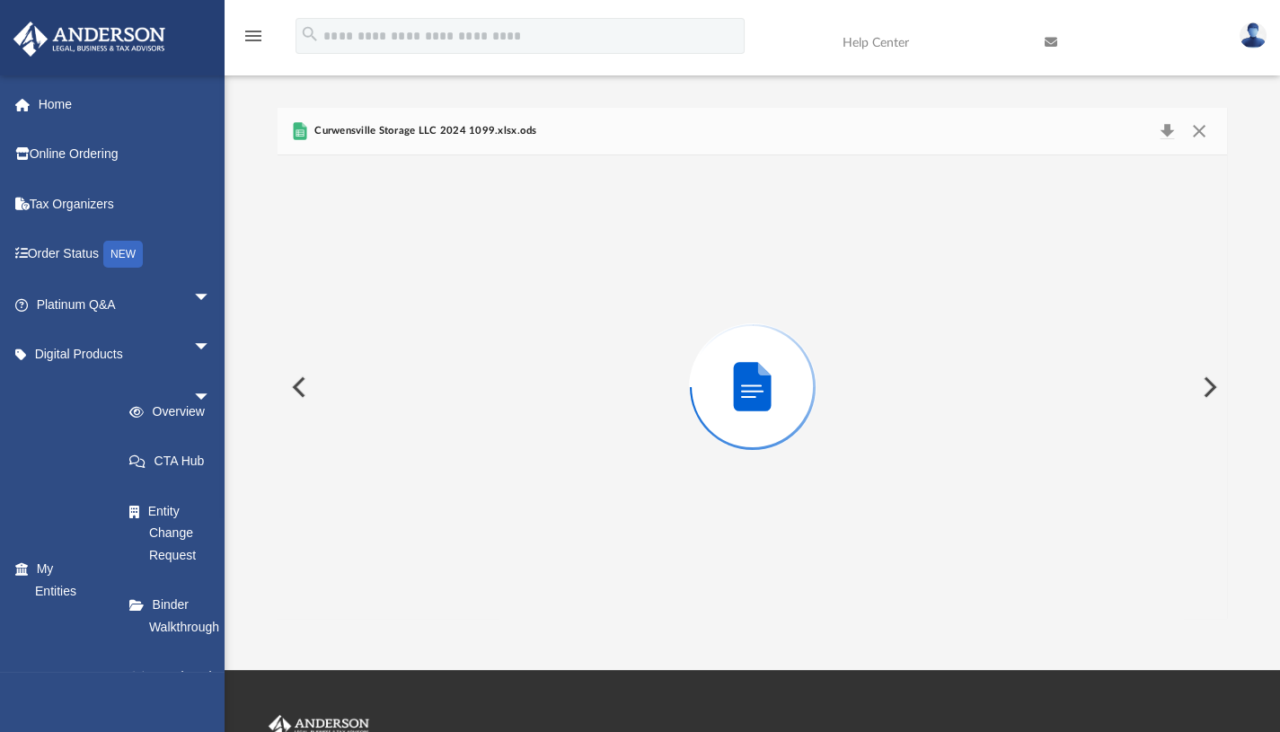
click at [1207, 387] on button "Preview" at bounding box center [1208, 387] width 40 height 50
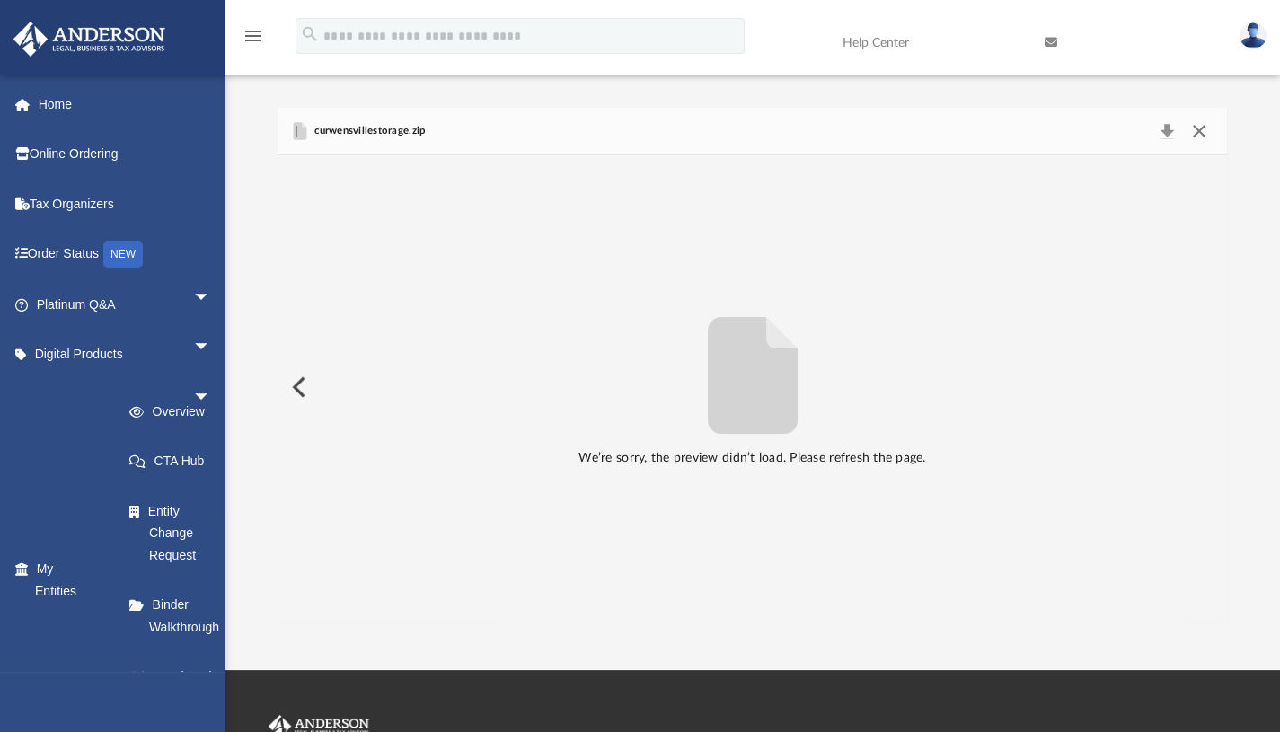
click at [1198, 133] on button "Close" at bounding box center [1199, 131] width 32 height 25
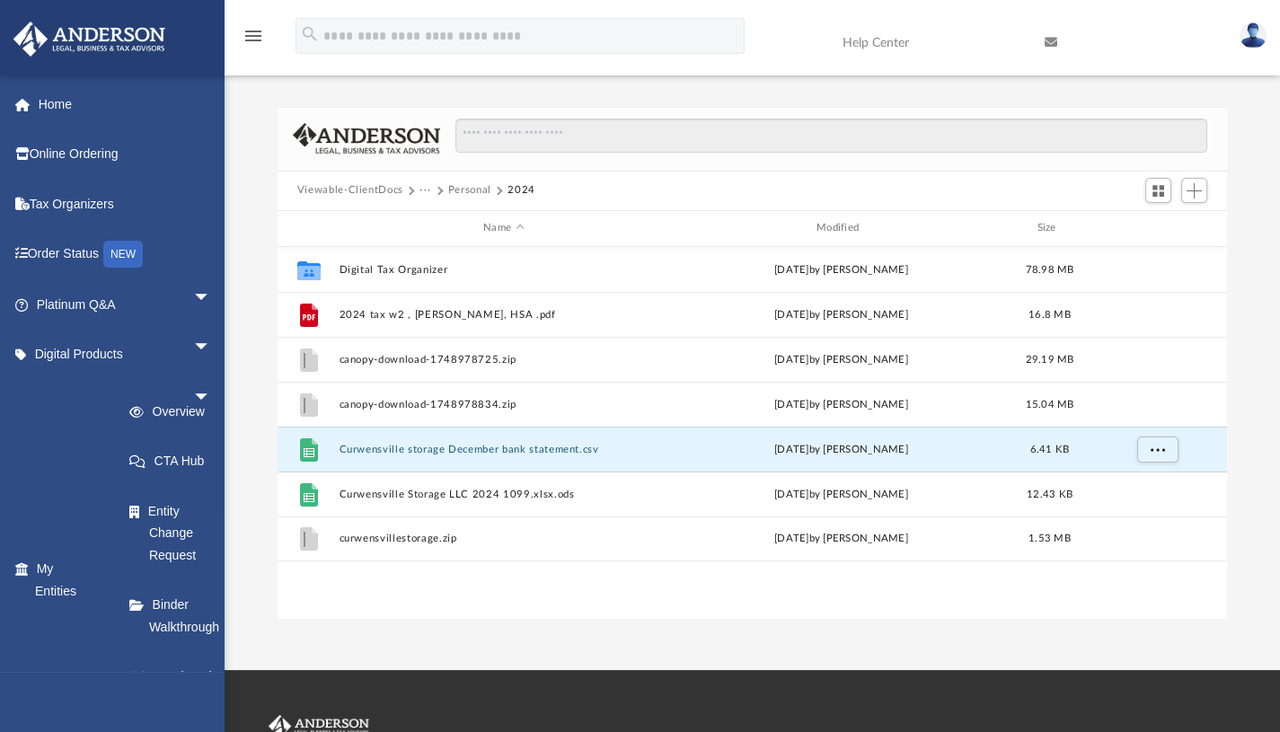
click at [460, 445] on button "Curwensville storage December bank statement.csv" at bounding box center [504, 449] width 330 height 12
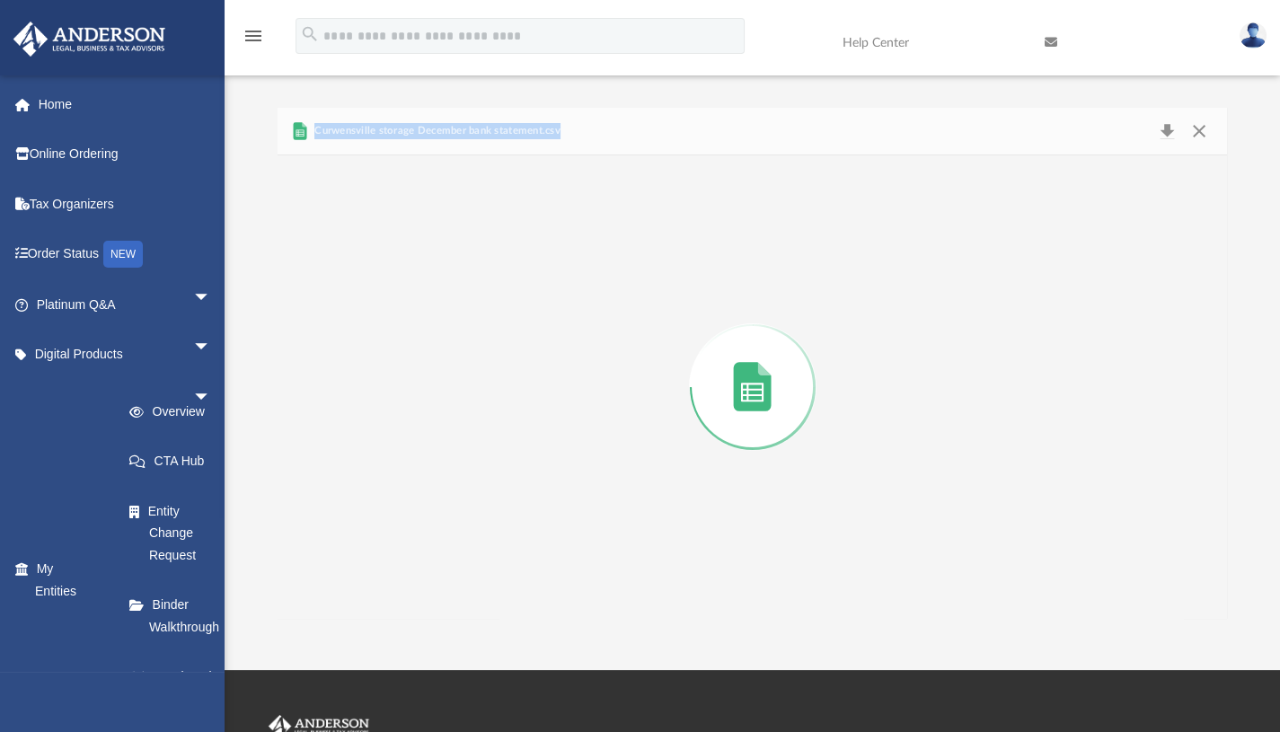
click at [460, 445] on div "Preview" at bounding box center [753, 386] width 950 height 463
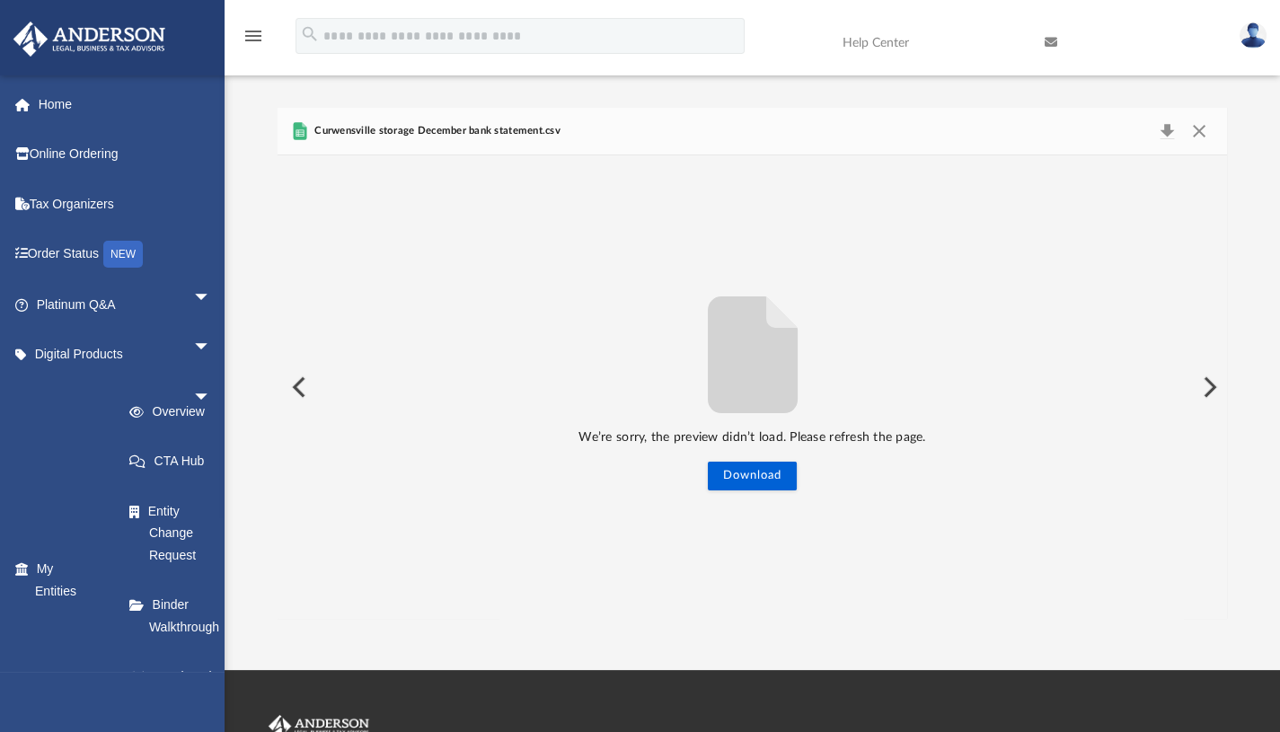
click at [778, 379] on icon "File preview" at bounding box center [753, 354] width 90 height 117
click at [1198, 123] on button "Close" at bounding box center [1199, 131] width 32 height 25
